Goal: Information Seeking & Learning: Learn about a topic

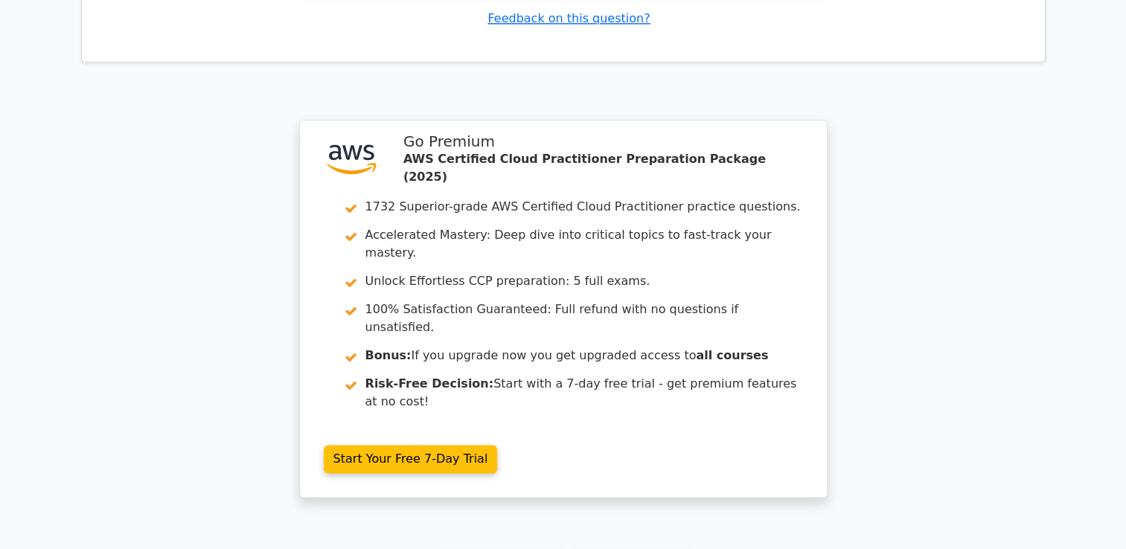
scroll to position [1959, 0]
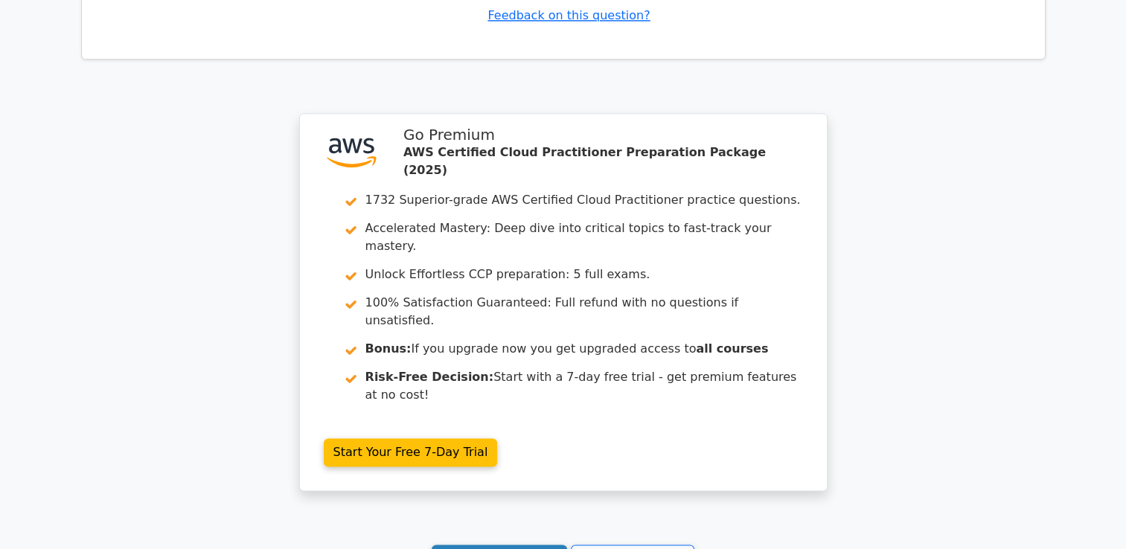
click at [513, 545] on link "Continue practicing" at bounding box center [500, 559] width 136 height 28
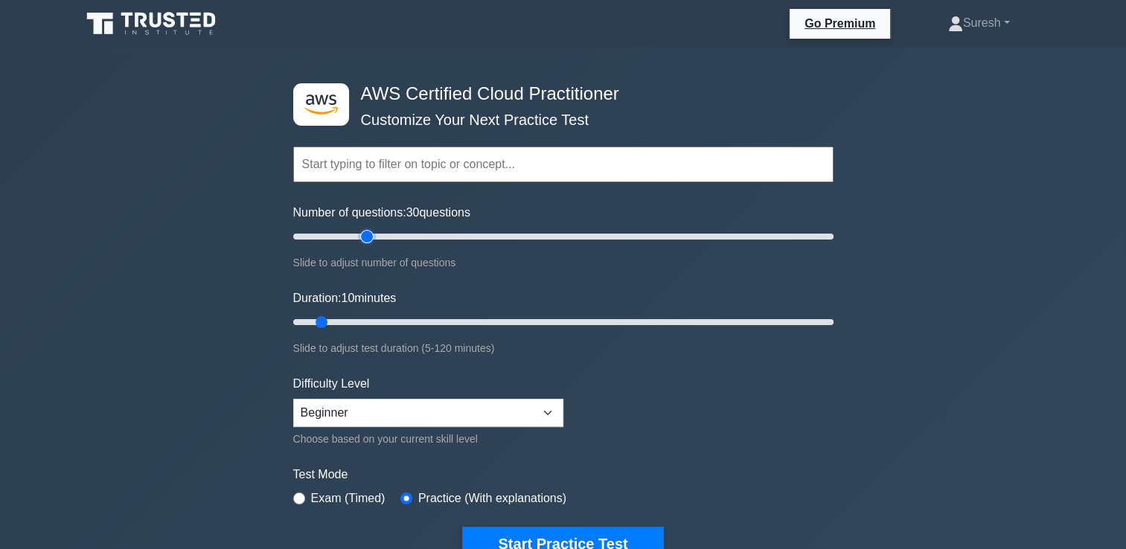
drag, startPoint x: 310, startPoint y: 237, endPoint x: 372, endPoint y: 243, distance: 62.9
type input "30"
click at [372, 243] on input "Number of questions: 30 questions" at bounding box center [563, 237] width 540 height 18
drag, startPoint x: 319, startPoint y: 319, endPoint x: 409, endPoint y: 319, distance: 90.8
type input "30"
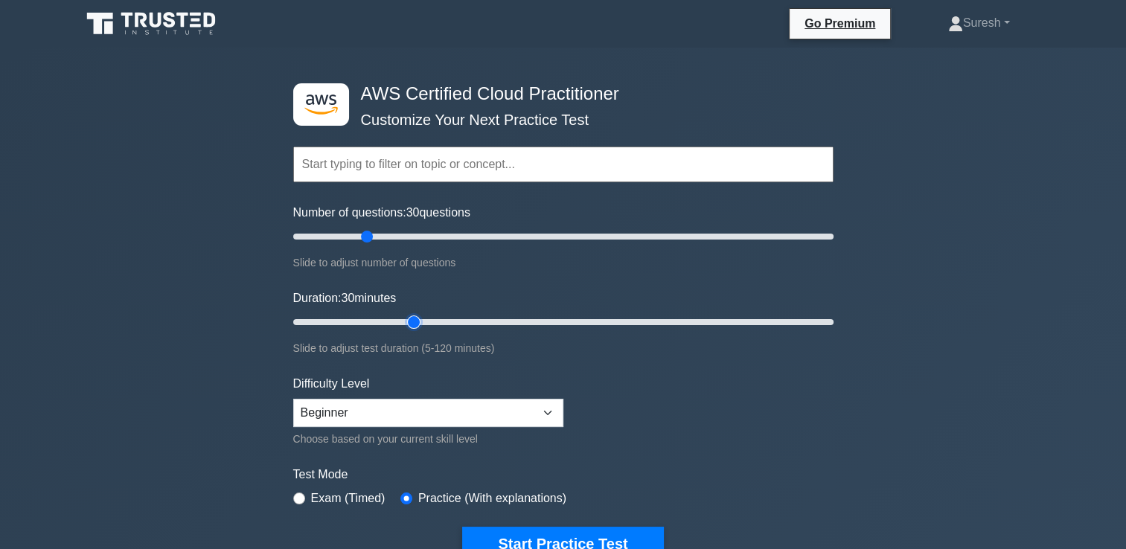
click at [409, 319] on input "Duration: 30 minutes" at bounding box center [563, 322] width 540 height 18
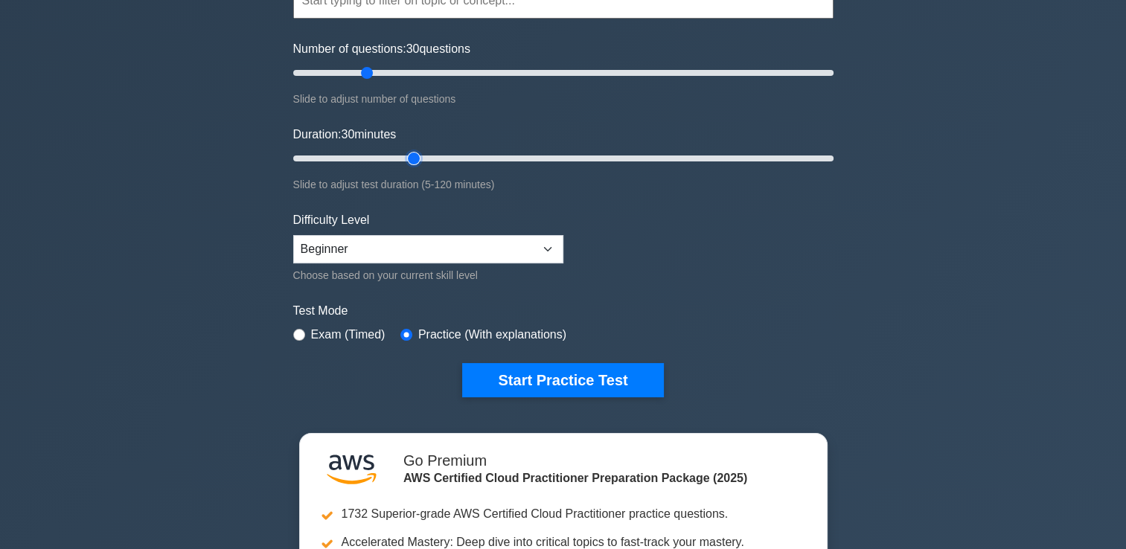
scroll to position [168, 0]
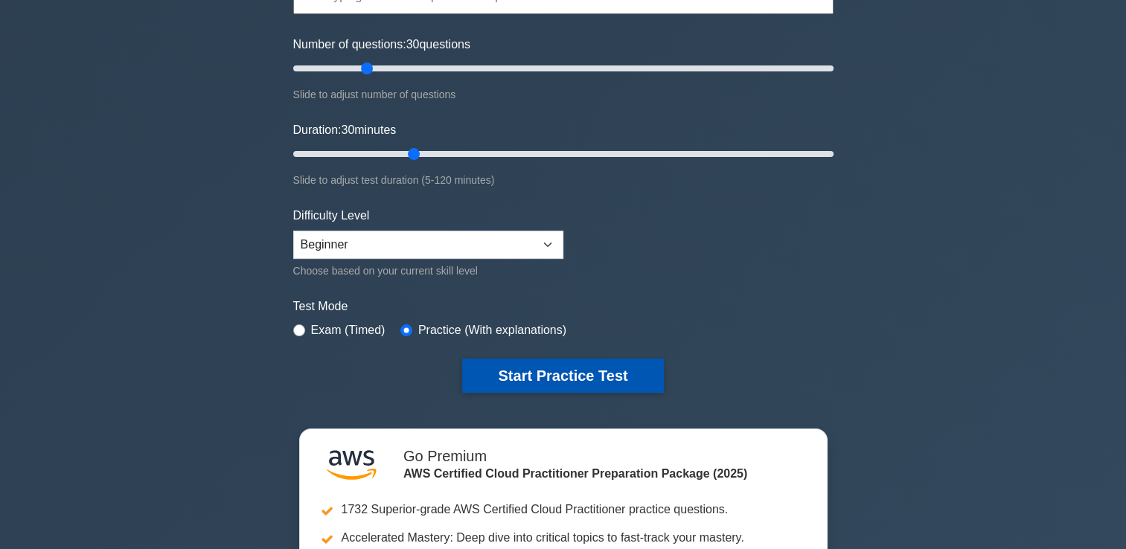
click at [532, 371] on button "Start Practice Test" at bounding box center [562, 376] width 201 height 34
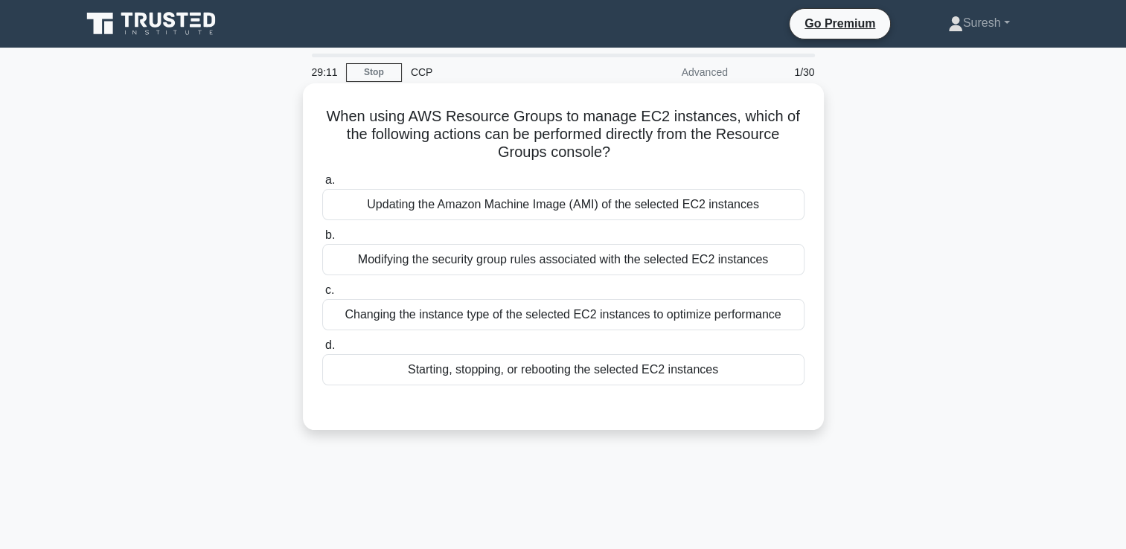
click at [548, 263] on div "Modifying the security group rules associated with the selected EC2 instances" at bounding box center [563, 259] width 482 height 31
click at [322, 240] on input "b. Modifying the security group rules associated with the selected EC2 instances" at bounding box center [322, 236] width 0 height 10
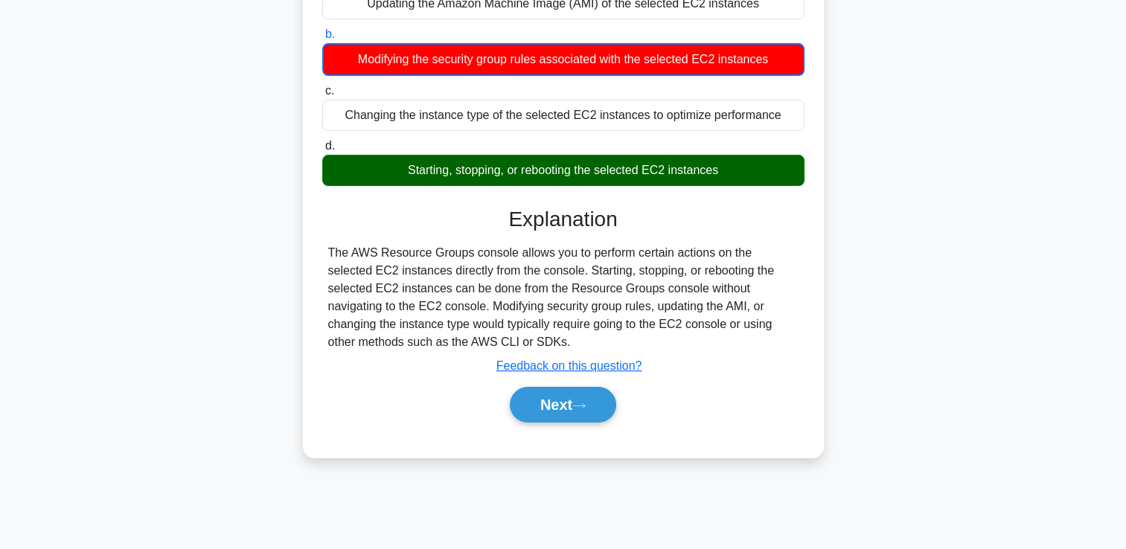
scroll to position [202, 0]
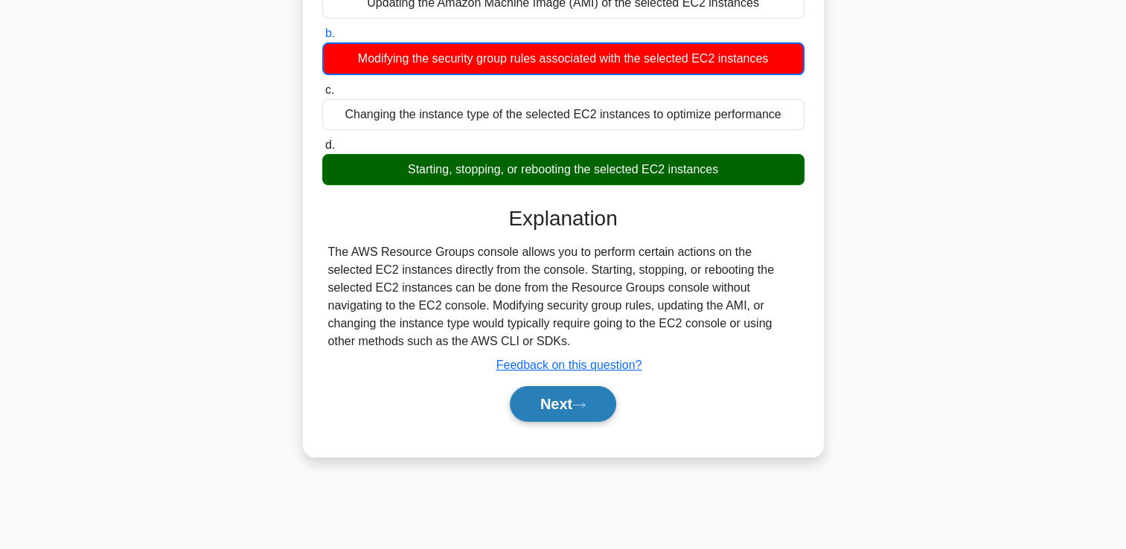
click at [575, 408] on button "Next" at bounding box center [563, 404] width 106 height 36
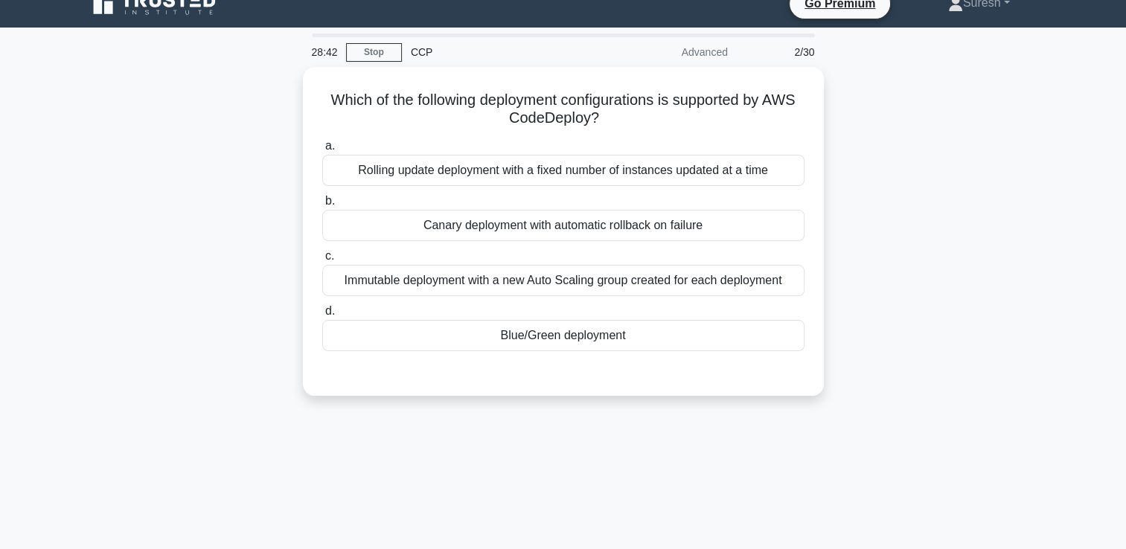
scroll to position [19, 0]
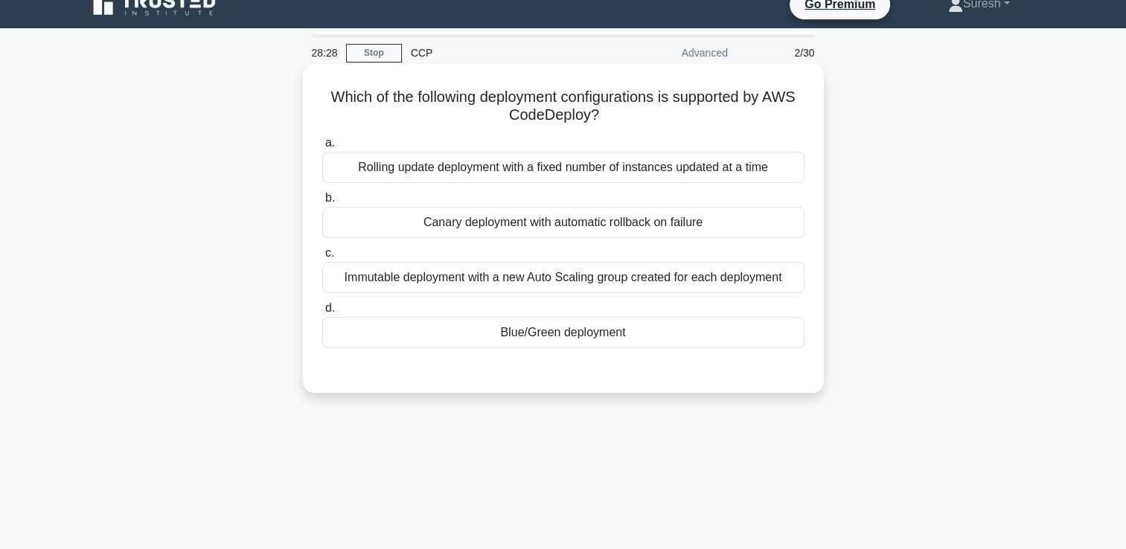
click at [544, 338] on div "Blue/Green deployment" at bounding box center [563, 332] width 482 height 31
click at [322, 313] on input "d. Blue/Green deployment" at bounding box center [322, 309] width 0 height 10
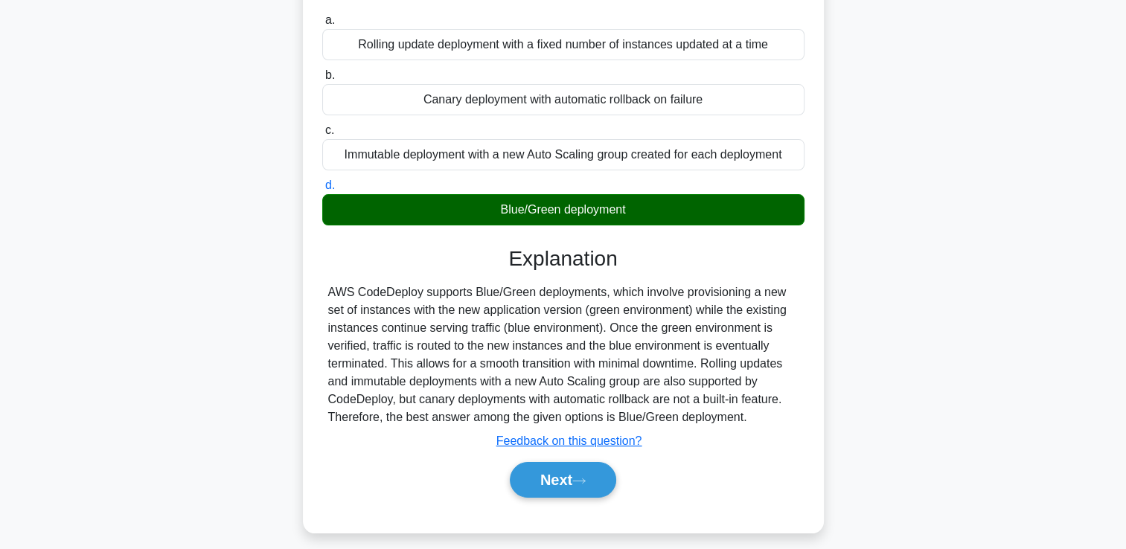
scroll to position [146, 0]
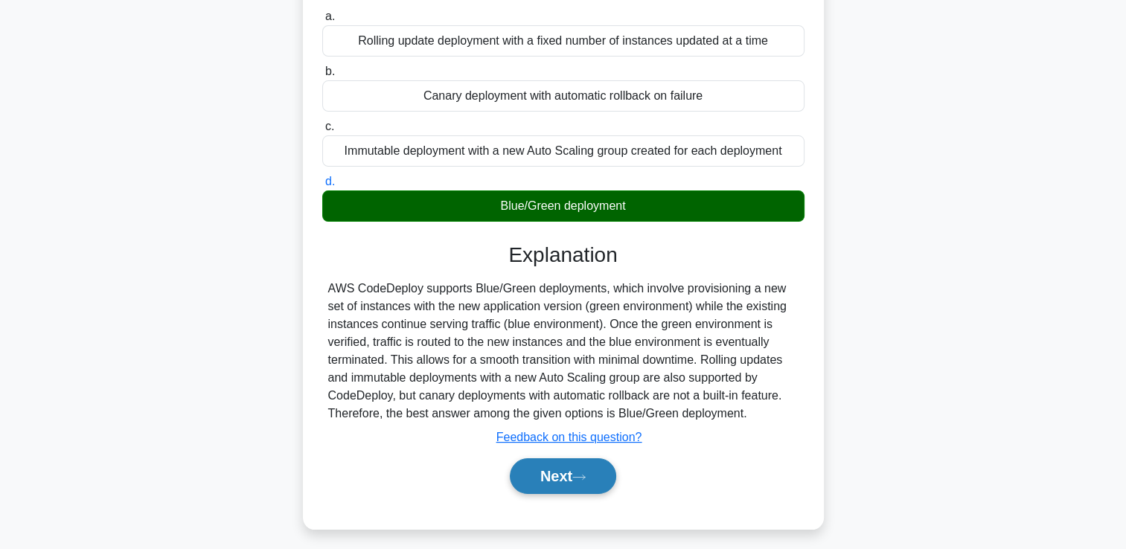
click at [557, 473] on button "Next" at bounding box center [563, 476] width 106 height 36
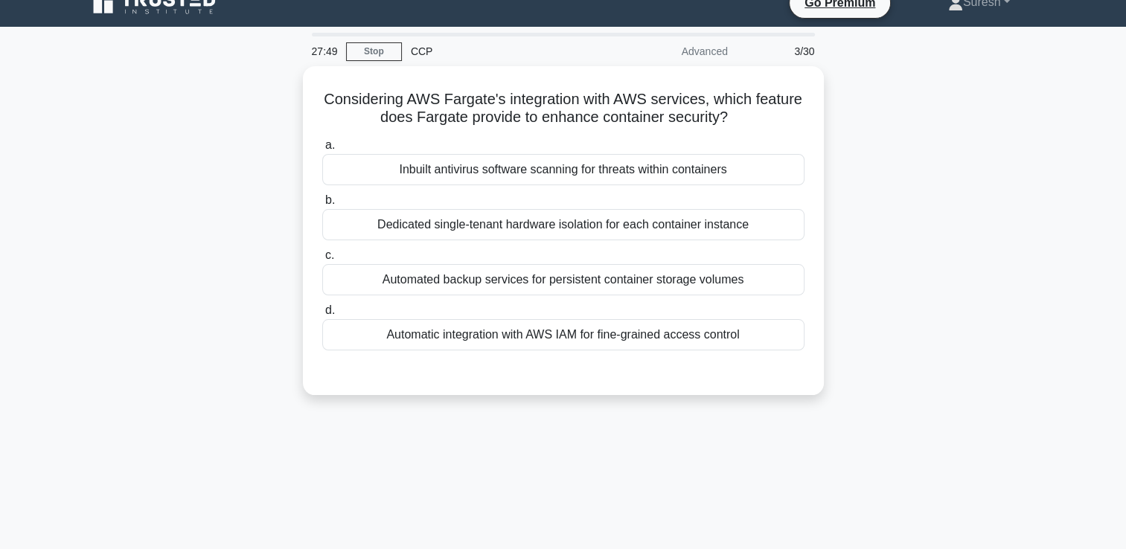
scroll to position [19, 0]
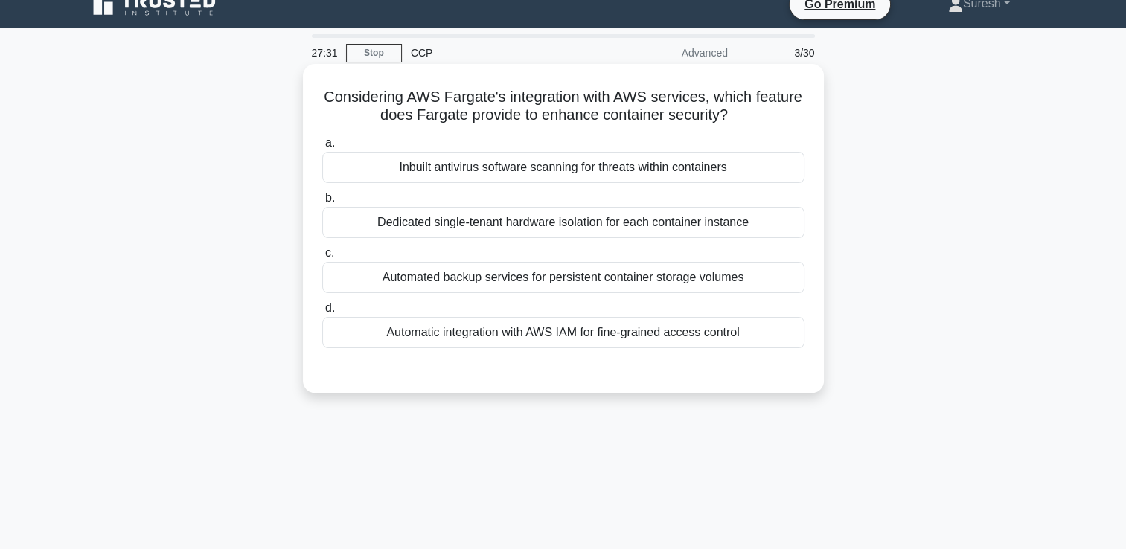
click at [660, 335] on div "Automatic integration with AWS IAM for fine-grained access control" at bounding box center [563, 332] width 482 height 31
click at [322, 313] on input "d. Automatic integration with AWS IAM for fine-grained access control" at bounding box center [322, 309] width 0 height 10
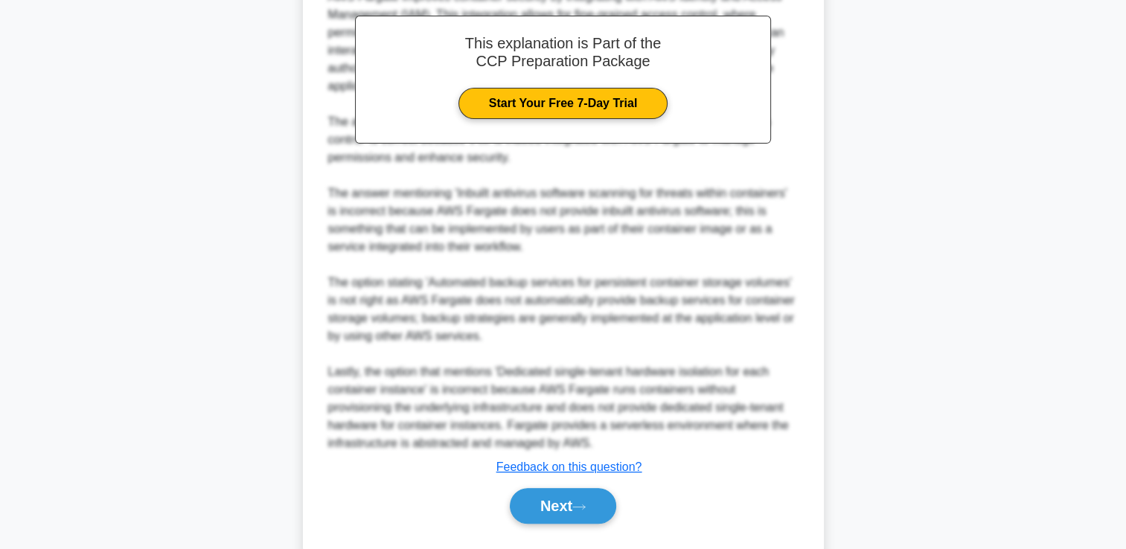
scroll to position [474, 0]
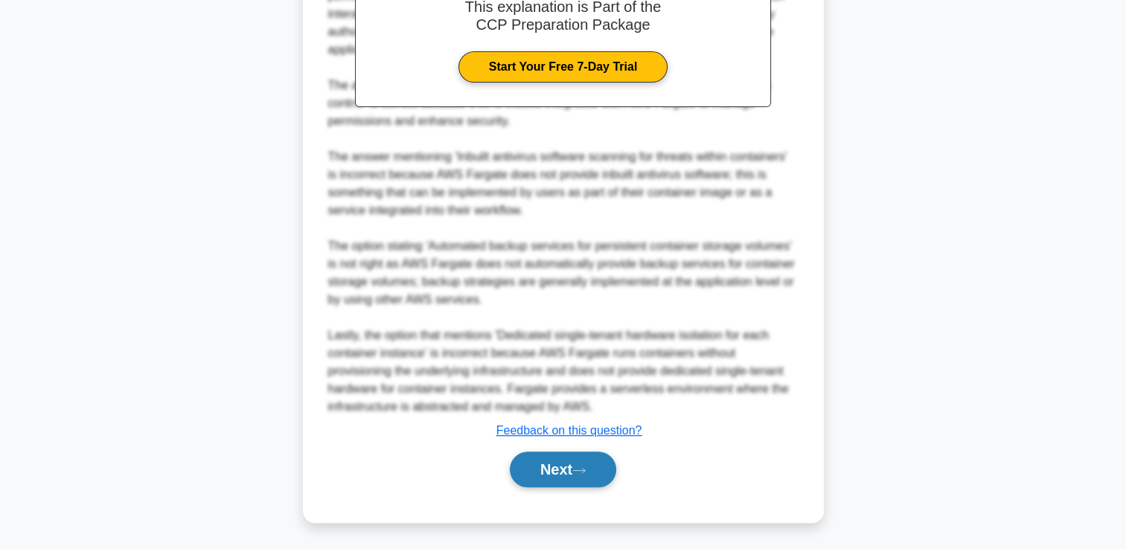
click at [532, 468] on button "Next" at bounding box center [563, 470] width 106 height 36
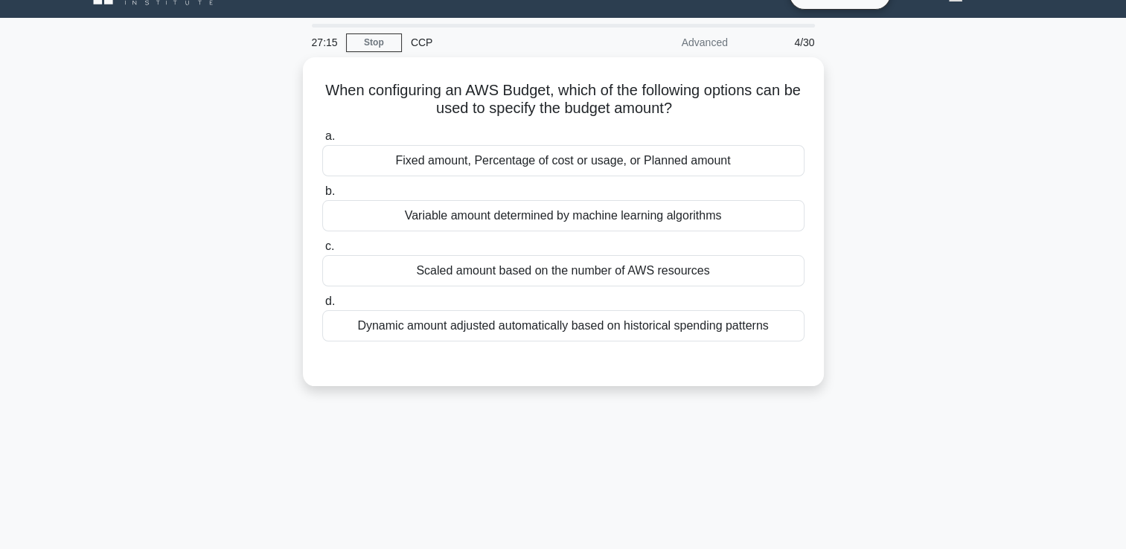
scroll to position [0, 0]
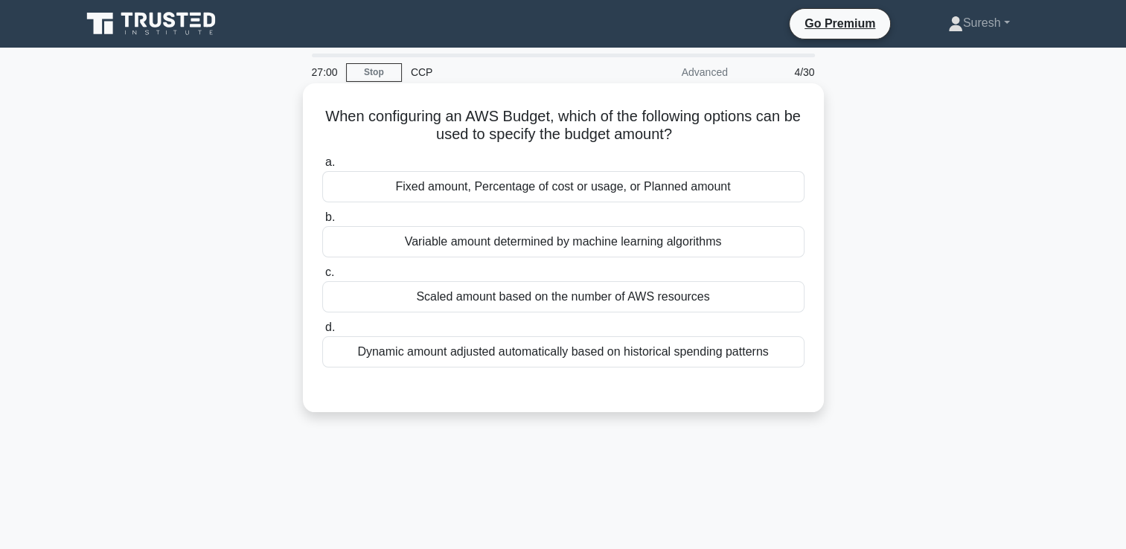
click at [665, 295] on div "Scaled amount based on the number of AWS resources" at bounding box center [563, 296] width 482 height 31
click at [322, 278] on input "c. Scaled amount based on the number of AWS resources" at bounding box center [322, 273] width 0 height 10
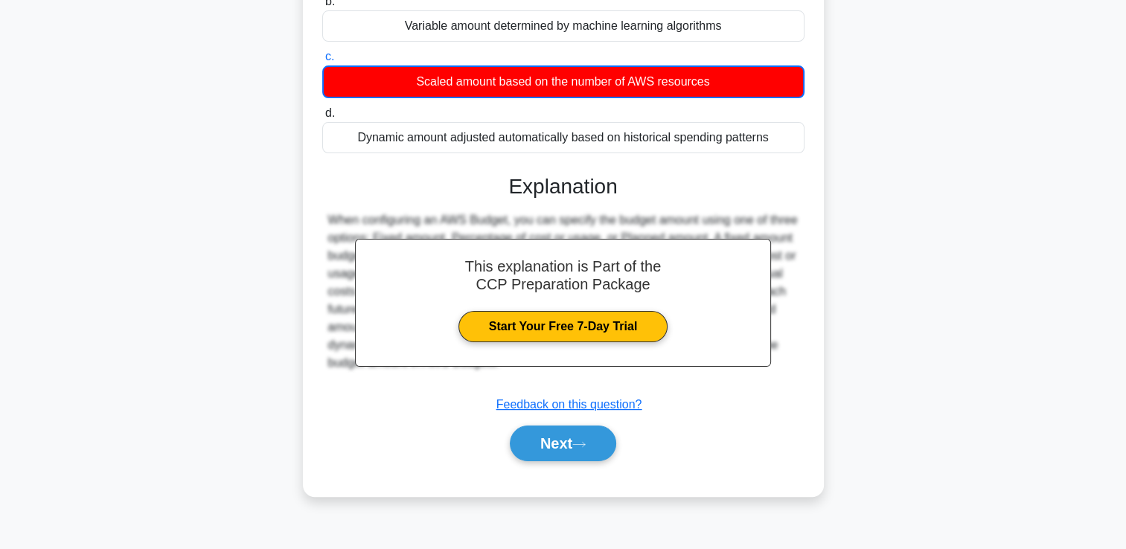
scroll to position [255, 0]
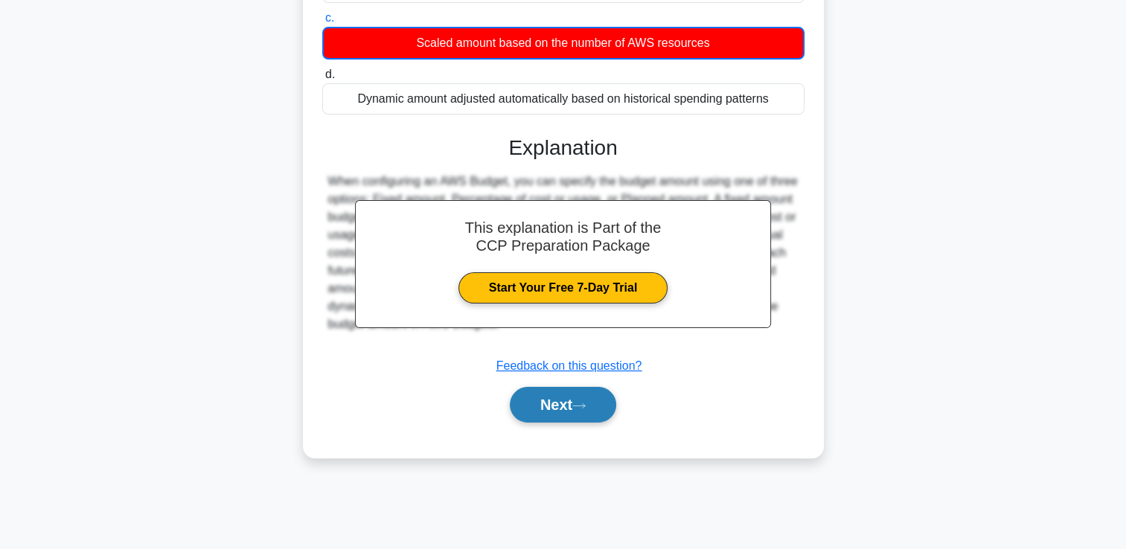
click at [554, 399] on button "Next" at bounding box center [563, 405] width 106 height 36
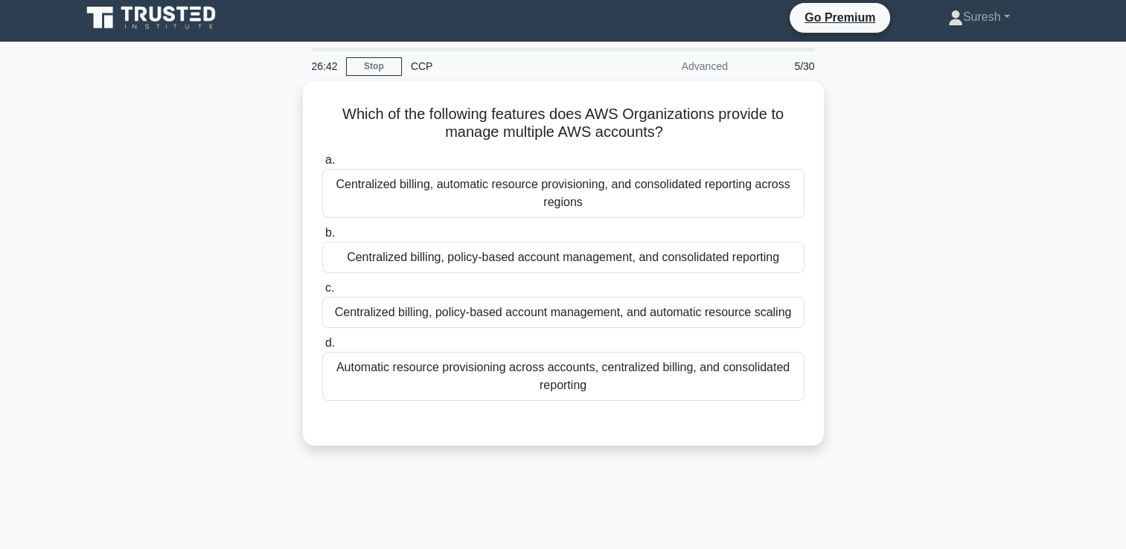
scroll to position [0, 0]
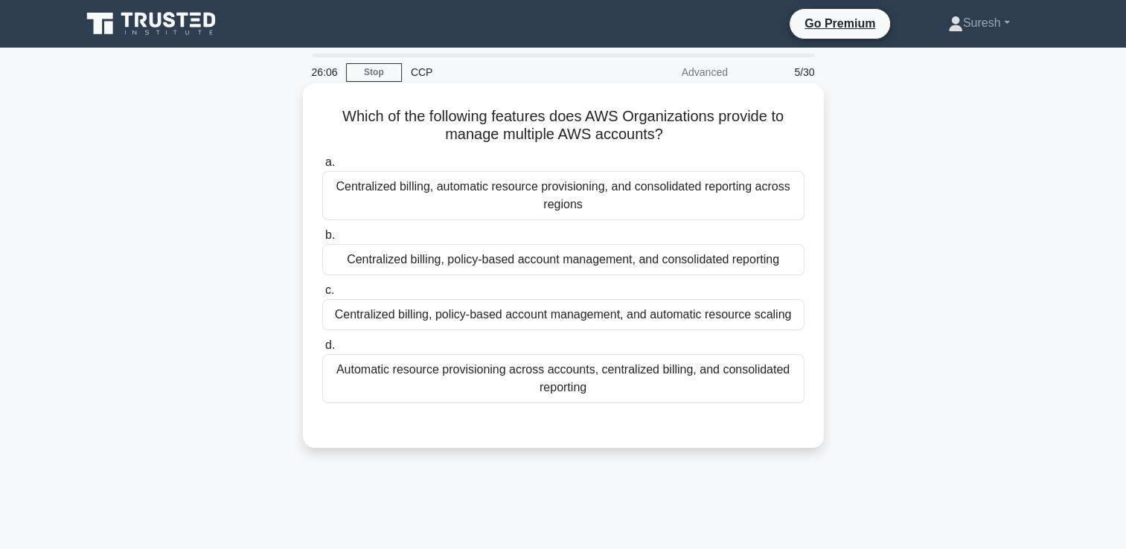
click at [736, 199] on div "Centralized billing, automatic resource provisioning, and consolidated reportin…" at bounding box center [563, 195] width 482 height 49
click at [322, 167] on input "a. Centralized billing, automatic resource provisioning, and consolidated repor…" at bounding box center [322, 163] width 0 height 10
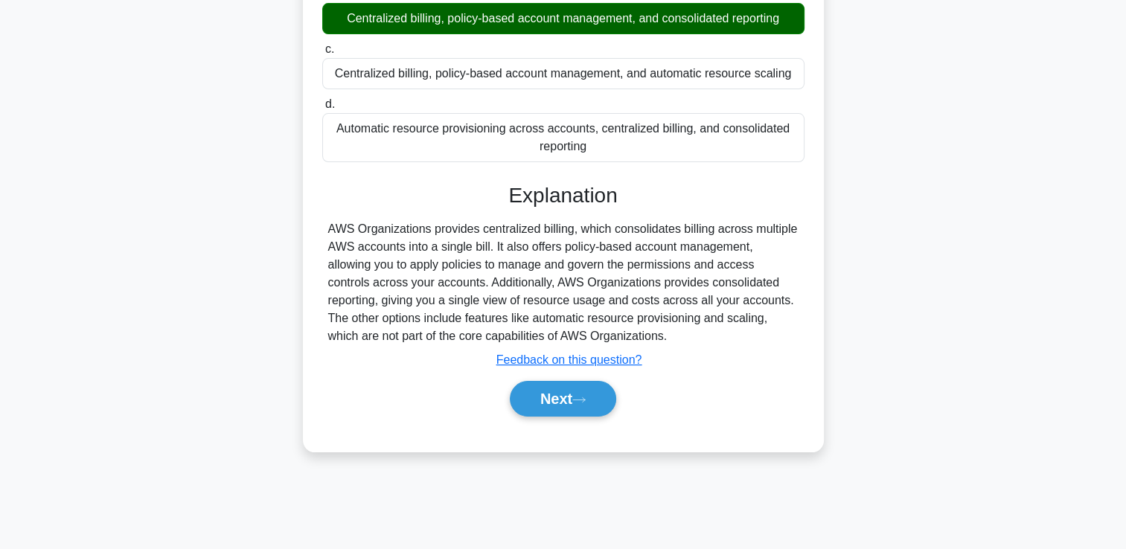
scroll to position [255, 0]
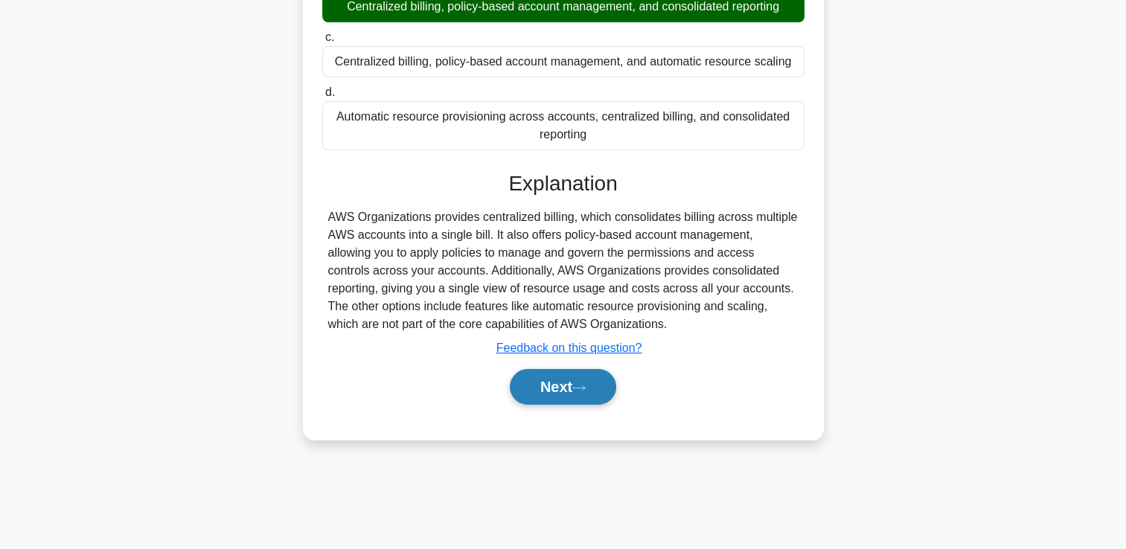
click at [564, 385] on button "Next" at bounding box center [563, 387] width 106 height 36
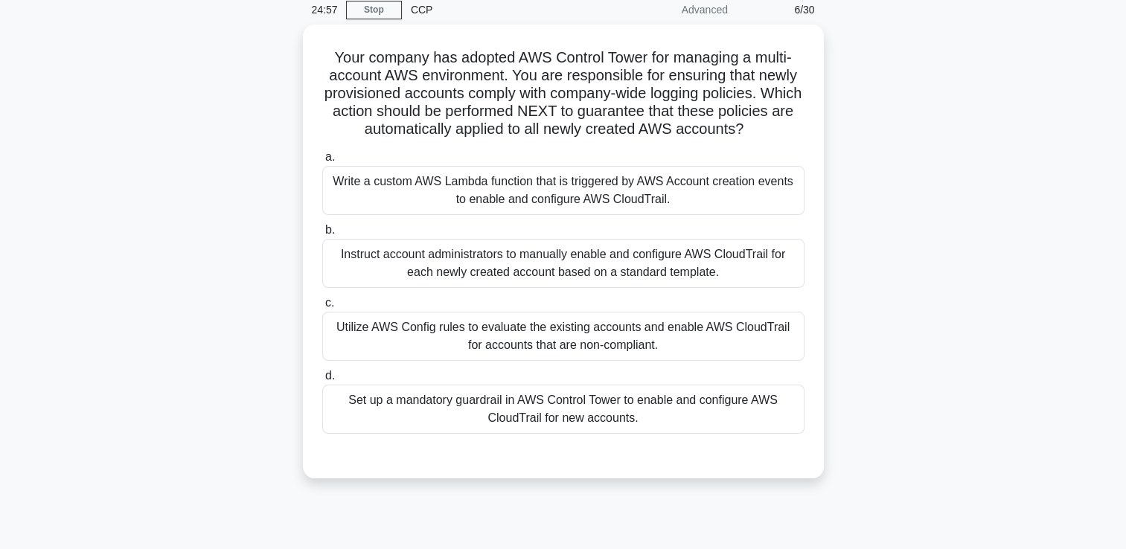
scroll to position [62, 0]
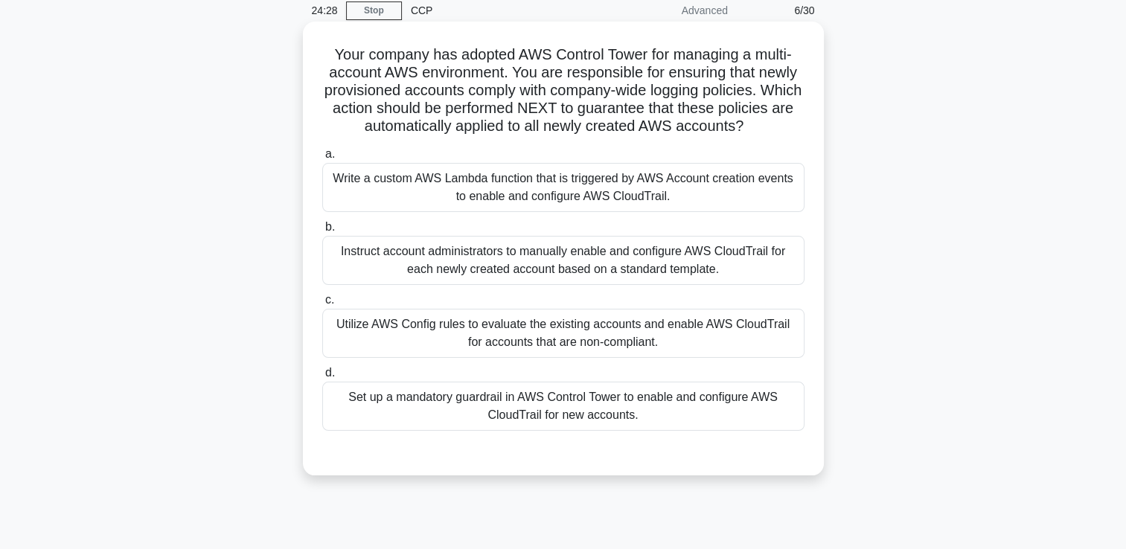
click at [577, 421] on div "Set up a mandatory guardrail in AWS Control Tower to enable and configure AWS C…" at bounding box center [563, 406] width 482 height 49
click at [322, 378] on input "d. Set up a mandatory guardrail in AWS Control Tower to enable and configure AW…" at bounding box center [322, 373] width 0 height 10
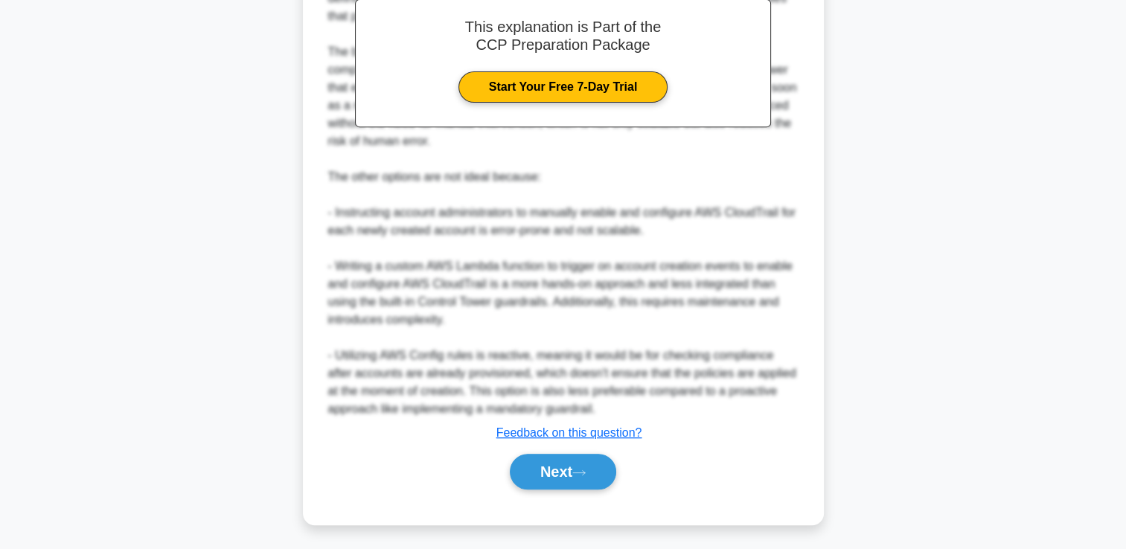
scroll to position [599, 0]
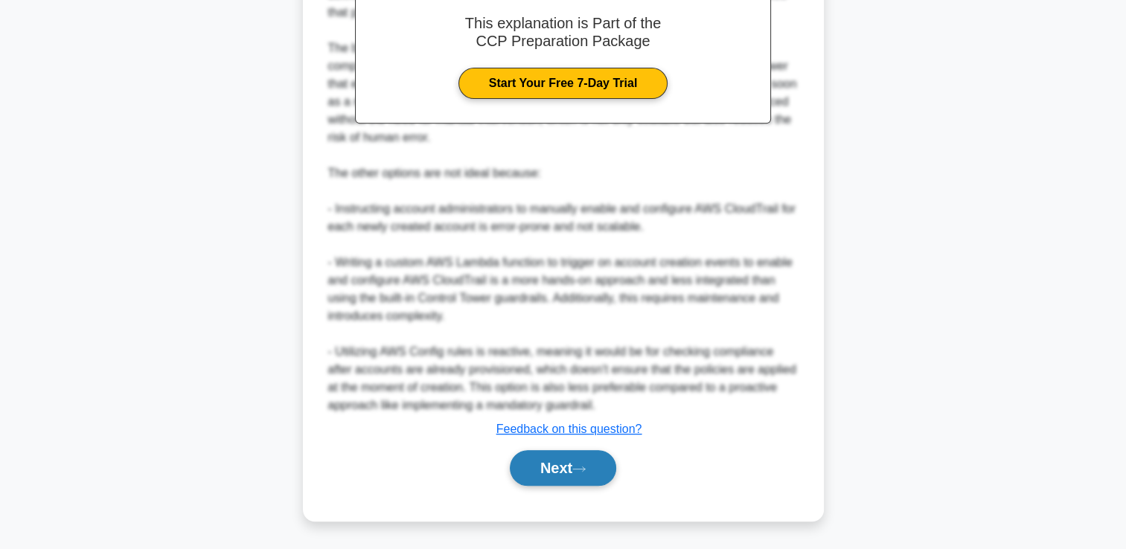
click at [537, 469] on button "Next" at bounding box center [563, 468] width 106 height 36
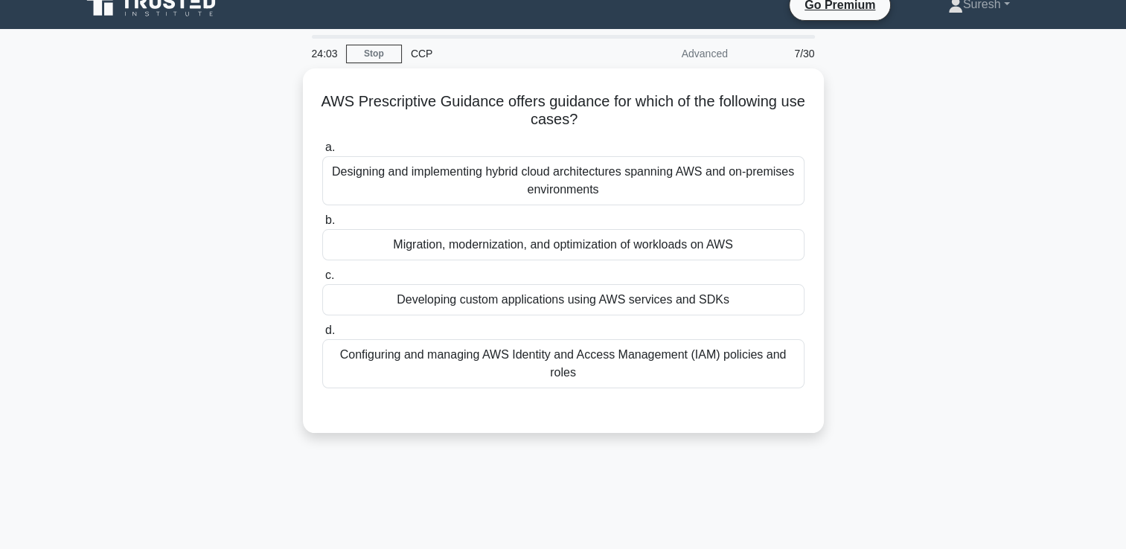
scroll to position [0, 0]
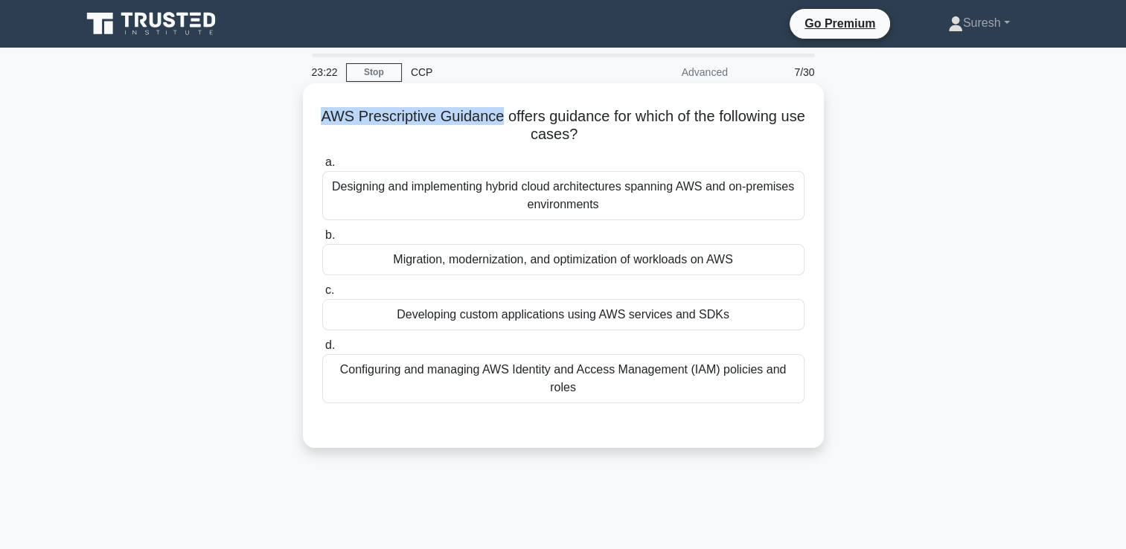
drag, startPoint x: 509, startPoint y: 118, endPoint x: 328, endPoint y: 118, distance: 180.8
click at [328, 118] on h5 "AWS Prescriptive Guidance offers guidance for which of the following use cases?…" at bounding box center [563, 125] width 485 height 37
copy h5 "AWS Prescriptive Guidance"
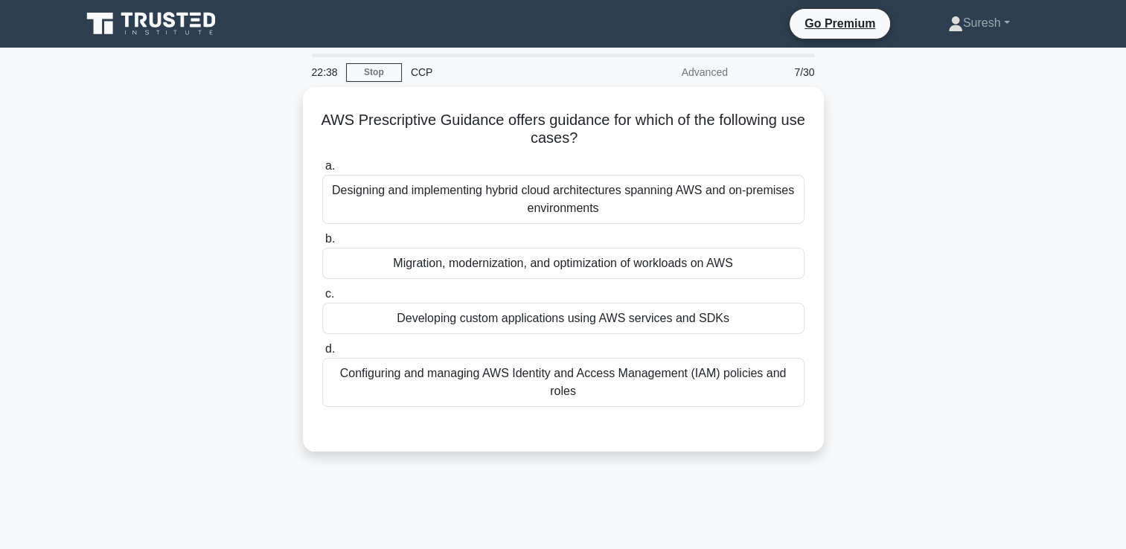
click at [210, 332] on div "AWS Prescriptive Guidance offers guidance for which of the following use cases?…" at bounding box center [563, 278] width 982 height 383
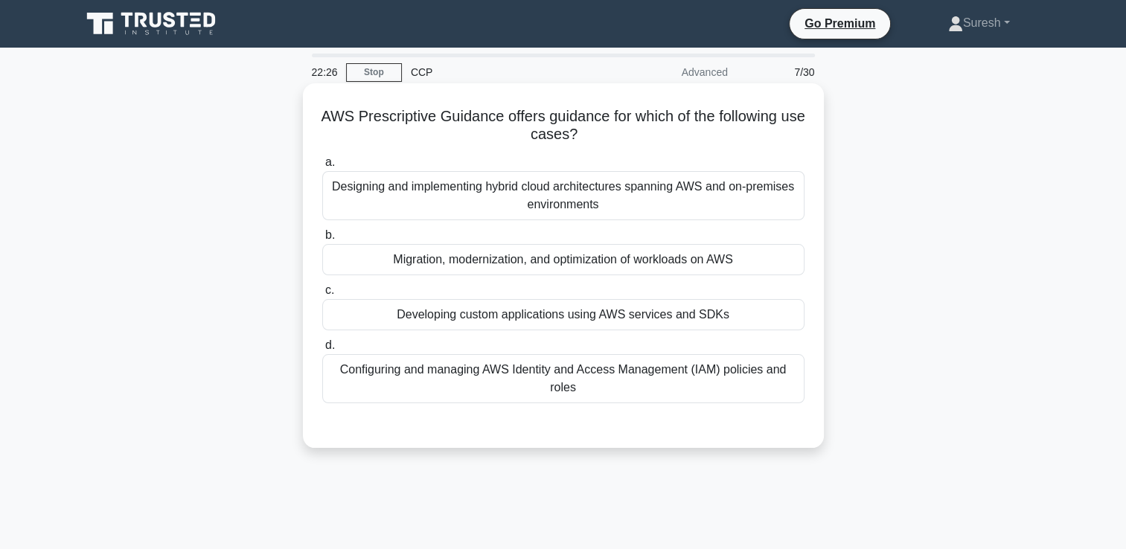
click at [494, 260] on div "Migration, modernization, and optimization of workloads on AWS" at bounding box center [563, 259] width 482 height 31
click at [322, 240] on input "b. Migration, modernization, and optimization of workloads on AWS" at bounding box center [322, 236] width 0 height 10
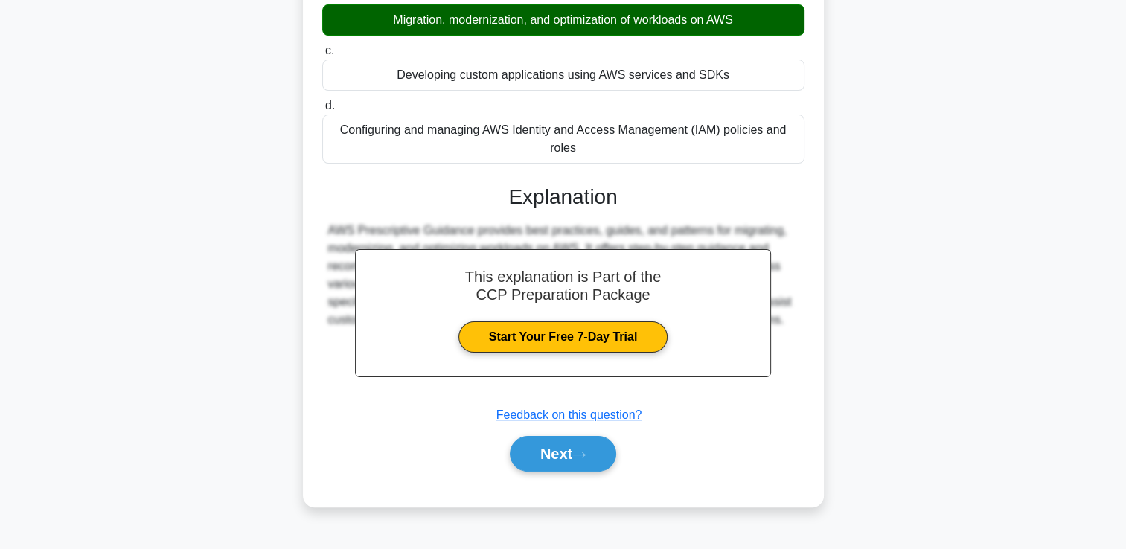
scroll to position [255, 0]
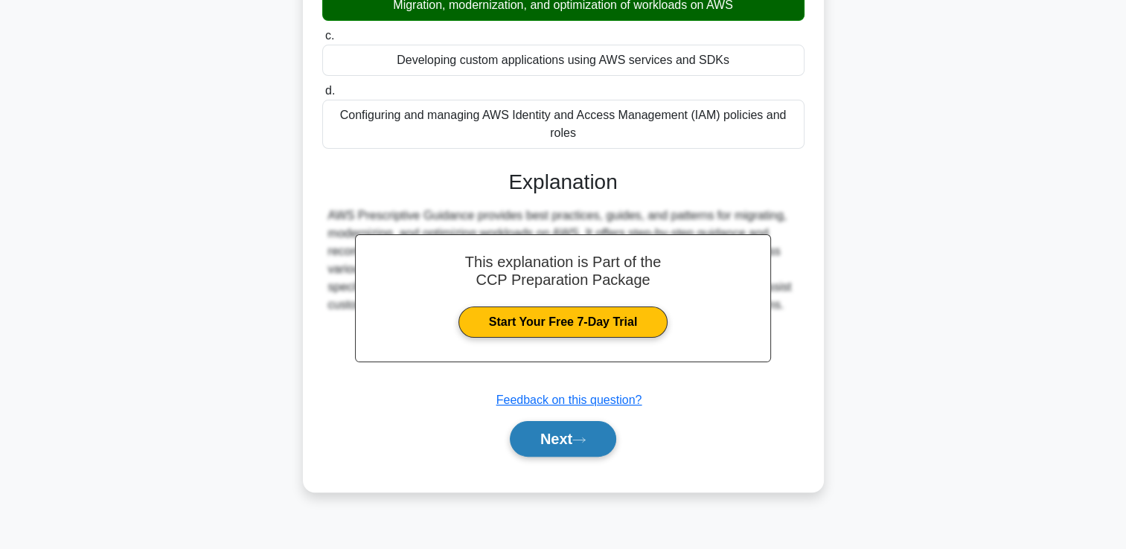
click at [569, 431] on button "Next" at bounding box center [563, 439] width 106 height 36
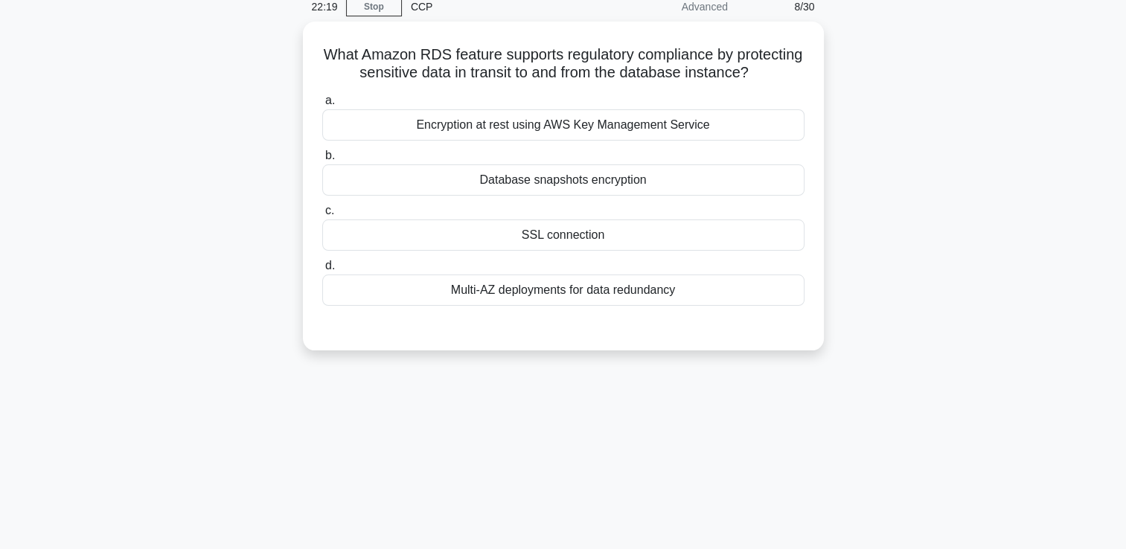
scroll to position [0, 0]
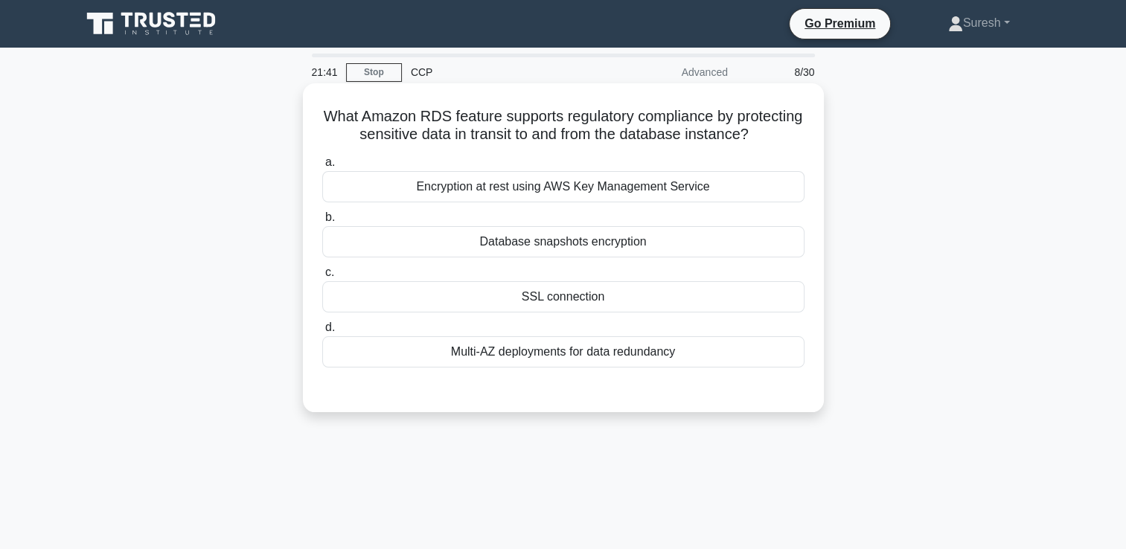
click at [646, 195] on div "Encryption at rest using AWS Key Management Service" at bounding box center [563, 186] width 482 height 31
click at [322, 167] on input "a. Encryption at rest using AWS Key Management Service" at bounding box center [322, 163] width 0 height 10
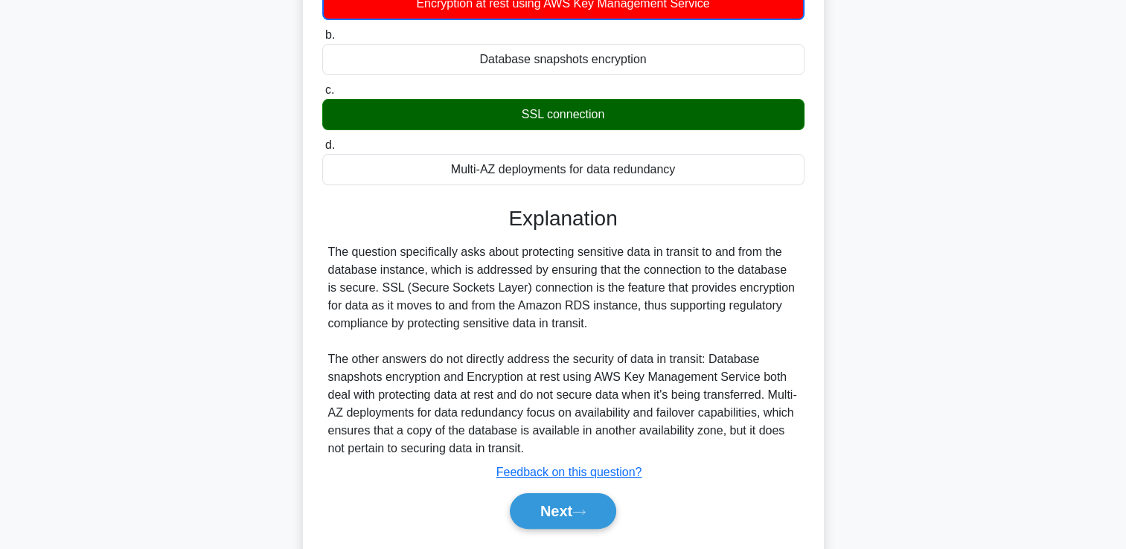
scroll to position [255, 0]
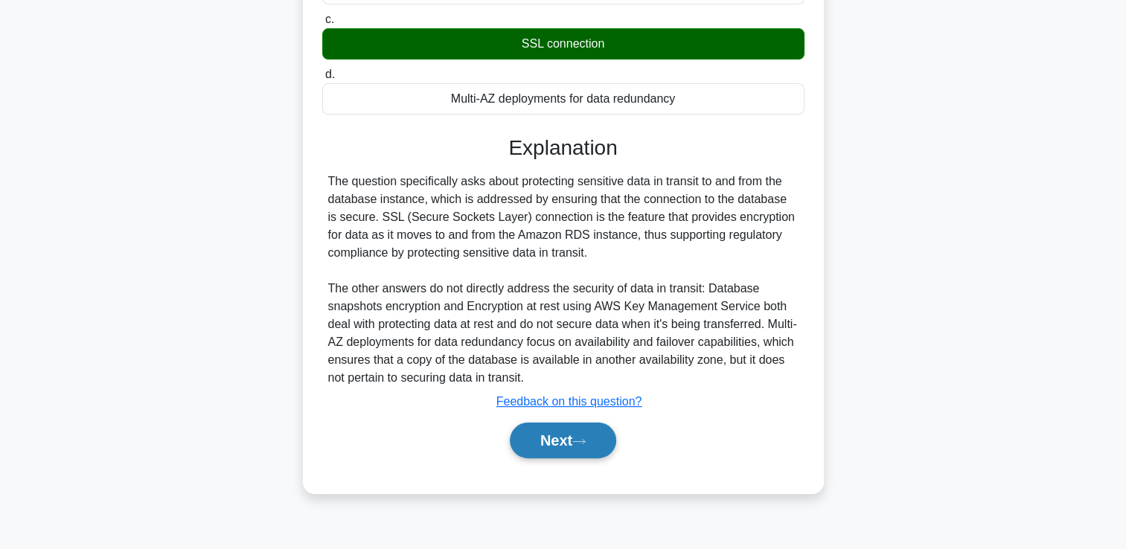
click at [547, 449] on button "Next" at bounding box center [563, 441] width 106 height 36
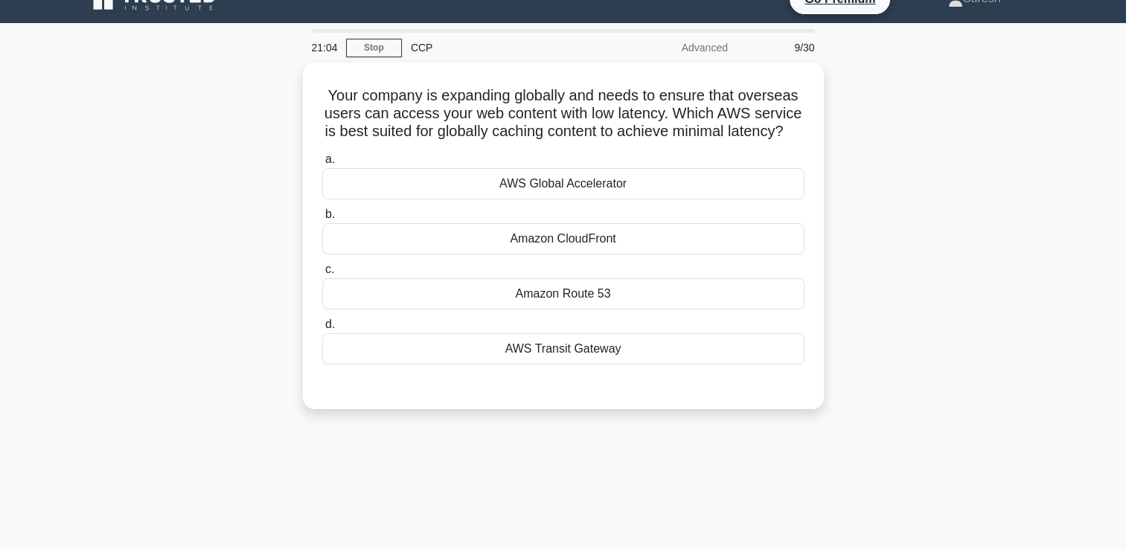
scroll to position [0, 0]
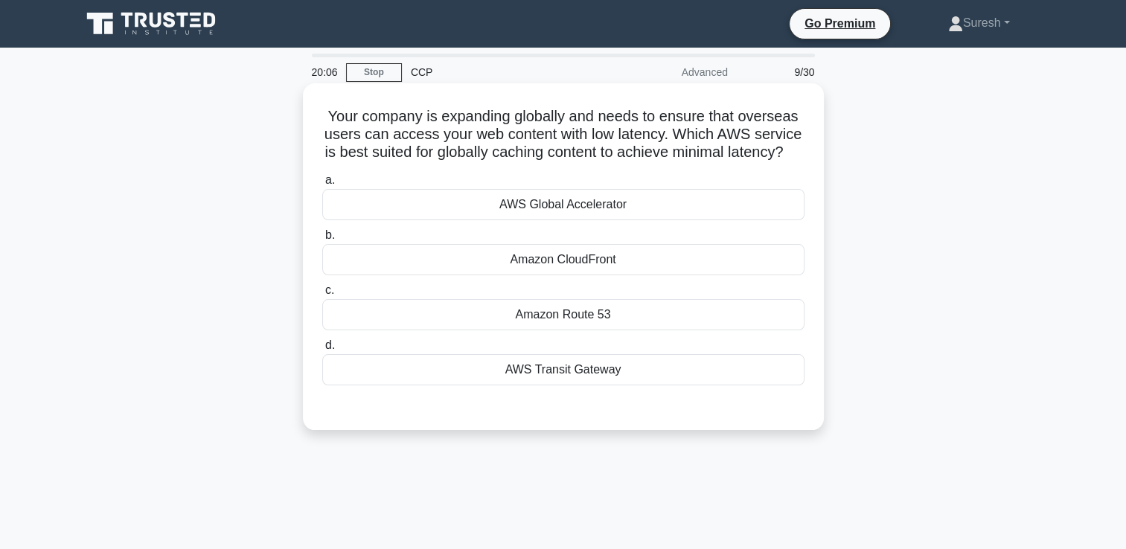
click at [581, 275] on div "Amazon CloudFront" at bounding box center [563, 259] width 482 height 31
click at [322, 240] on input "b. Amazon CloudFront" at bounding box center [322, 236] width 0 height 10
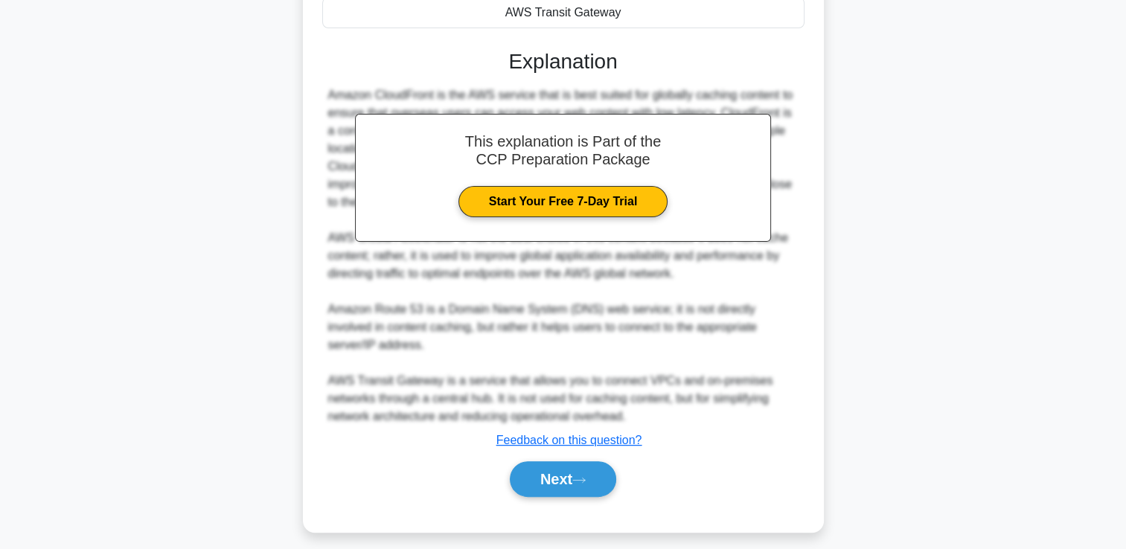
scroll to position [385, 0]
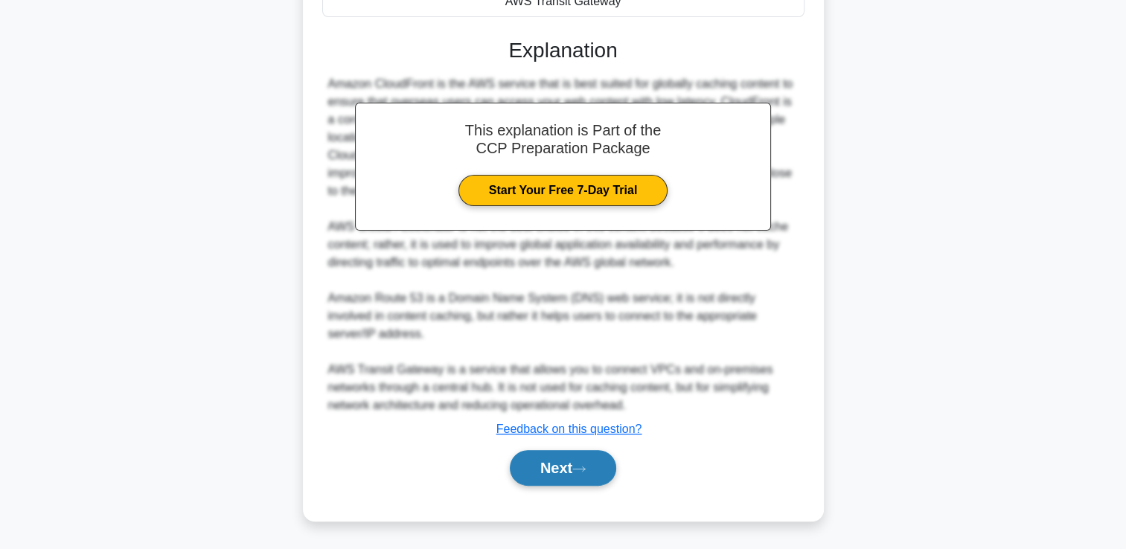
click at [552, 467] on button "Next" at bounding box center [563, 468] width 106 height 36
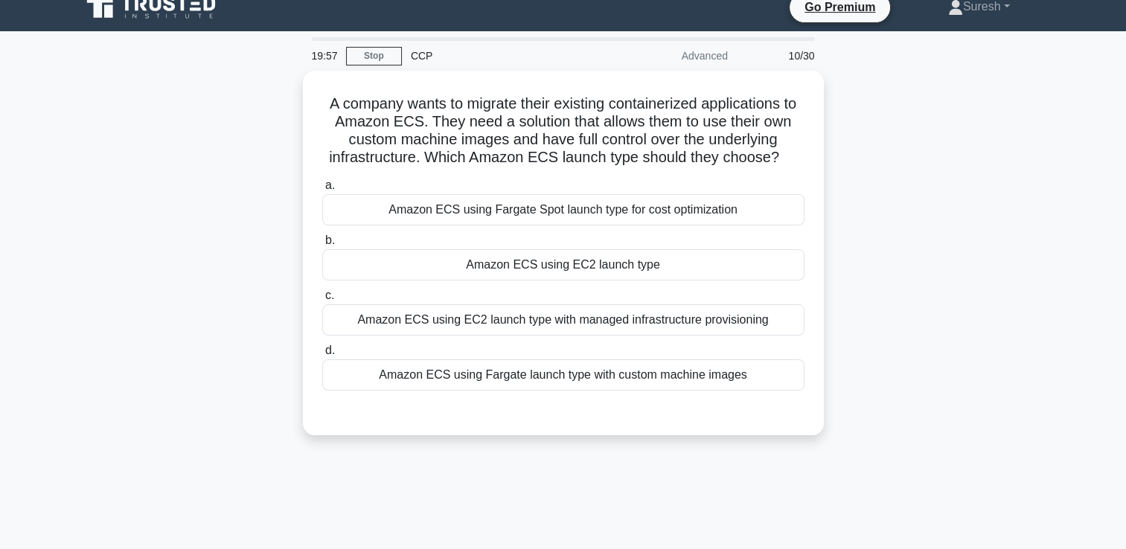
scroll to position [0, 0]
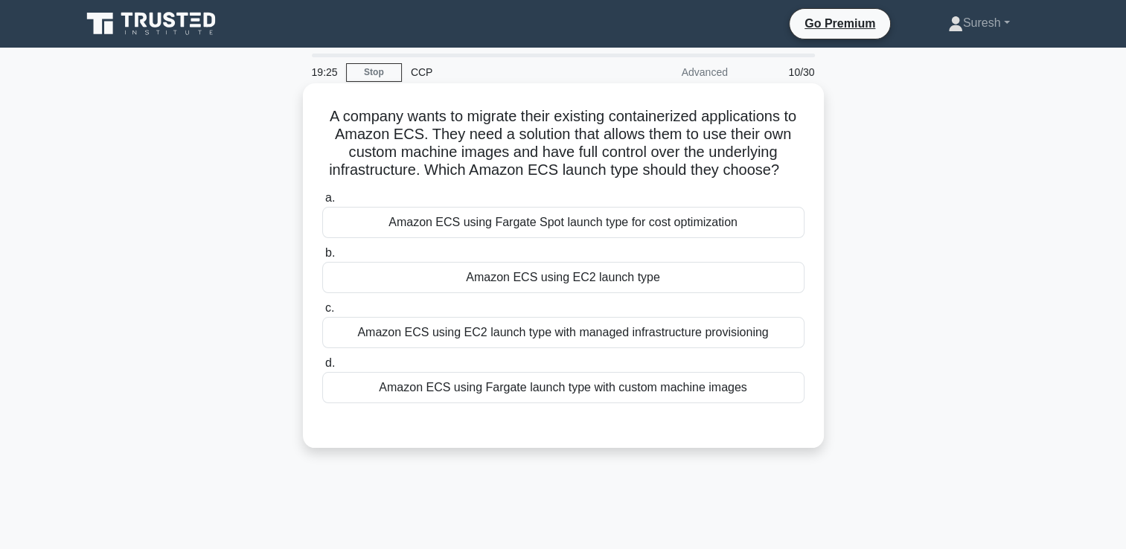
click at [539, 391] on div "Amazon ECS using Fargate launch type with custom machine images" at bounding box center [563, 387] width 482 height 31
click at [322, 368] on input "d. Amazon ECS using Fargate launch type with custom machine images" at bounding box center [322, 364] width 0 height 10
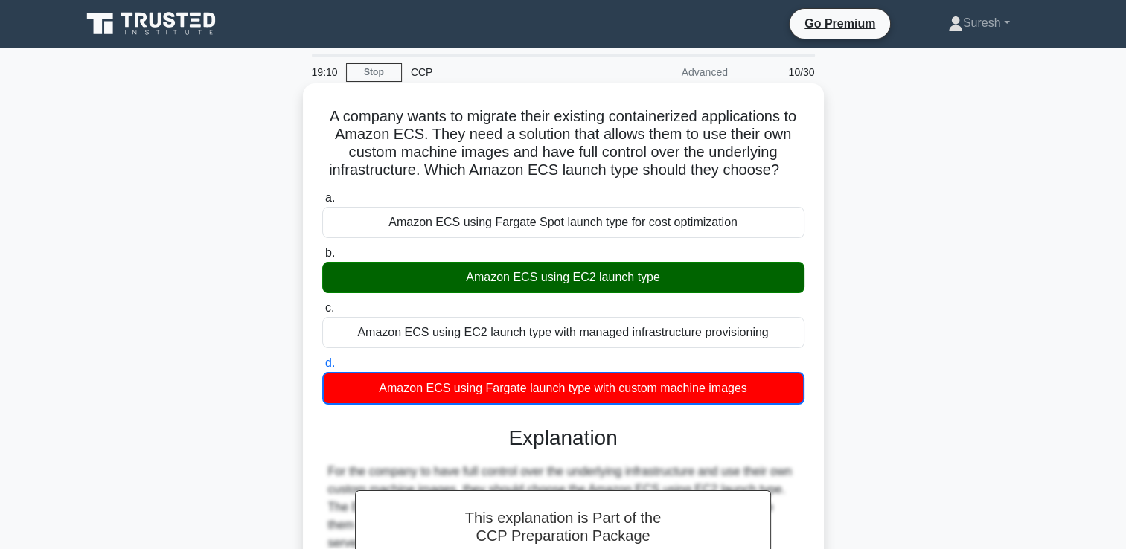
drag, startPoint x: 781, startPoint y: 168, endPoint x: 332, endPoint y: 117, distance: 452.4
click at [332, 117] on h5 "A company wants to migrate their existing containerized applications to Amazon …" at bounding box center [563, 143] width 485 height 73
copy h5 "A company wants to migrate their existing containerized applications to Amazon …"
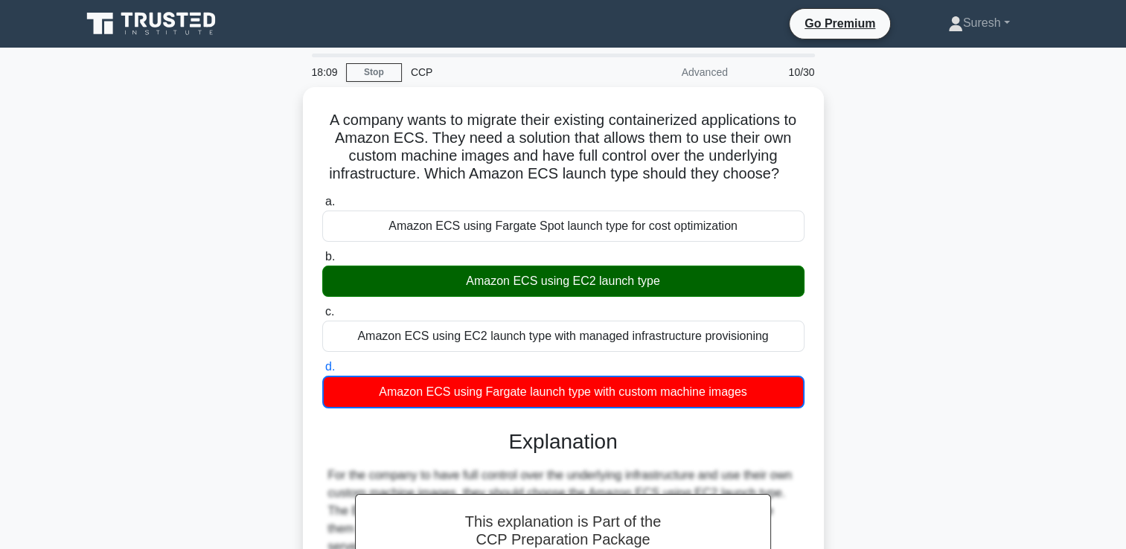
click at [205, 304] on div "A company wants to migrate their existing containerized applications to Amazon …" at bounding box center [563, 428] width 982 height 682
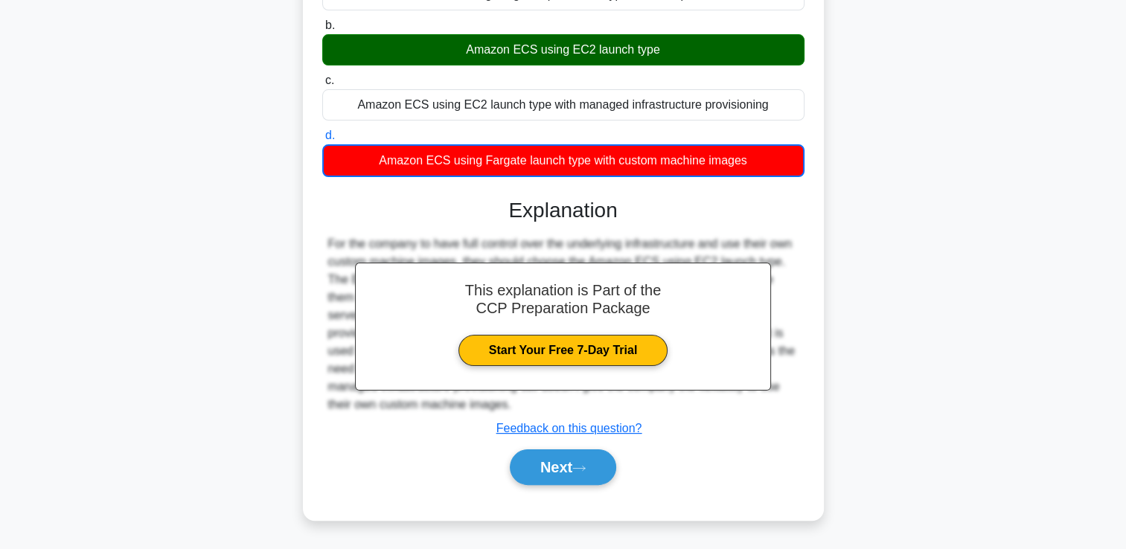
scroll to position [255, 0]
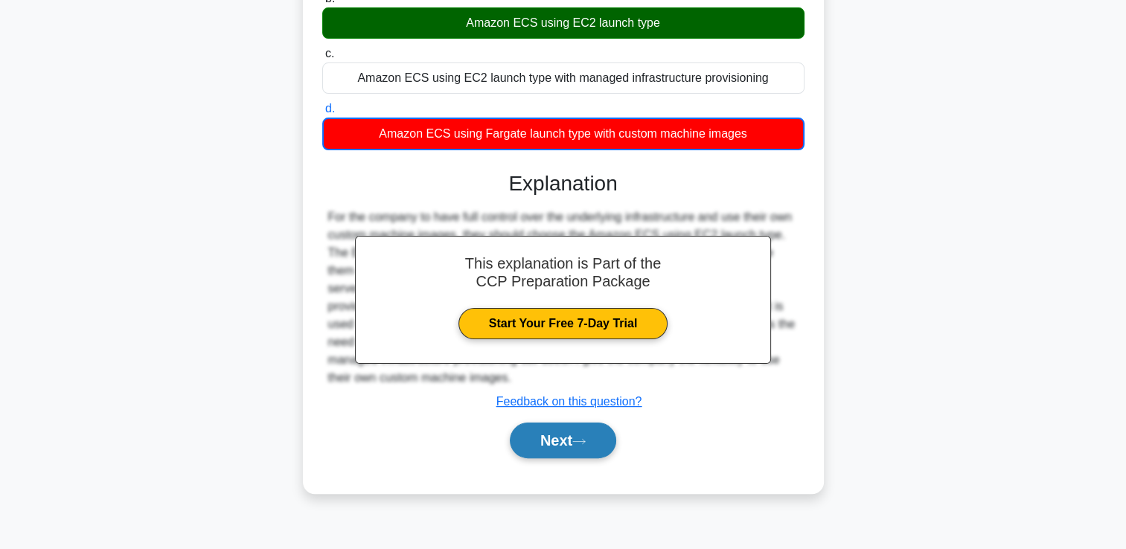
click at [567, 441] on button "Next" at bounding box center [563, 441] width 106 height 36
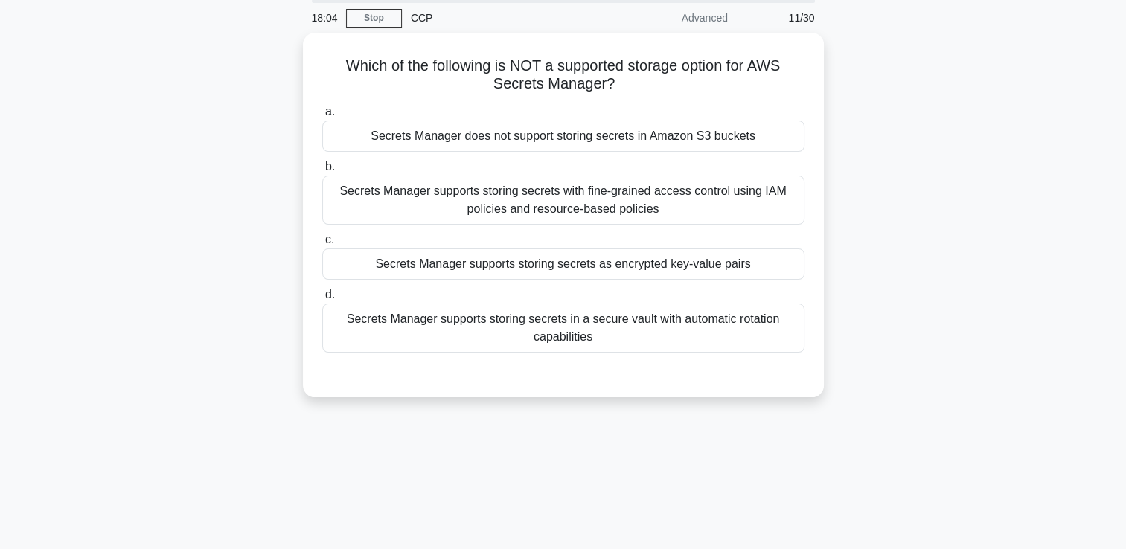
scroll to position [0, 0]
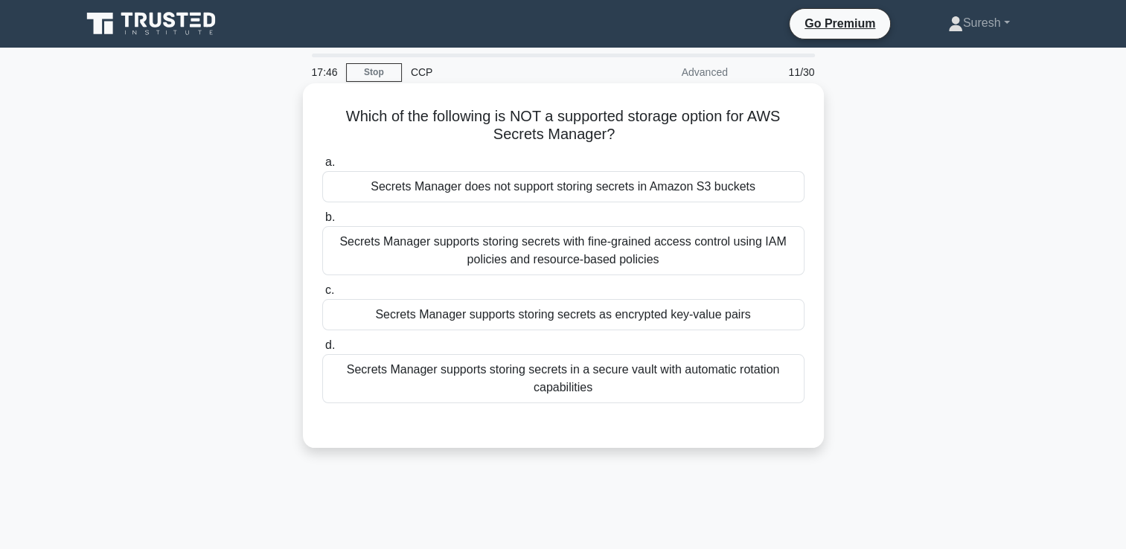
click at [653, 179] on div "Secrets Manager does not support storing secrets in Amazon S3 buckets" at bounding box center [563, 186] width 482 height 31
click at [322, 167] on input "a. Secrets Manager does not support storing secrets in Amazon S3 buckets" at bounding box center [322, 163] width 0 height 10
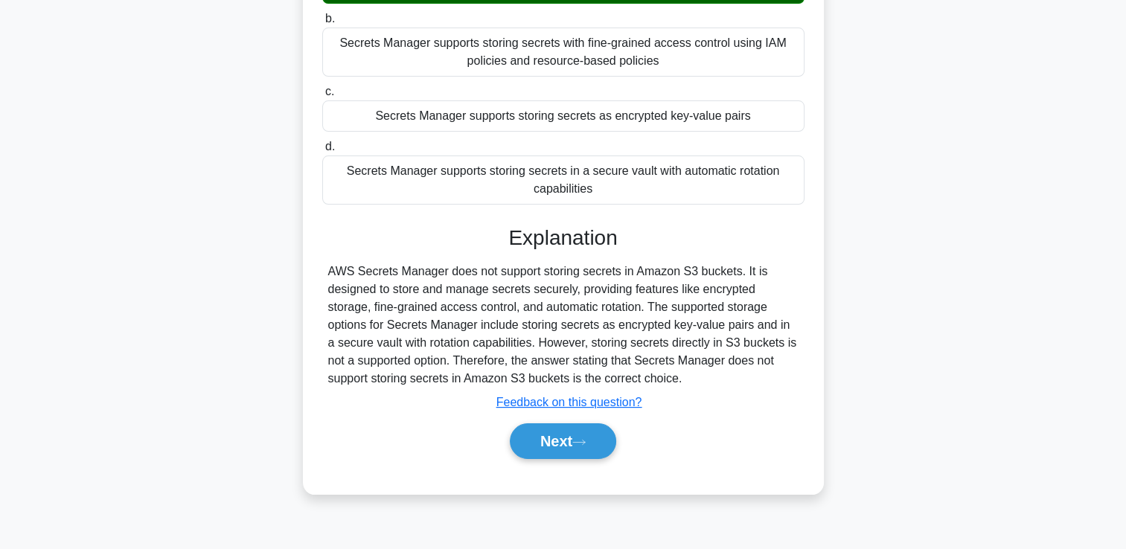
scroll to position [205, 0]
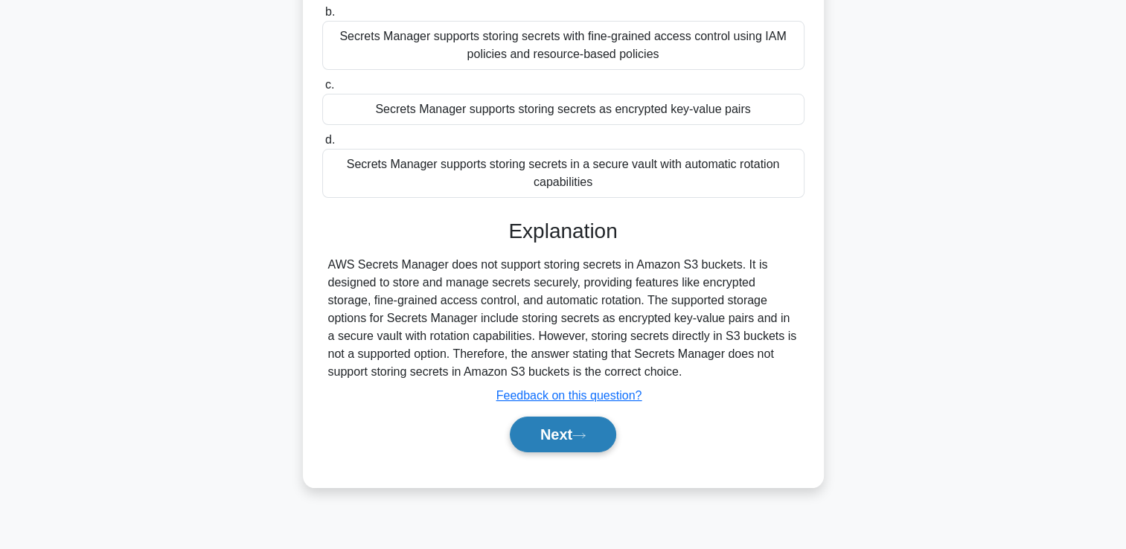
click at [560, 429] on button "Next" at bounding box center [563, 435] width 106 height 36
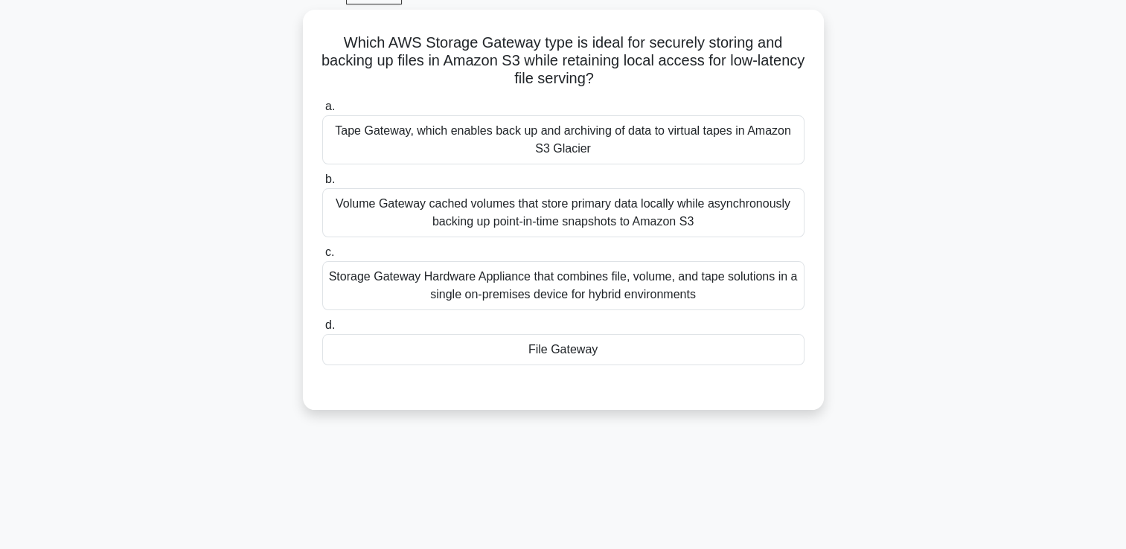
scroll to position [0, 0]
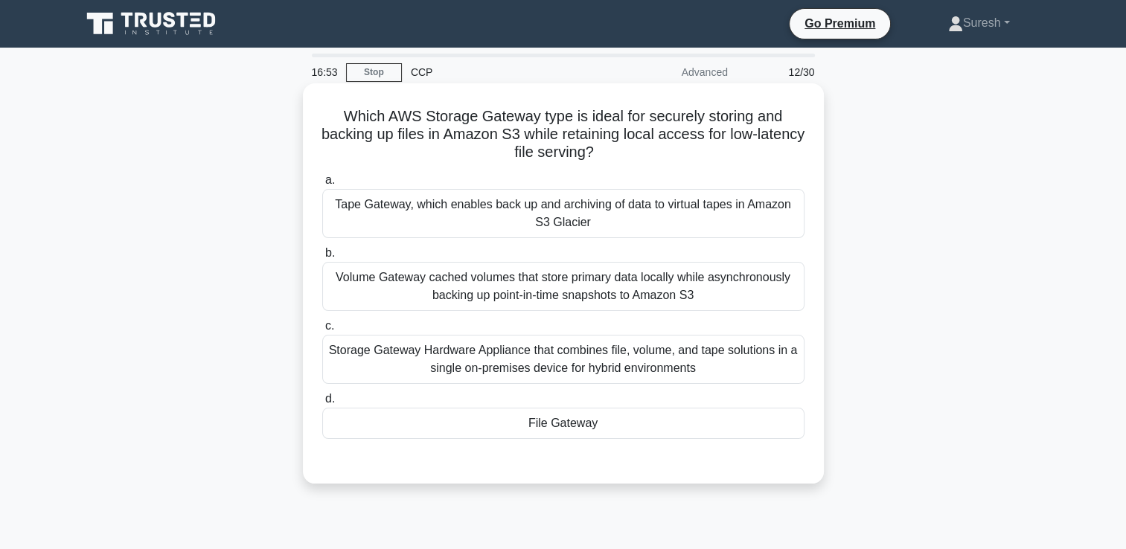
drag, startPoint x: 627, startPoint y: 152, endPoint x: 340, endPoint y: 124, distance: 288.6
click at [340, 124] on h5 "Which AWS Storage Gateway type is ideal for securely storing and backing up fil…" at bounding box center [563, 134] width 485 height 55
copy h5 "Which AWS Storage Gateway type is ideal for securely storing and backing up fil…"
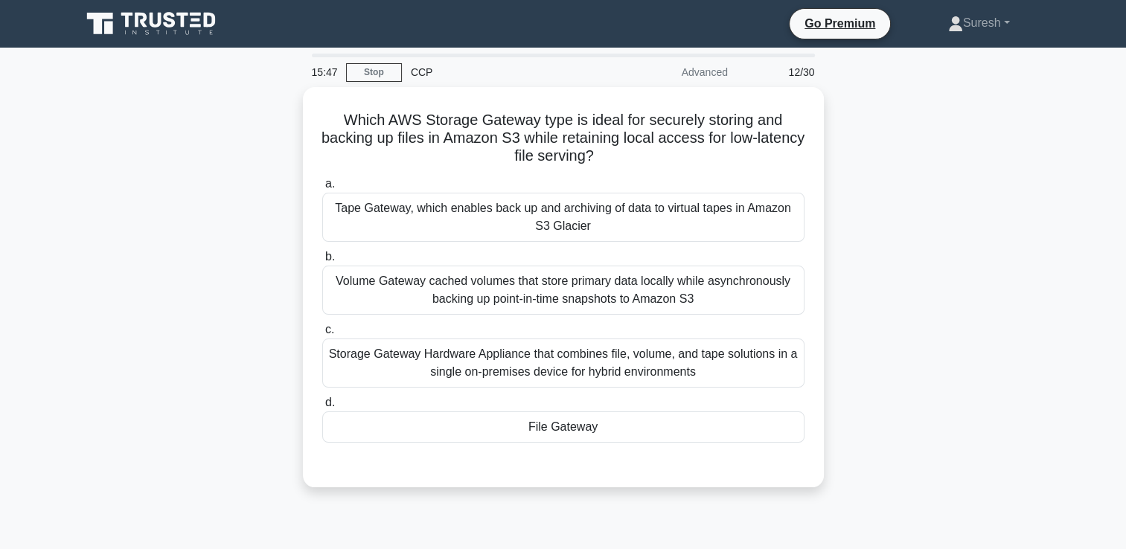
click at [926, 283] on div "Which AWS Storage Gateway type is ideal for securely storing and backing up fil…" at bounding box center [563, 296] width 982 height 418
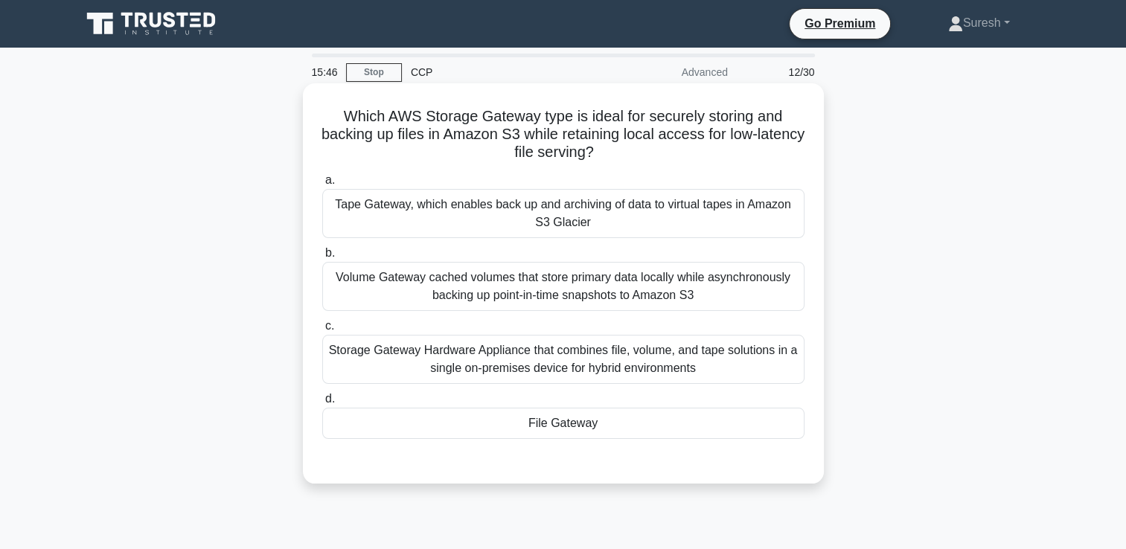
click at [548, 424] on div "File Gateway" at bounding box center [563, 423] width 482 height 31
click at [322, 404] on input "d. File Gateway" at bounding box center [322, 399] width 0 height 10
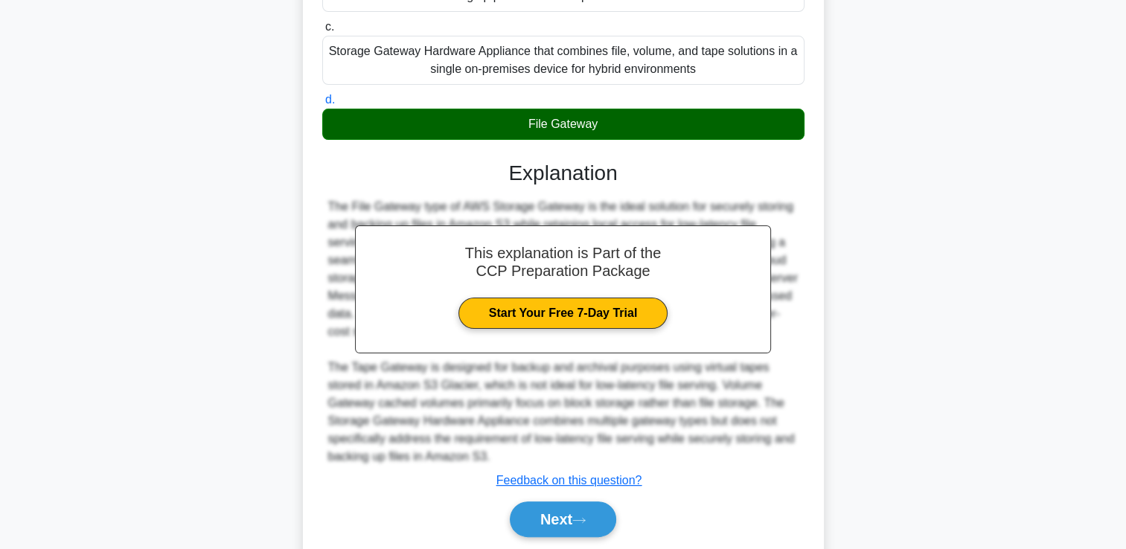
scroll to position [349, 0]
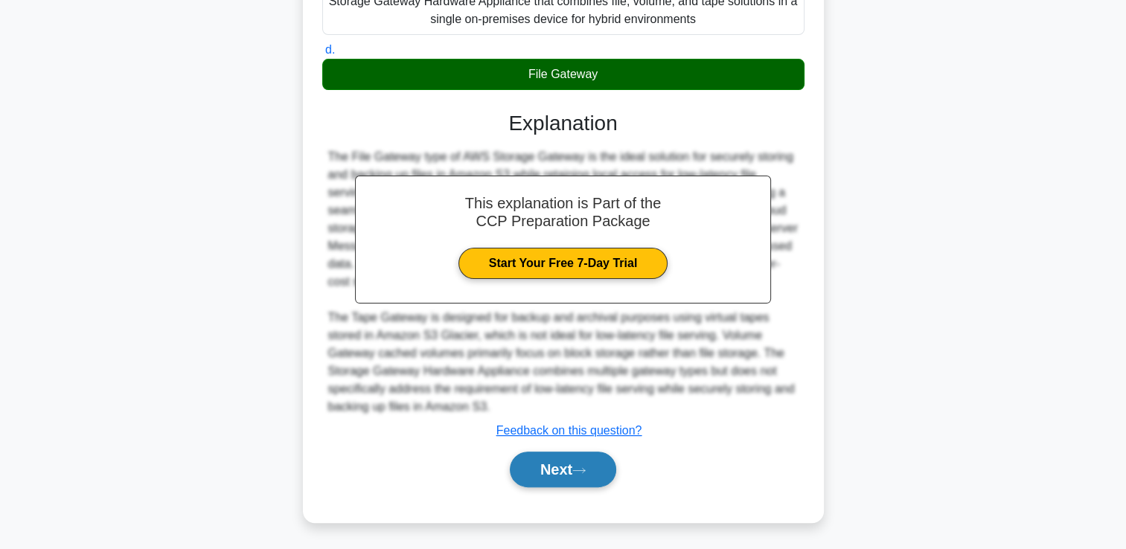
click at [557, 469] on button "Next" at bounding box center [563, 470] width 106 height 36
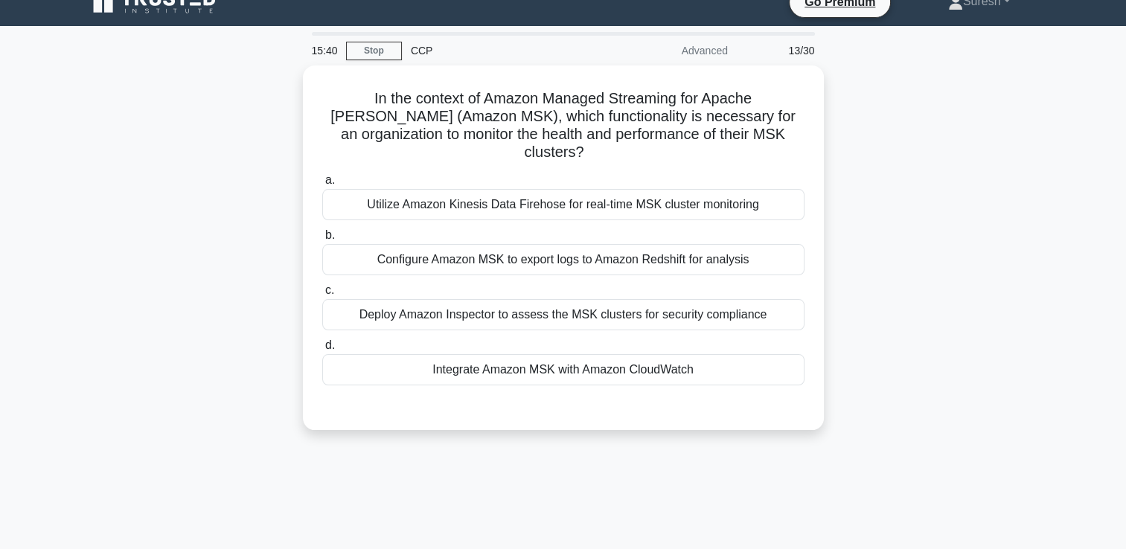
scroll to position [0, 0]
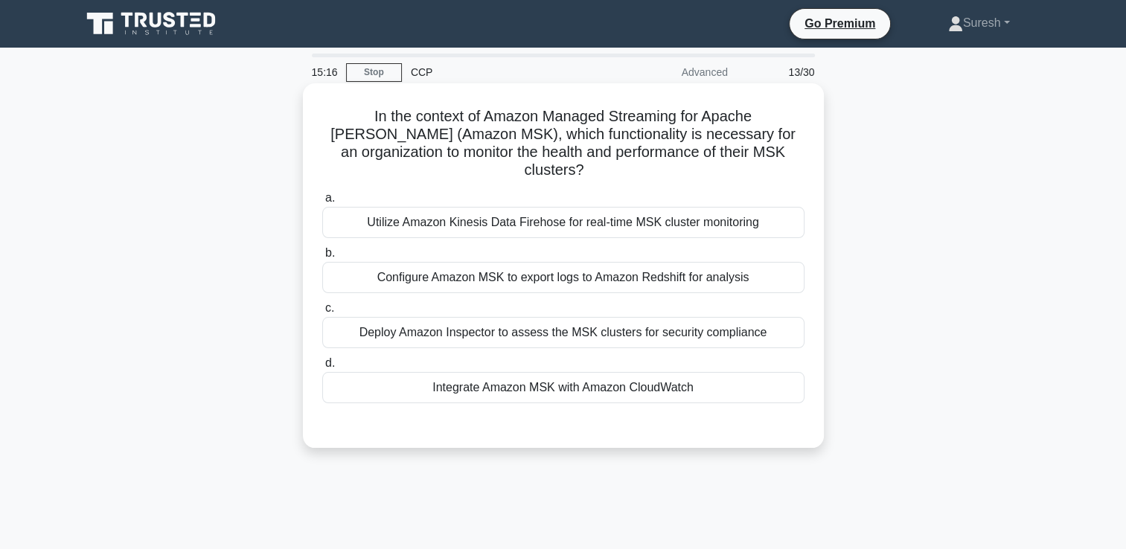
click at [598, 374] on div "Integrate Amazon MSK with Amazon CloudWatch" at bounding box center [563, 387] width 482 height 31
click at [322, 368] on input "d. Integrate Amazon MSK with Amazon CloudWatch" at bounding box center [322, 364] width 0 height 10
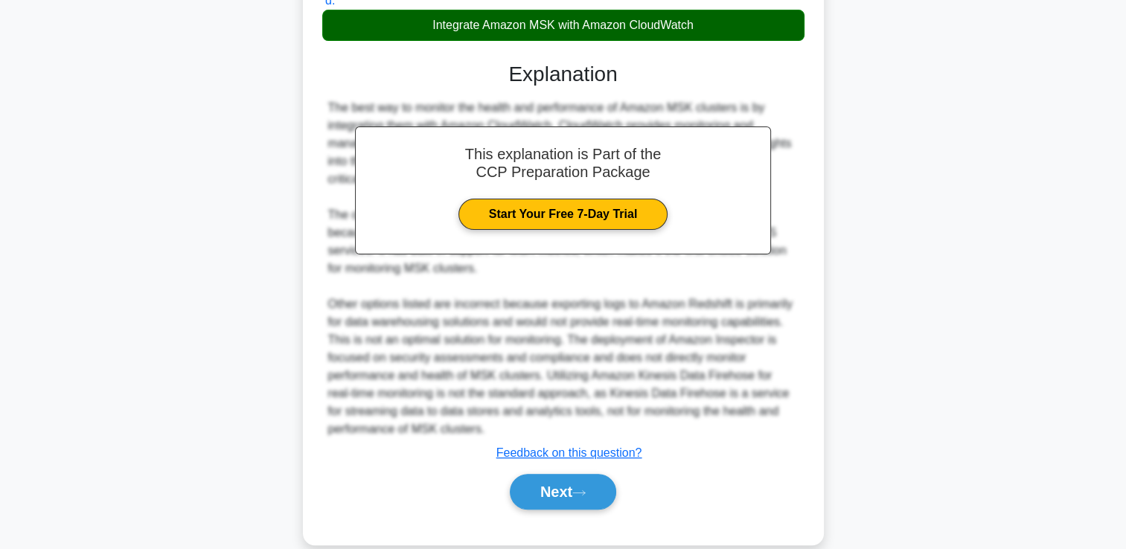
scroll to position [367, 0]
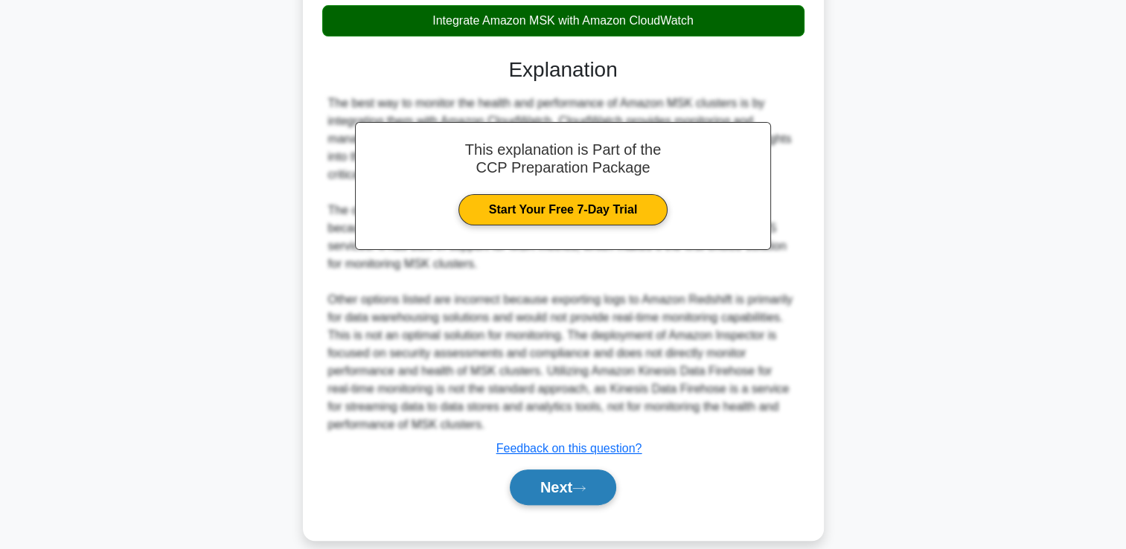
click at [560, 470] on button "Next" at bounding box center [563, 488] width 106 height 36
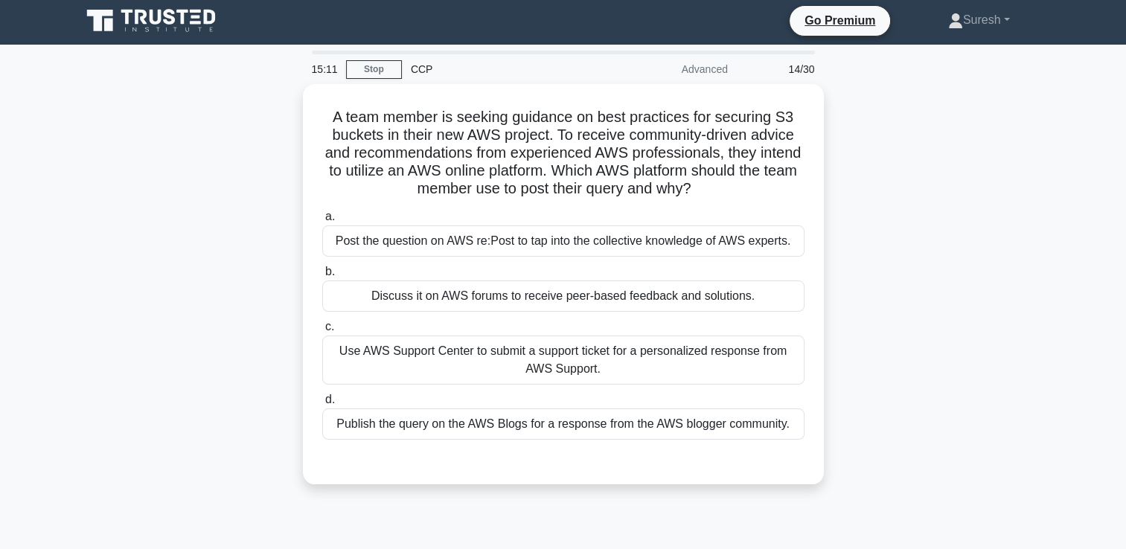
scroll to position [0, 0]
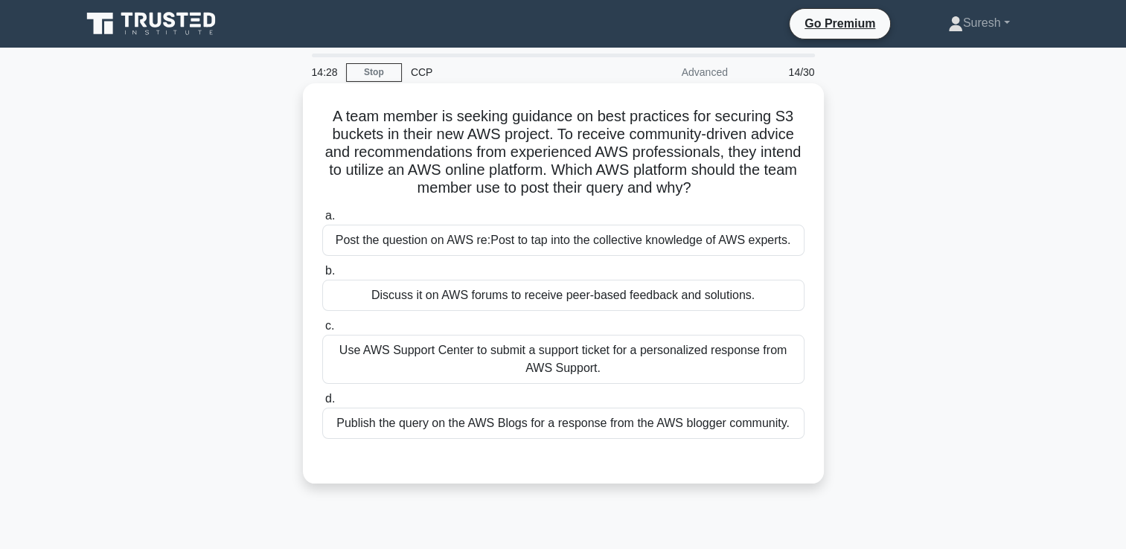
click at [727, 191] on h5 "A team member is seeking guidance on best practices for securing S3 buckets in …" at bounding box center [563, 152] width 485 height 91
click at [605, 359] on div "Use AWS Support Center to submit a support ticket for a personalized response f…" at bounding box center [563, 359] width 482 height 49
click at [322, 331] on input "c. Use AWS Support Center to submit a support ticket for a personalized respons…" at bounding box center [322, 326] width 0 height 10
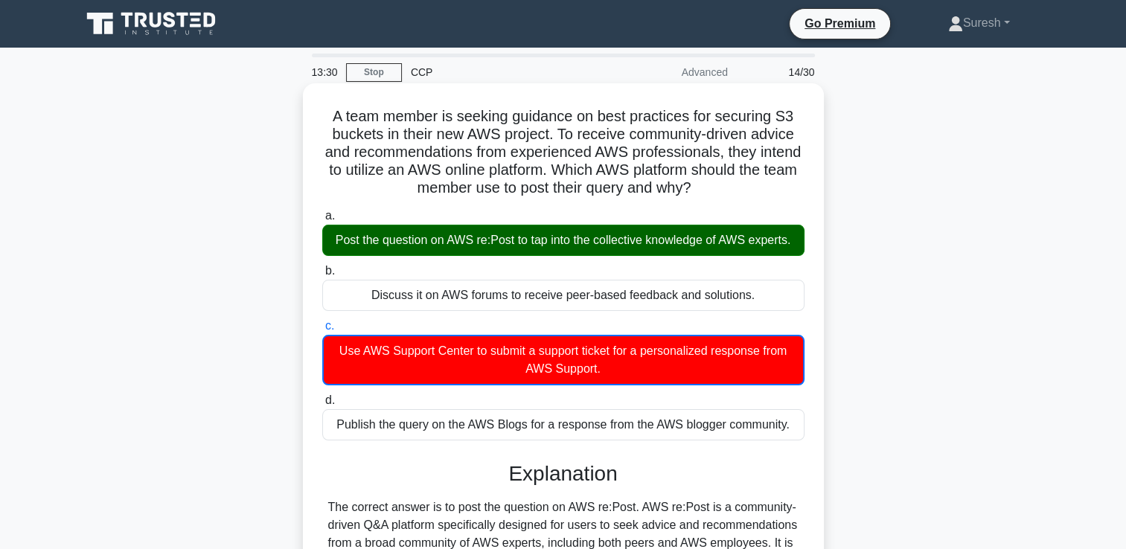
scroll to position [333, 0]
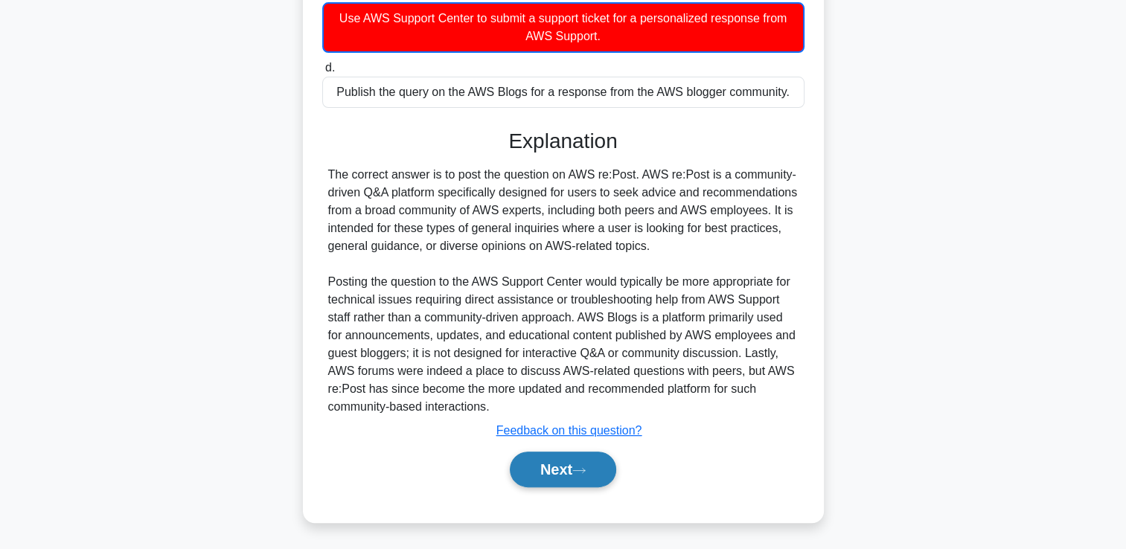
click at [562, 467] on button "Next" at bounding box center [563, 470] width 106 height 36
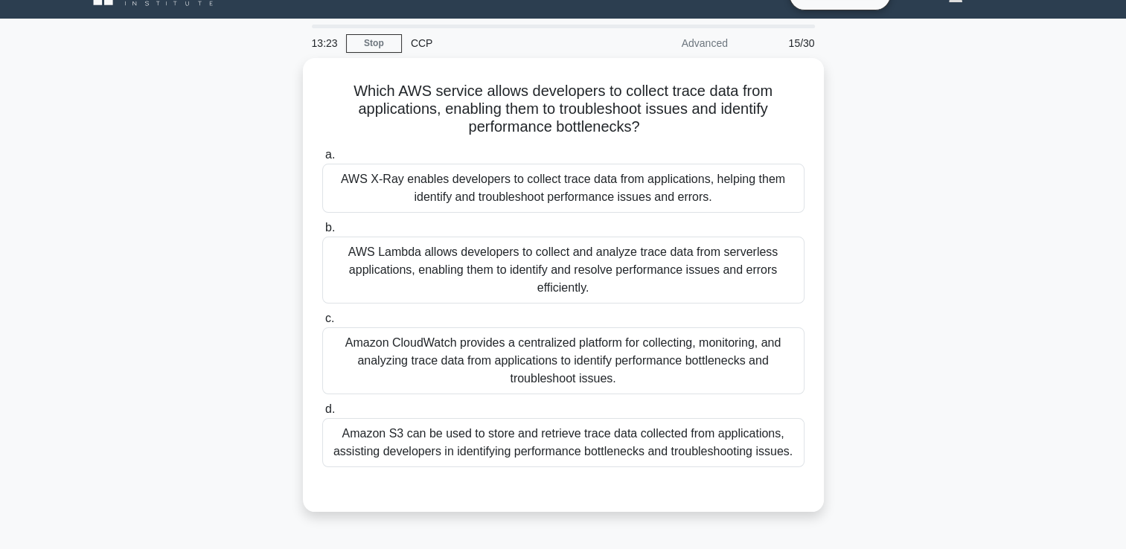
scroll to position [30, 0]
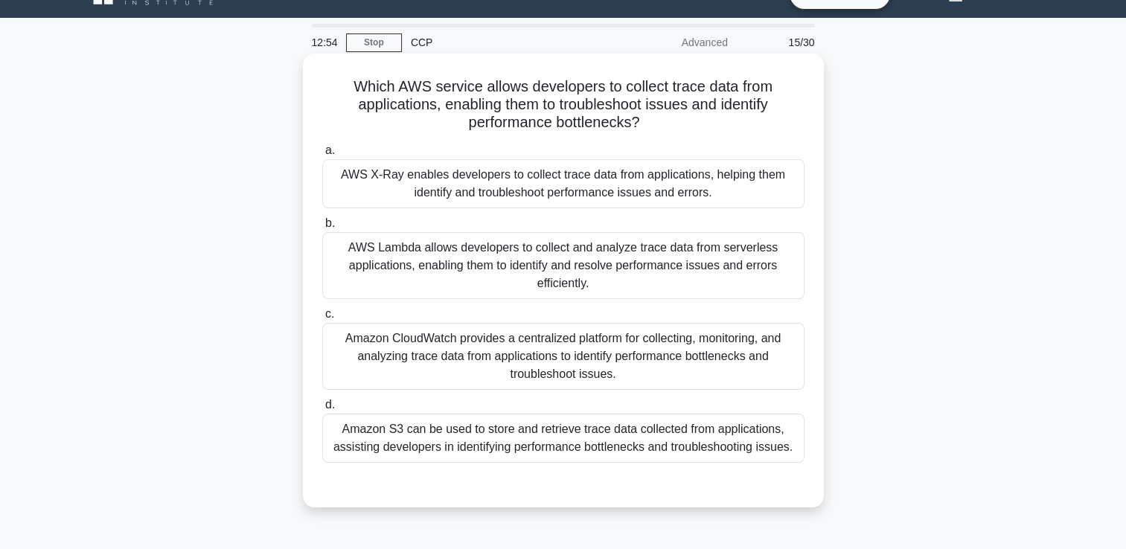
click at [572, 184] on div "AWS X-Ray enables developers to collect trace data from applications, helping t…" at bounding box center [563, 183] width 482 height 49
click at [322, 156] on input "a. AWS X-Ray enables developers to collect trace data from applications, helpin…" at bounding box center [322, 151] width 0 height 10
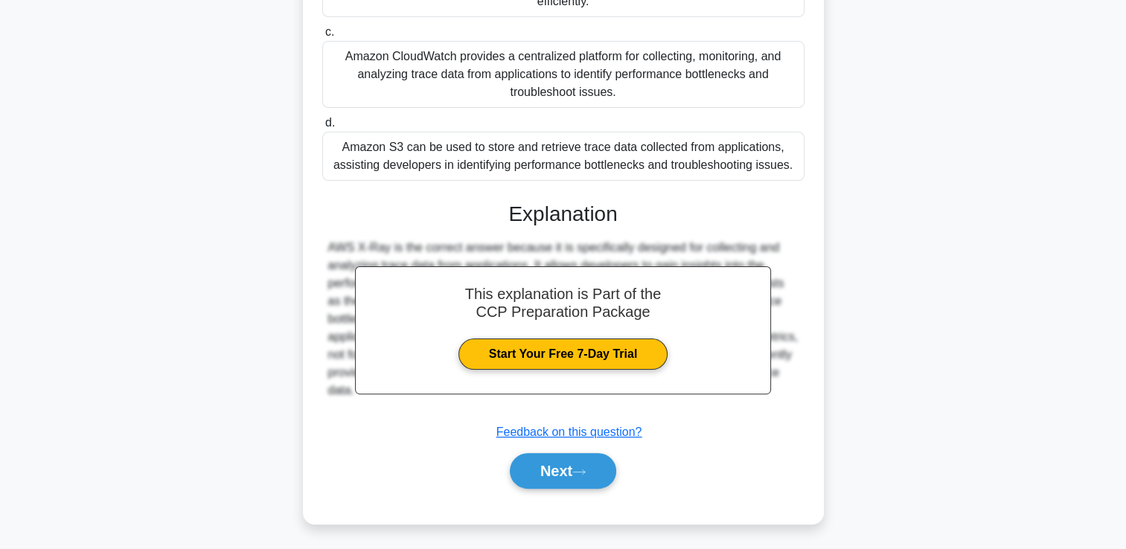
scroll to position [313, 0]
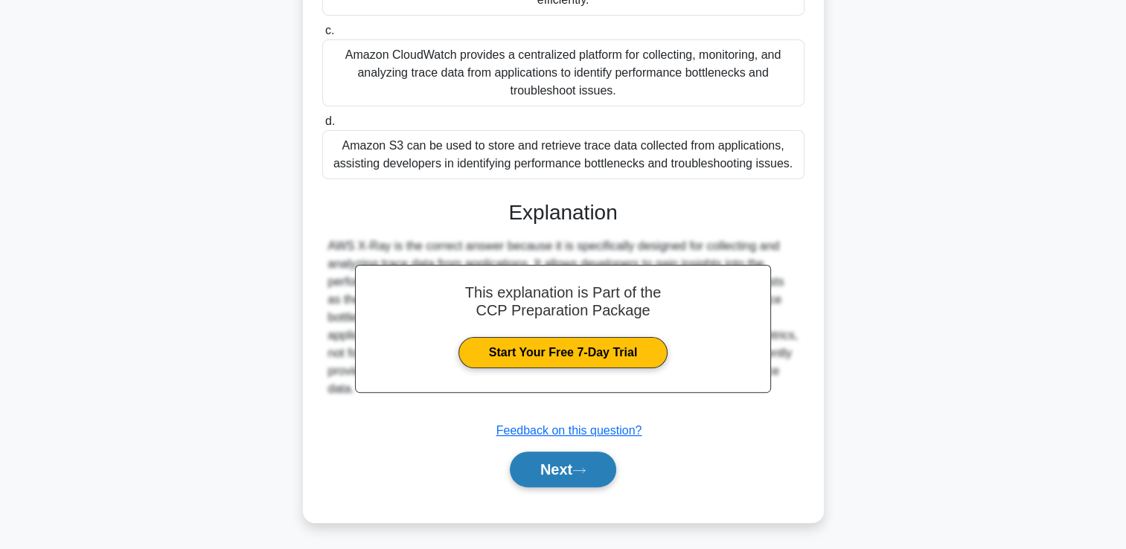
click at [557, 463] on button "Next" at bounding box center [563, 470] width 106 height 36
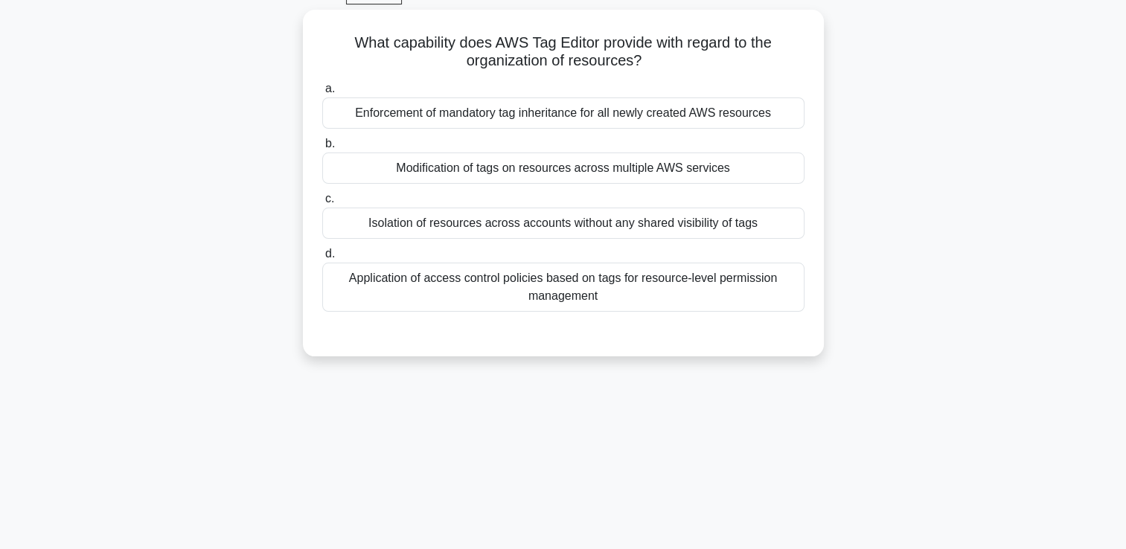
scroll to position [0, 0]
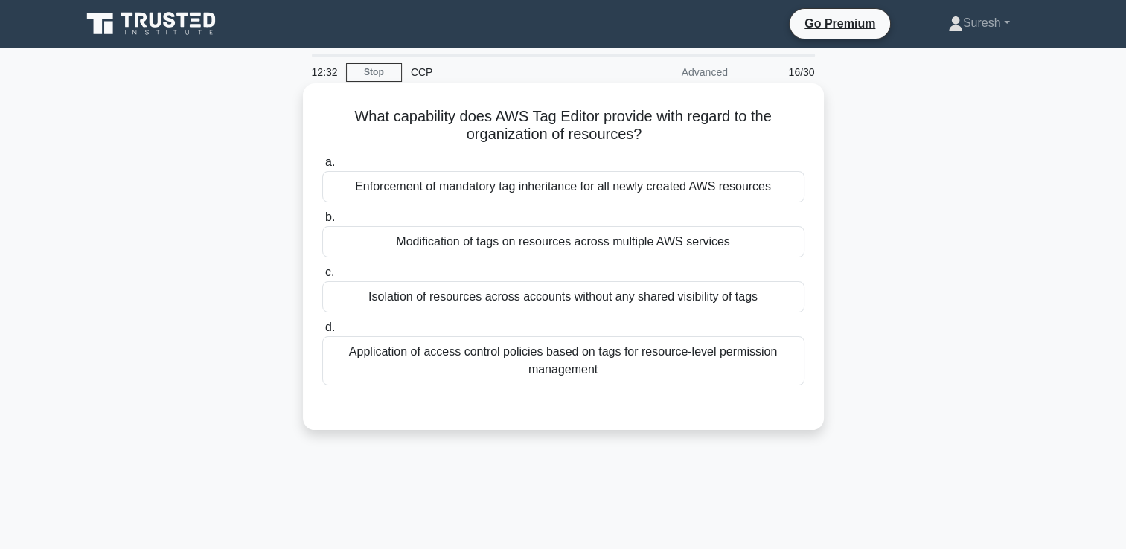
click at [551, 358] on div "Application of access control policies based on tags for resource-level permiss…" at bounding box center [563, 360] width 482 height 49
click at [322, 333] on input "d. Application of access control policies based on tags for resource-level perm…" at bounding box center [322, 328] width 0 height 10
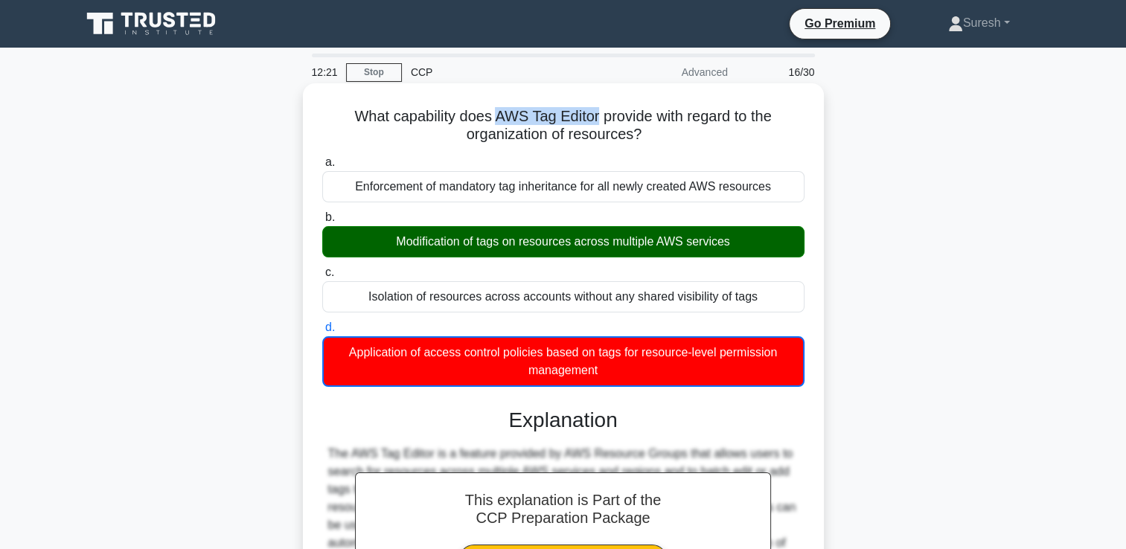
drag, startPoint x: 597, startPoint y: 114, endPoint x: 494, endPoint y: 116, distance: 102.7
click at [494, 116] on h5 "What capability does AWS Tag Editor provide with regard to the organization of …" at bounding box center [563, 125] width 485 height 37
copy h5 "AWS Tag Editor"
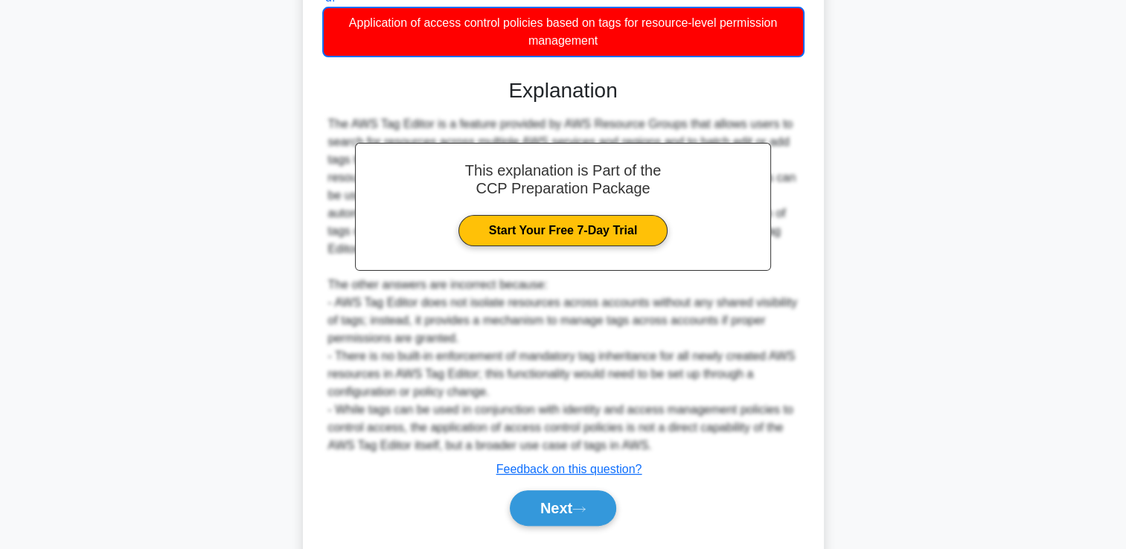
scroll to position [333, 0]
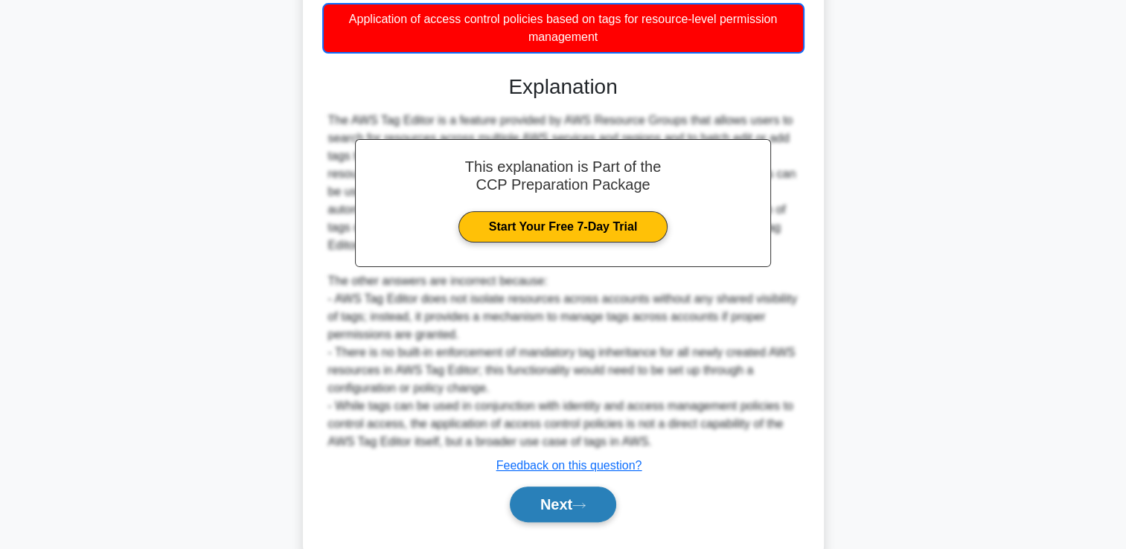
click at [566, 502] on button "Next" at bounding box center [563, 505] width 106 height 36
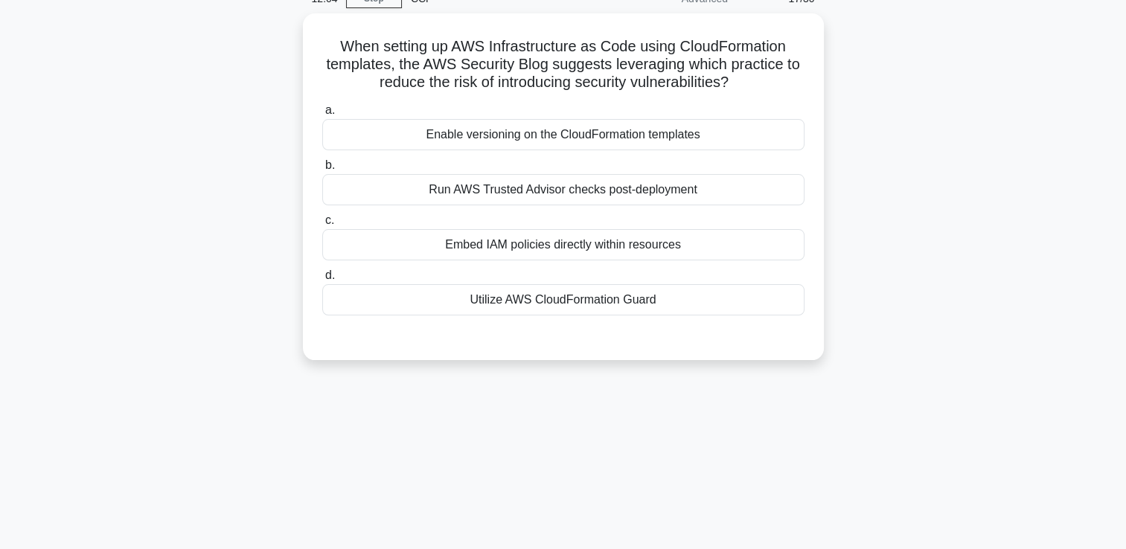
scroll to position [0, 0]
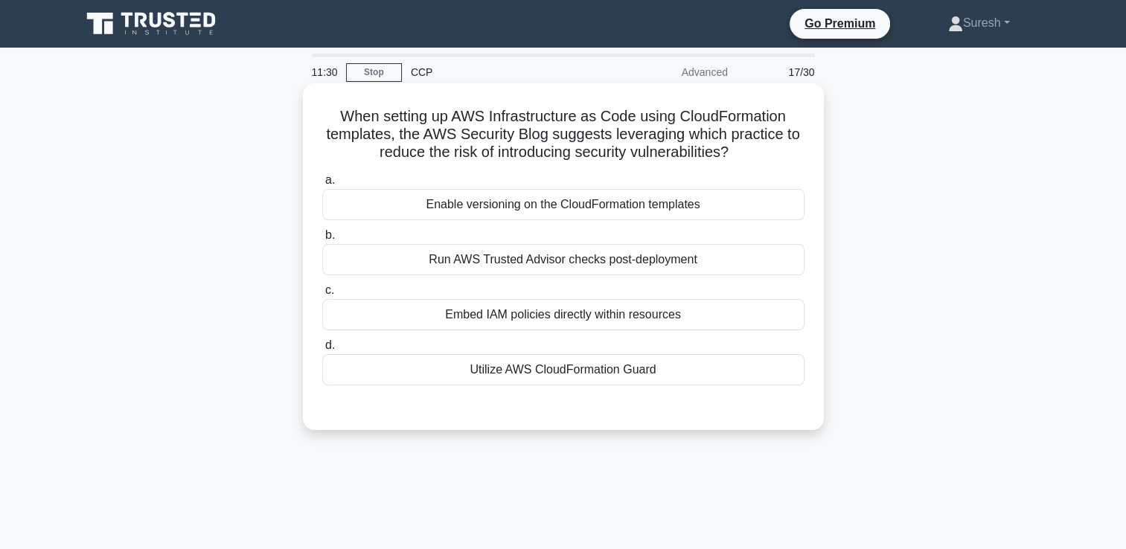
click at [602, 370] on div "Utilize AWS CloudFormation Guard" at bounding box center [563, 369] width 482 height 31
click at [322, 351] on input "d. Utilize AWS CloudFormation Guard" at bounding box center [322, 346] width 0 height 10
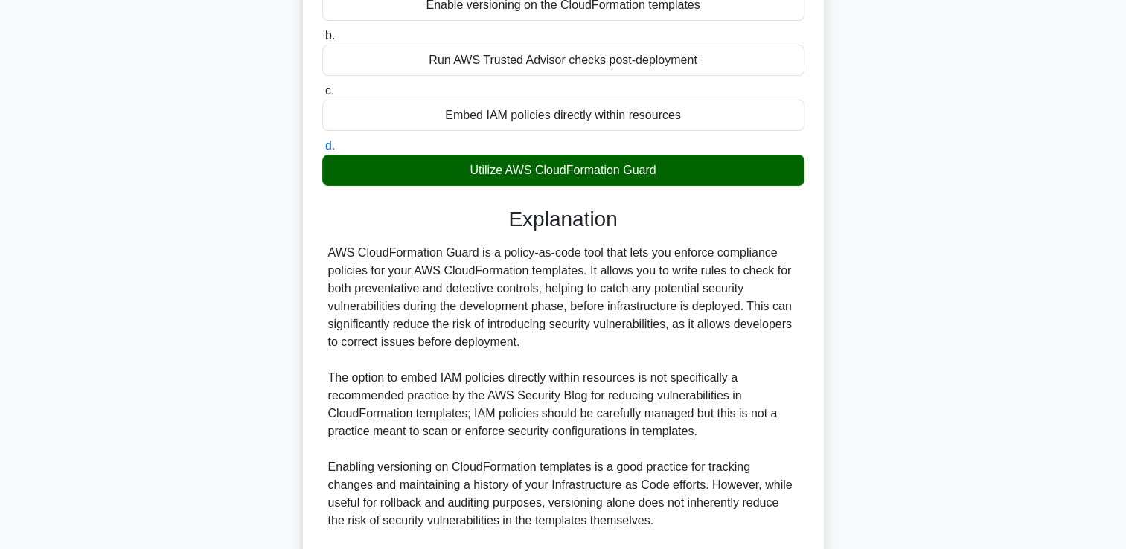
scroll to position [201, 0]
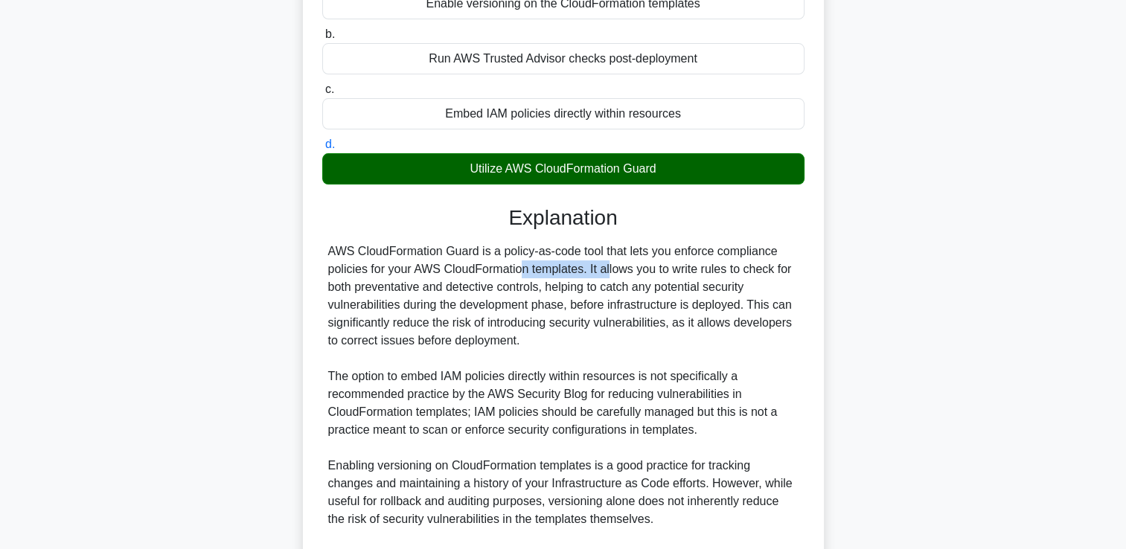
drag, startPoint x: 528, startPoint y: 272, endPoint x: 417, endPoint y: 269, distance: 110.9
click at [417, 269] on div "AWS CloudFormation Guard is a policy-as-code tool that lets you enforce complia…" at bounding box center [563, 439] width 470 height 393
copy div "AWS CloudFormation"
click at [577, 341] on div "AWS CloudFormation Guard is a policy-as-code tool that lets you enforce complia…" at bounding box center [563, 439] width 470 height 393
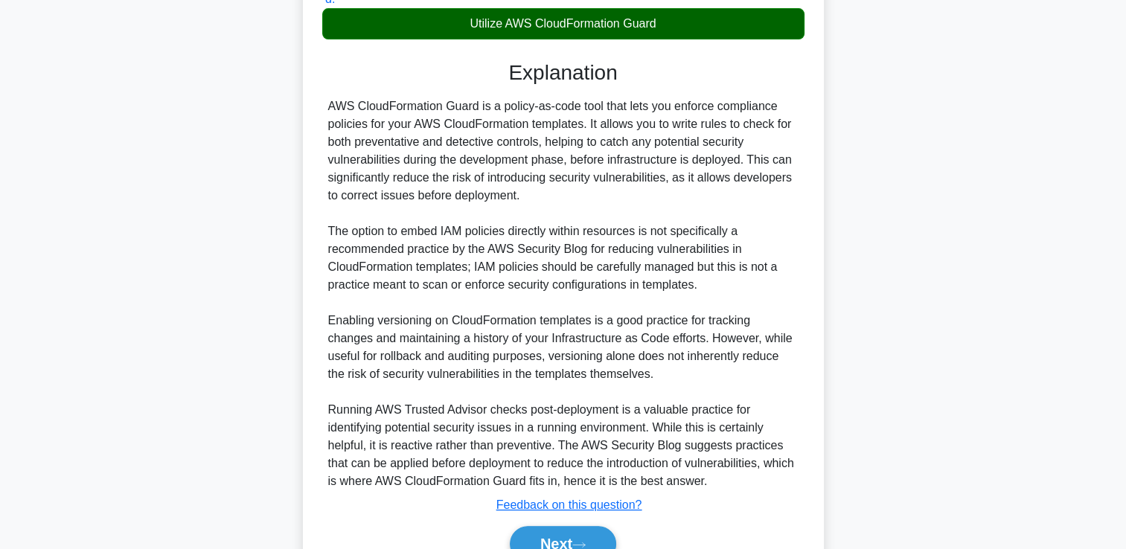
scroll to position [420, 0]
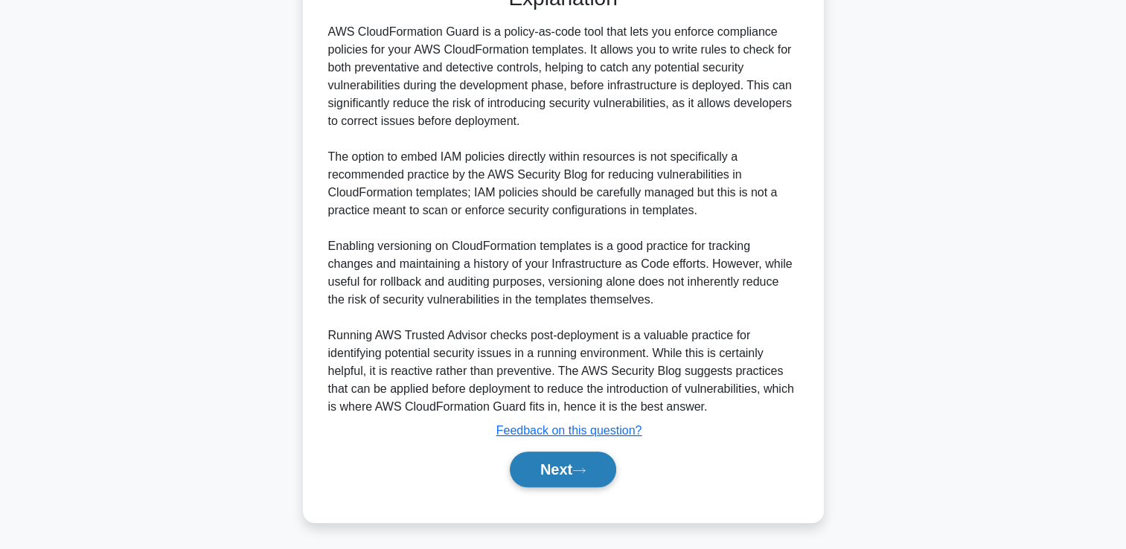
click at [546, 466] on button "Next" at bounding box center [563, 470] width 106 height 36
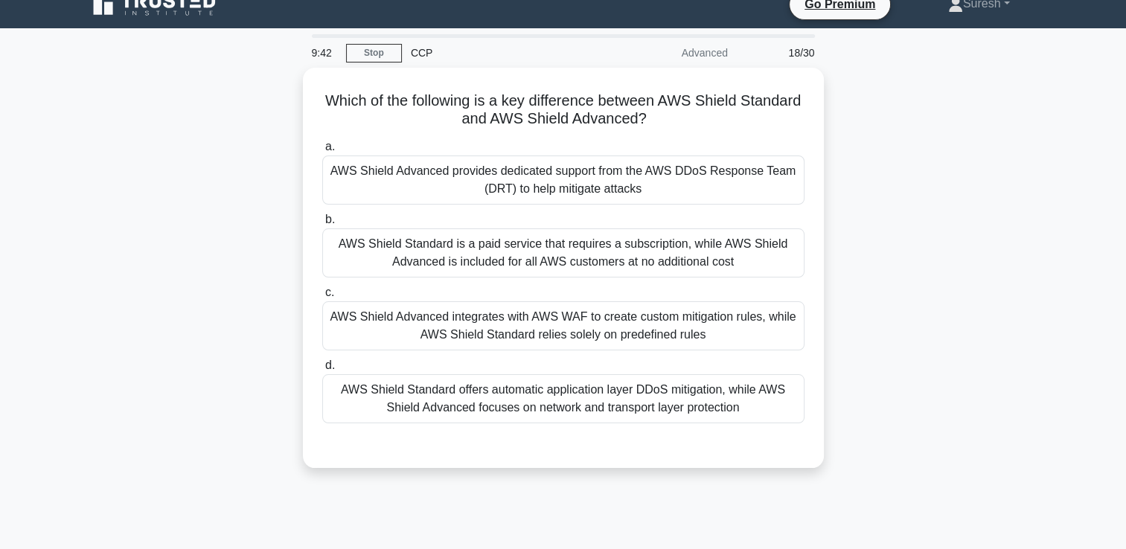
scroll to position [0, 0]
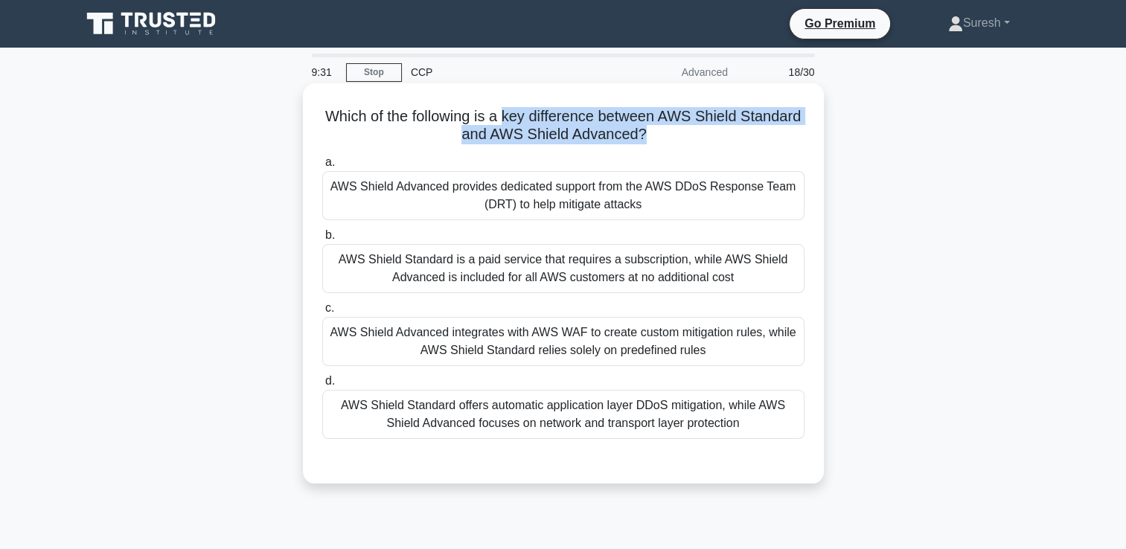
drag, startPoint x: 676, startPoint y: 130, endPoint x: 538, endPoint y: 115, distance: 139.3
click at [538, 115] on h5 "Which of the following is a key difference between AWS Shield Standard and AWS …" at bounding box center [563, 125] width 485 height 37
copy h5 "key difference between AWS Shield Standard and AWS Shield Advanced?"
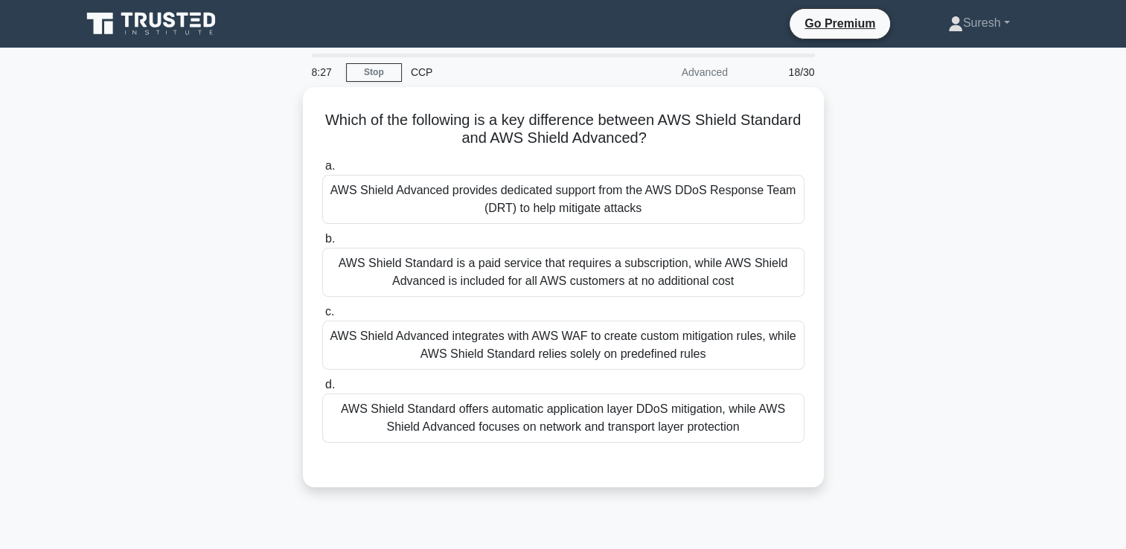
click at [276, 294] on div "Which of the following is a key difference between AWS Shield Standard and AWS …" at bounding box center [563, 296] width 982 height 418
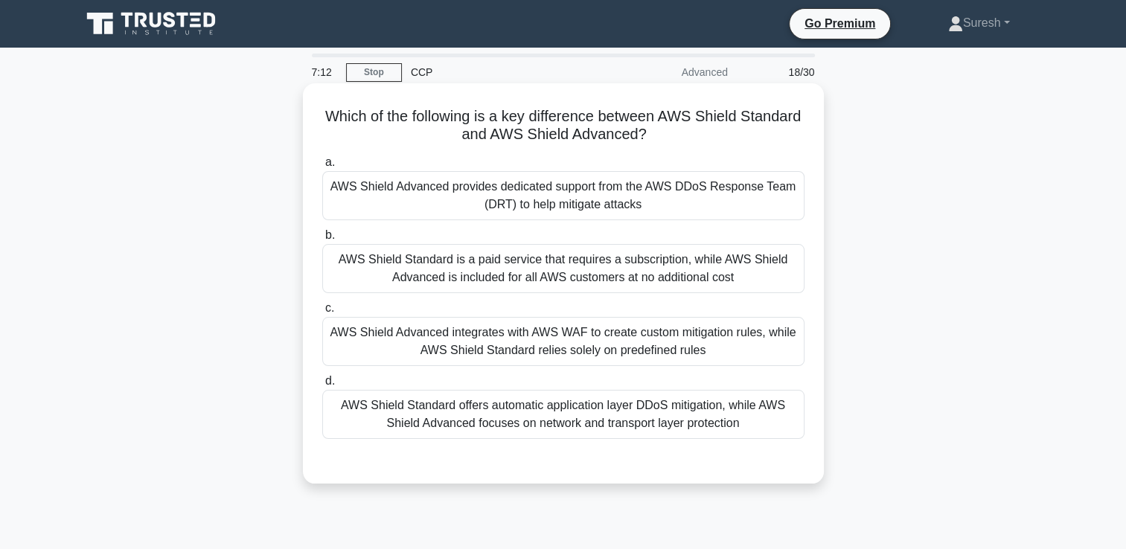
click at [510, 346] on div "AWS Shield Advanced integrates with AWS WAF to create custom mitigation rules, …" at bounding box center [563, 341] width 482 height 49
click at [322, 313] on input "c. AWS Shield Advanced integrates with AWS WAF to create custom mitigation rule…" at bounding box center [322, 309] width 0 height 10
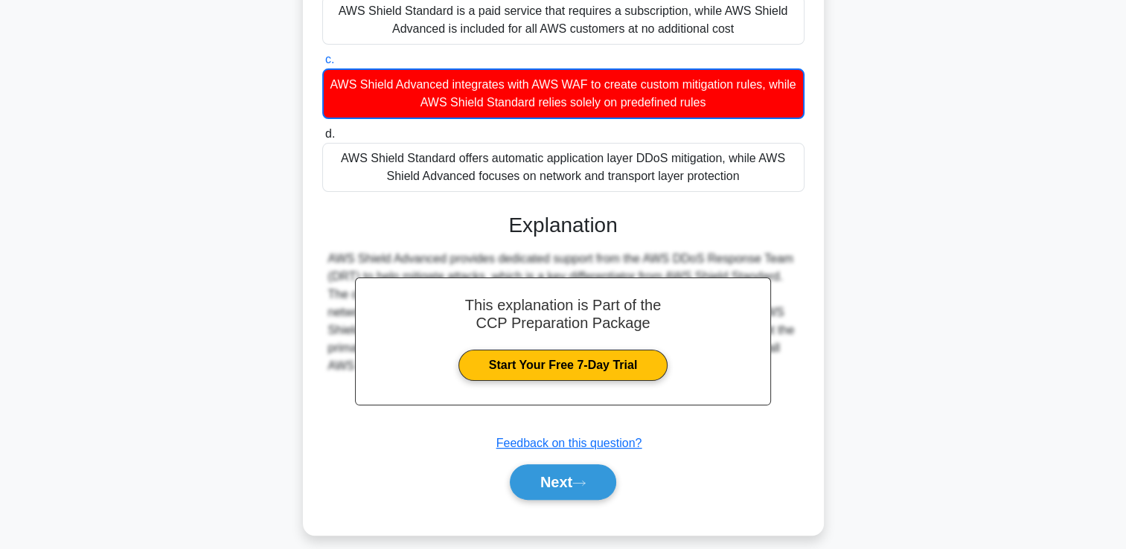
scroll to position [261, 0]
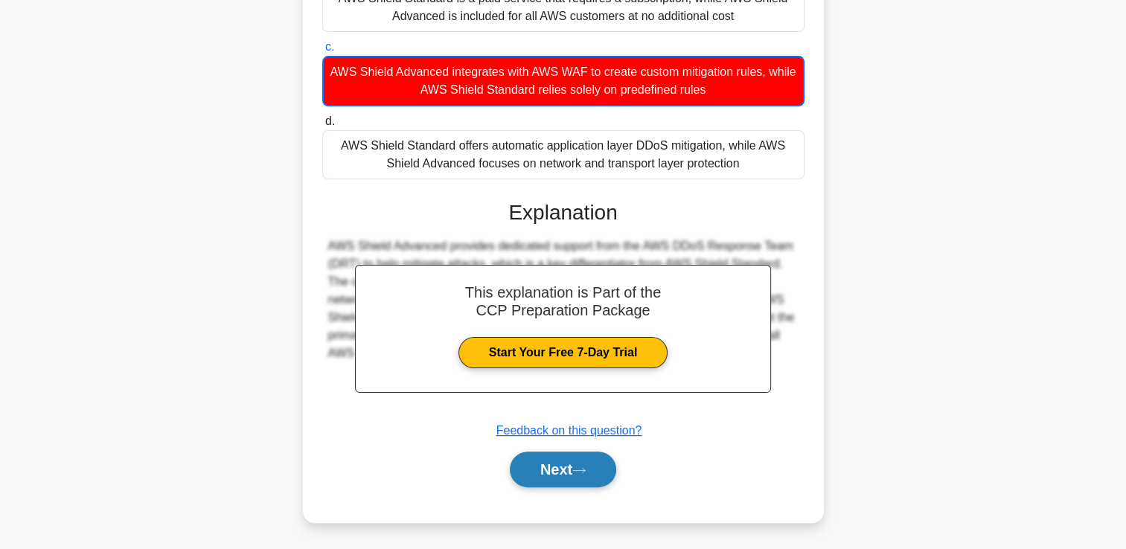
click at [544, 473] on button "Next" at bounding box center [563, 470] width 106 height 36
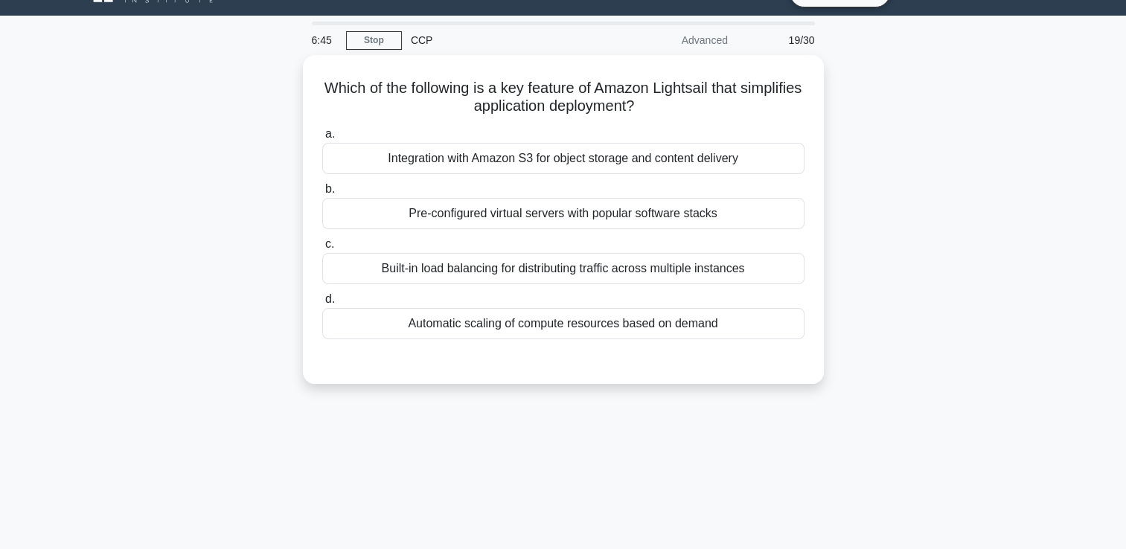
scroll to position [28, 0]
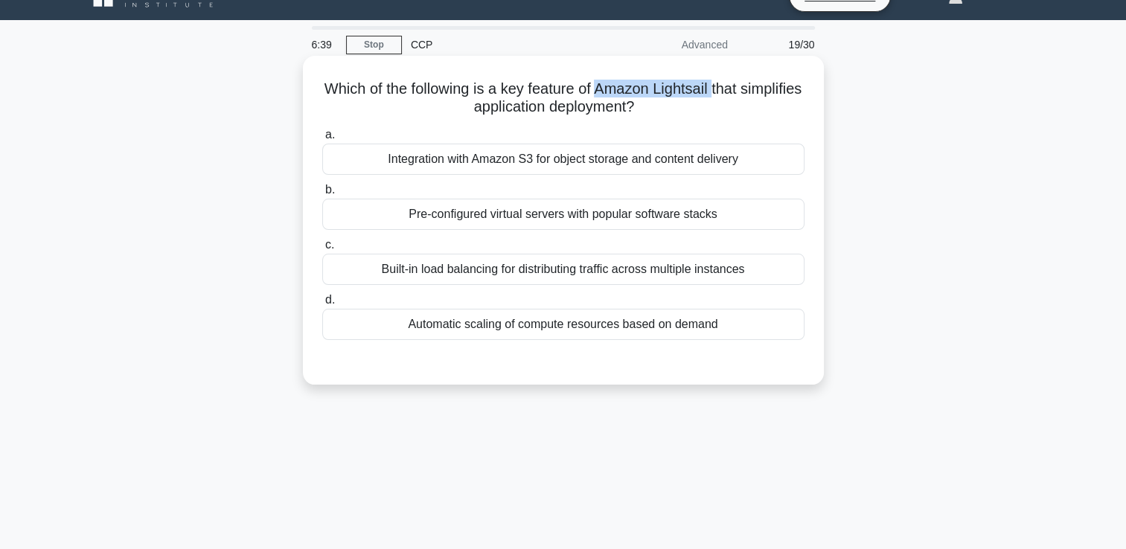
drag, startPoint x: 748, startPoint y: 82, endPoint x: 630, endPoint y: 85, distance: 118.4
click at [630, 85] on h5 "Which of the following is a key feature of Amazon Lightsail that simplifies app…" at bounding box center [563, 98] width 485 height 37
copy h5 "Amazon Lightsail"
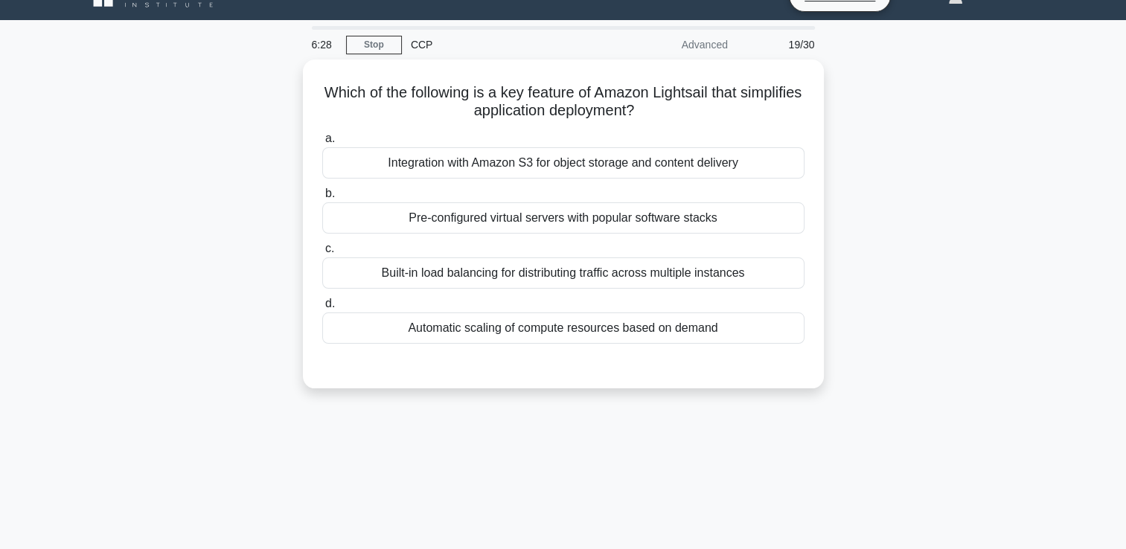
click at [657, 427] on div "6:28 Stop CCP Advanced 19/30 Which of the following is a key feature of Amazon …" at bounding box center [563, 398] width 982 height 744
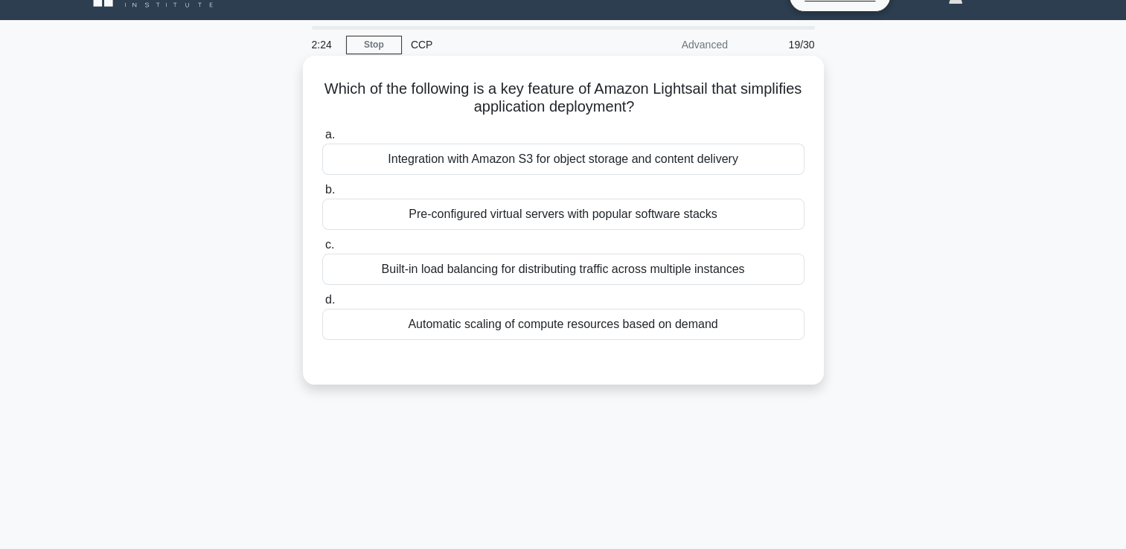
click at [500, 222] on div "Pre-configured virtual servers with popular software stacks" at bounding box center [563, 214] width 482 height 31
click at [322, 195] on input "b. Pre-configured virtual servers with popular software stacks" at bounding box center [322, 190] width 0 height 10
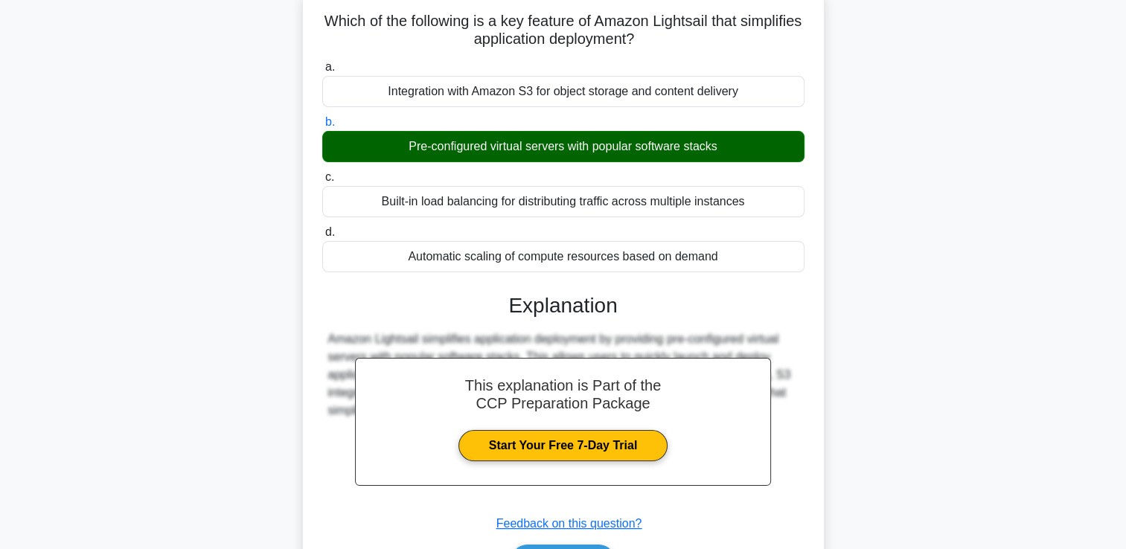
scroll to position [255, 0]
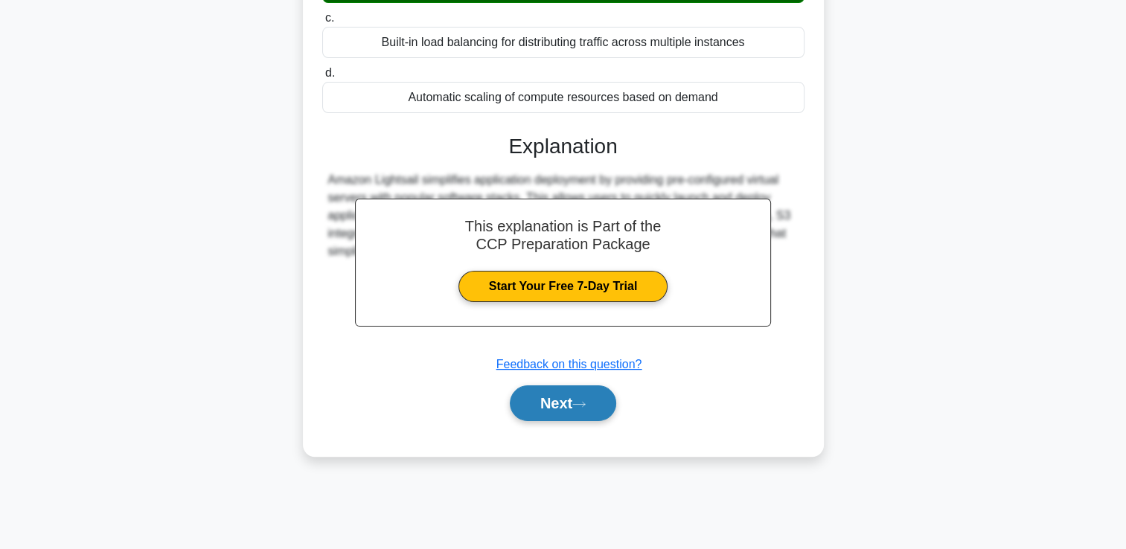
click at [566, 397] on button "Next" at bounding box center [563, 403] width 106 height 36
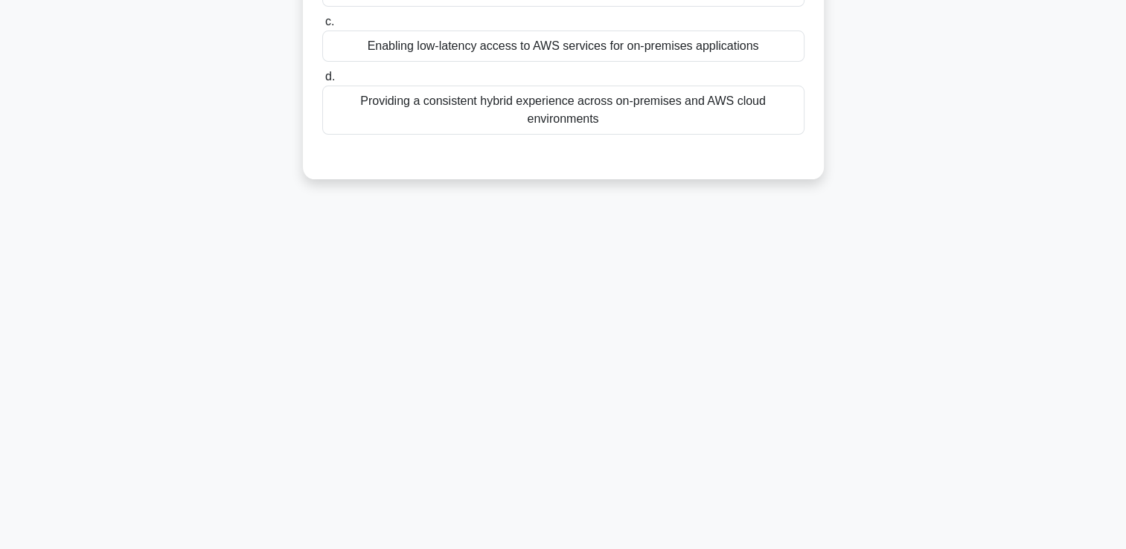
scroll to position [0, 0]
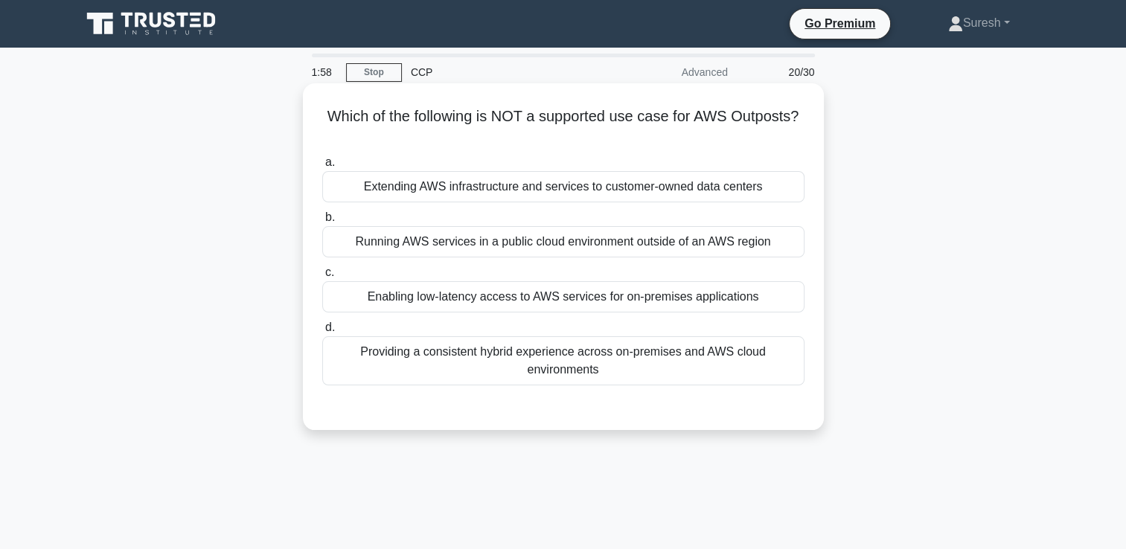
click at [557, 365] on div "Providing a consistent hybrid experience across on-premises and AWS cloud envir…" at bounding box center [563, 360] width 482 height 49
click at [322, 333] on input "d. Providing a consistent hybrid experience across on-premises and AWS cloud en…" at bounding box center [322, 328] width 0 height 10
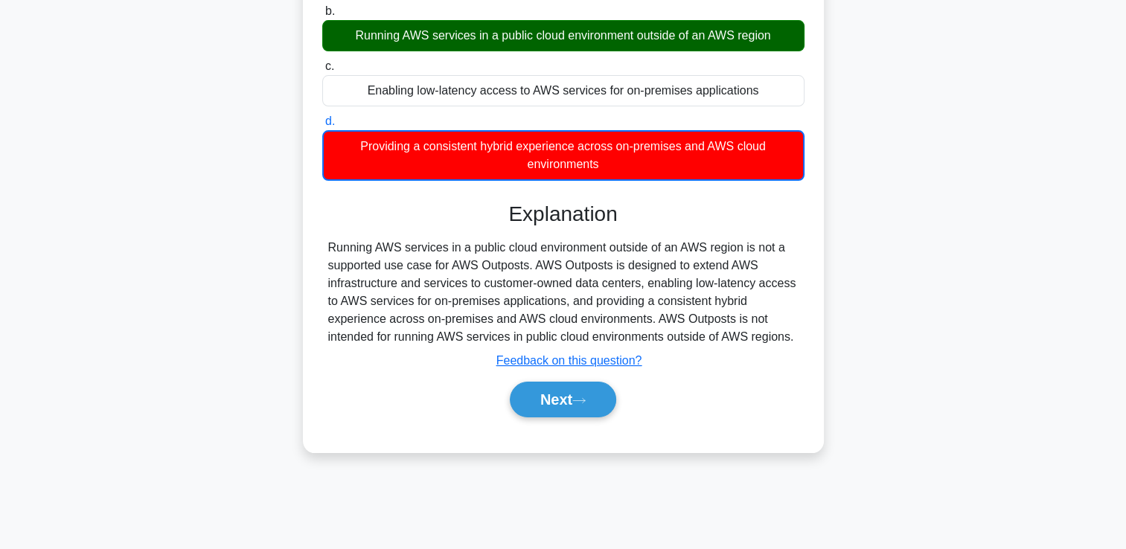
scroll to position [211, 0]
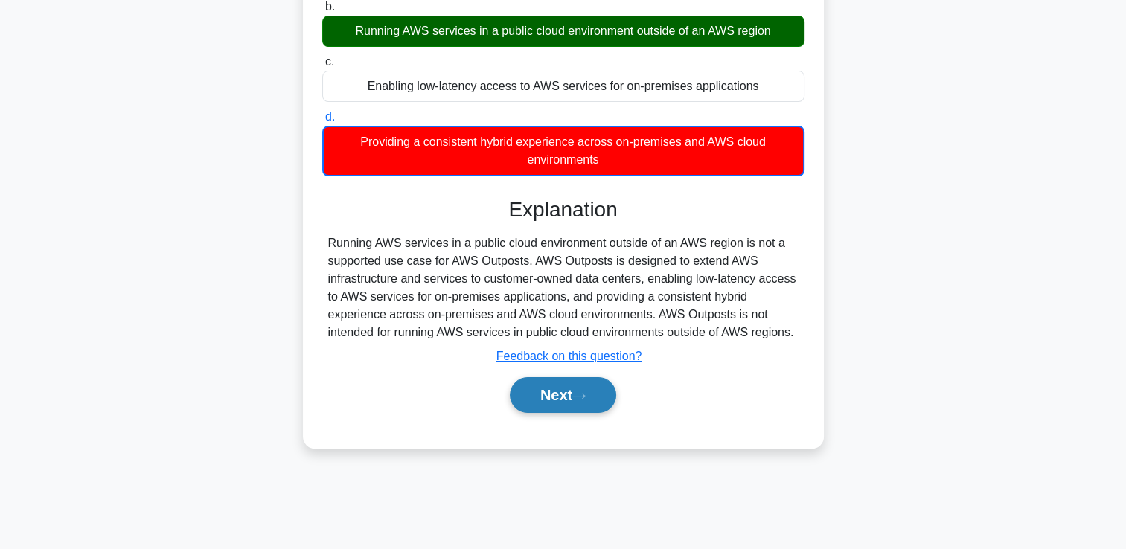
click at [554, 399] on button "Next" at bounding box center [563, 395] width 106 height 36
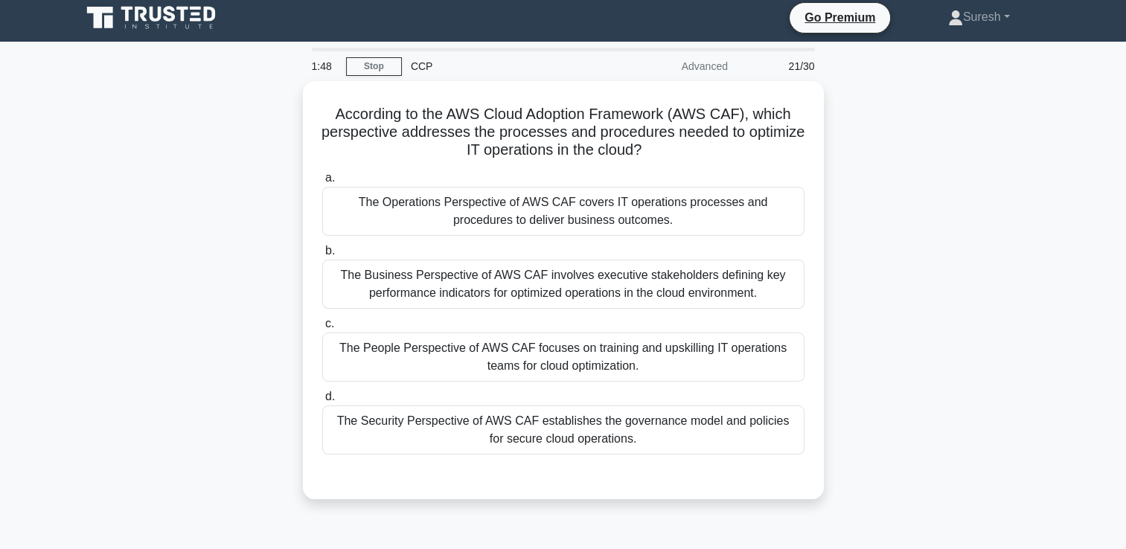
scroll to position [0, 0]
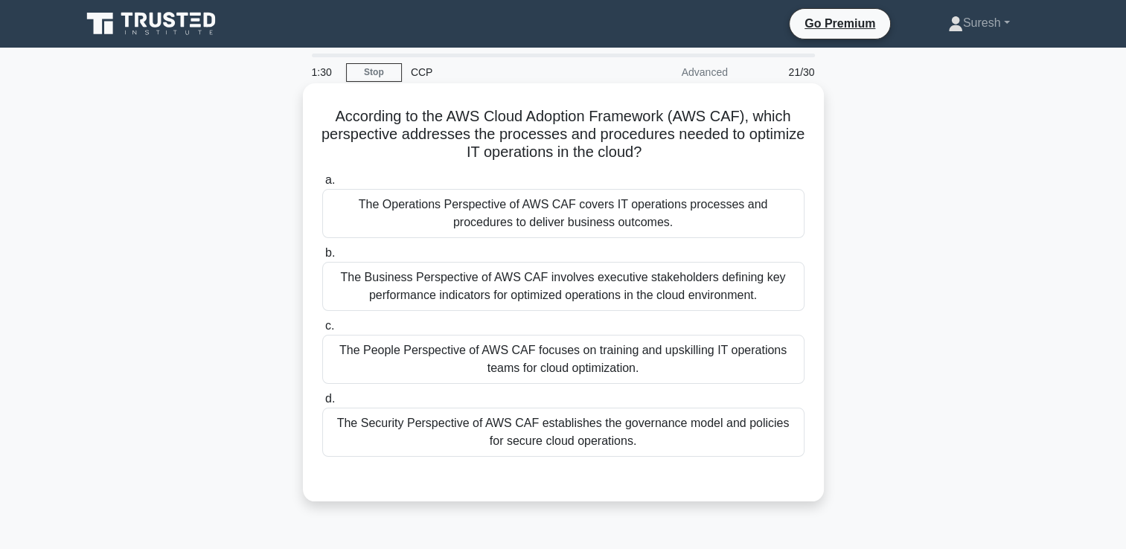
click at [592, 294] on div "The Business Perspective of AWS CAF involves executive stakeholders defining ke…" at bounding box center [563, 286] width 482 height 49
click at [322, 258] on input "b. The Business Perspective of AWS CAF involves executive stakeholders defining…" at bounding box center [322, 254] width 0 height 10
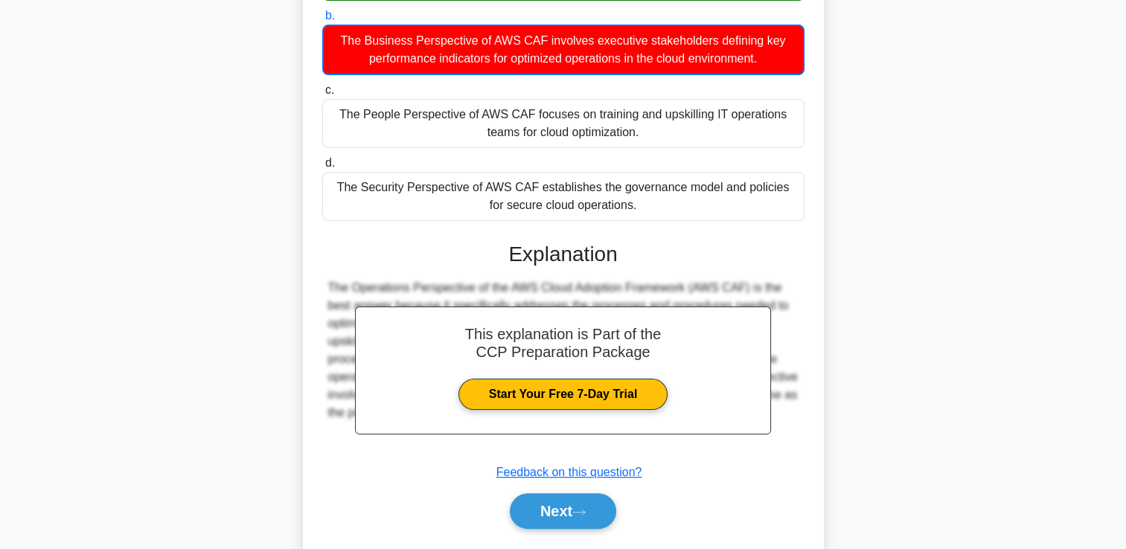
scroll to position [243, 0]
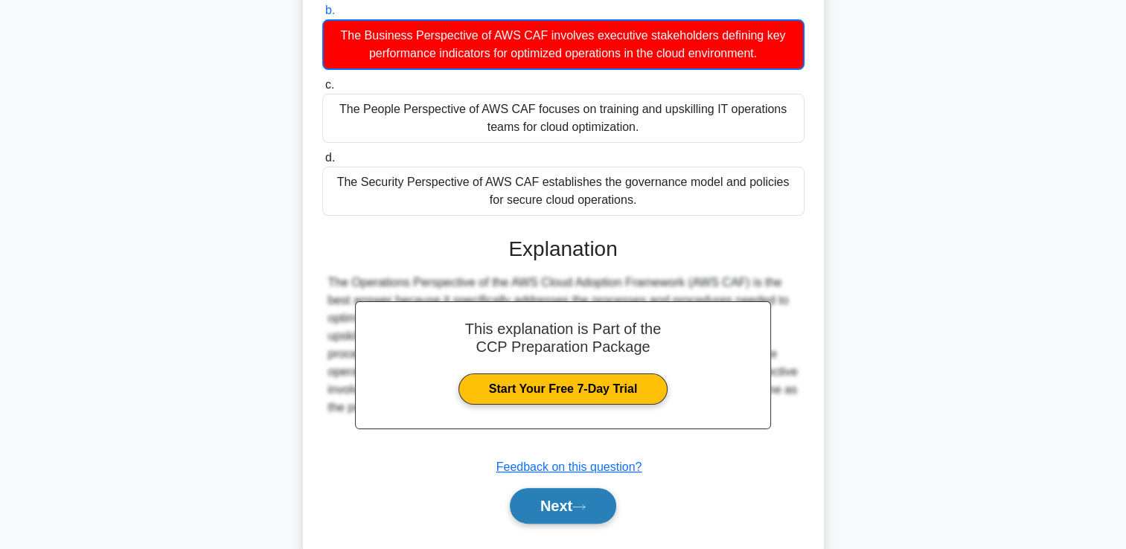
click at [565, 508] on button "Next" at bounding box center [563, 506] width 106 height 36
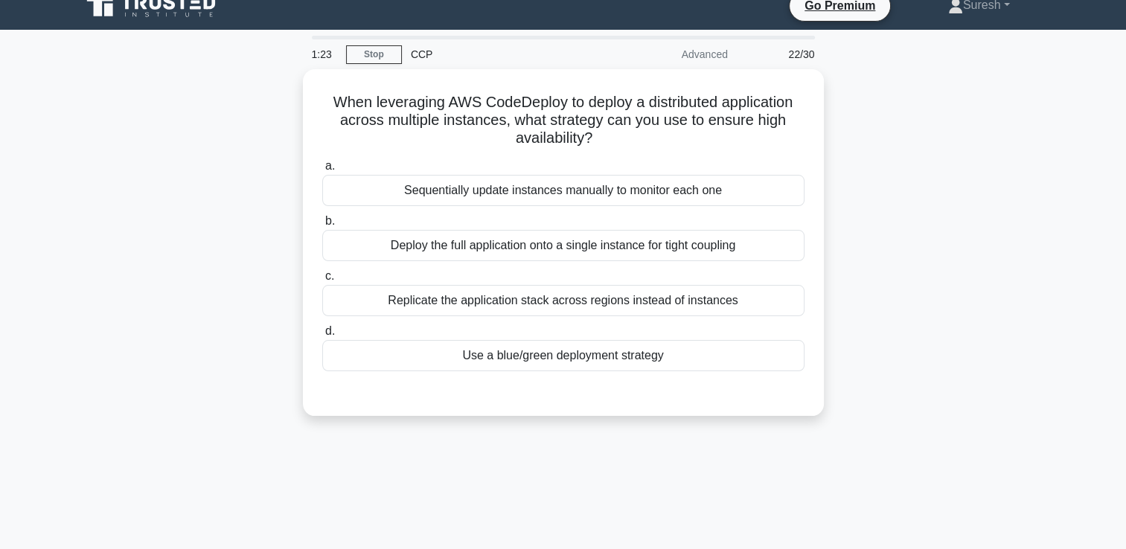
scroll to position [0, 0]
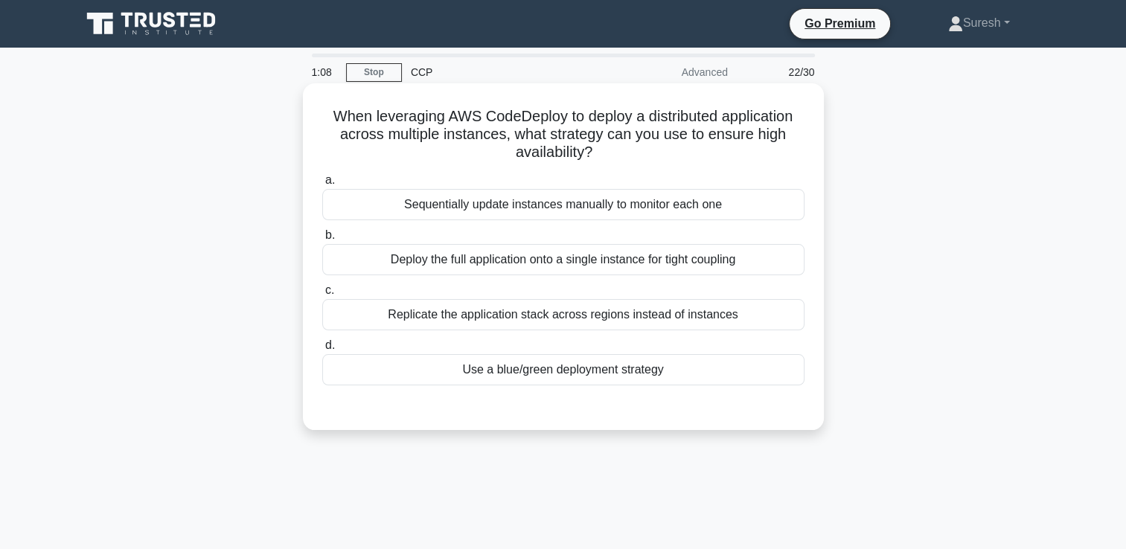
click at [589, 315] on div "Replicate the application stack across regions instead of instances" at bounding box center [563, 314] width 482 height 31
click at [322, 295] on input "c. Replicate the application stack across regions instead of instances" at bounding box center [322, 291] width 0 height 10
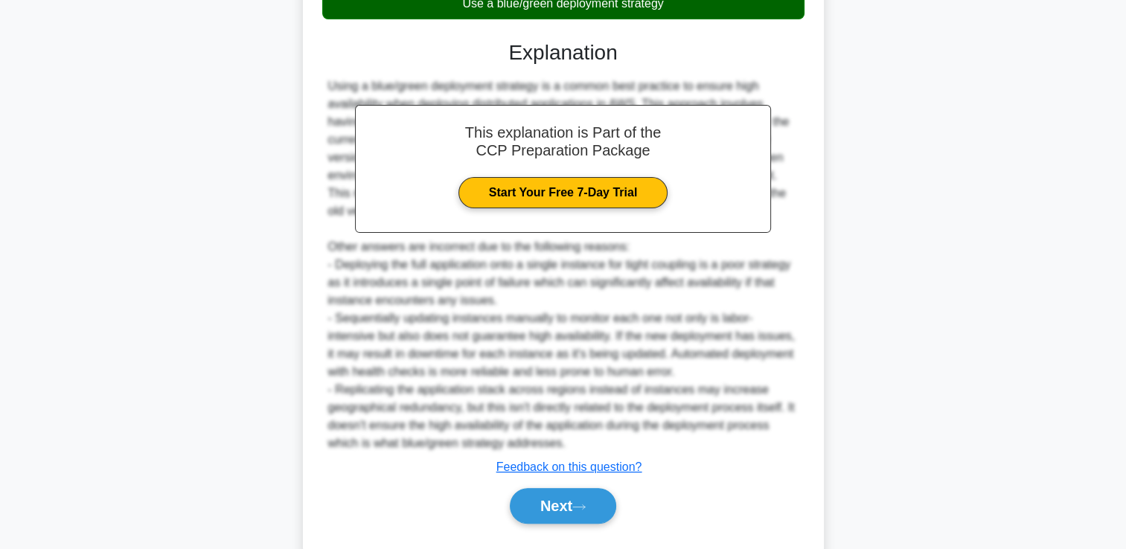
scroll to position [404, 0]
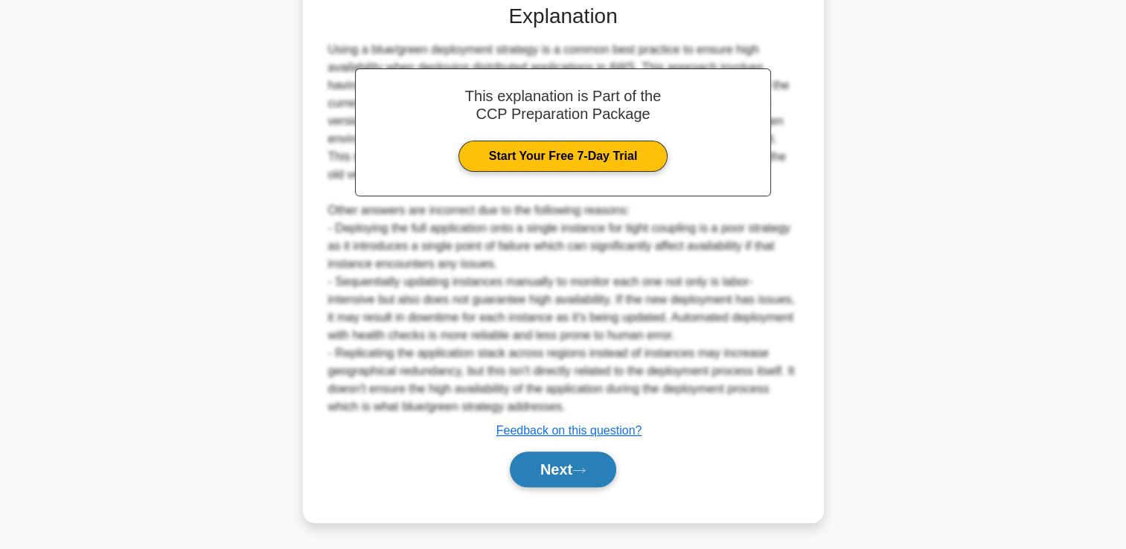
click at [563, 463] on button "Next" at bounding box center [563, 470] width 106 height 36
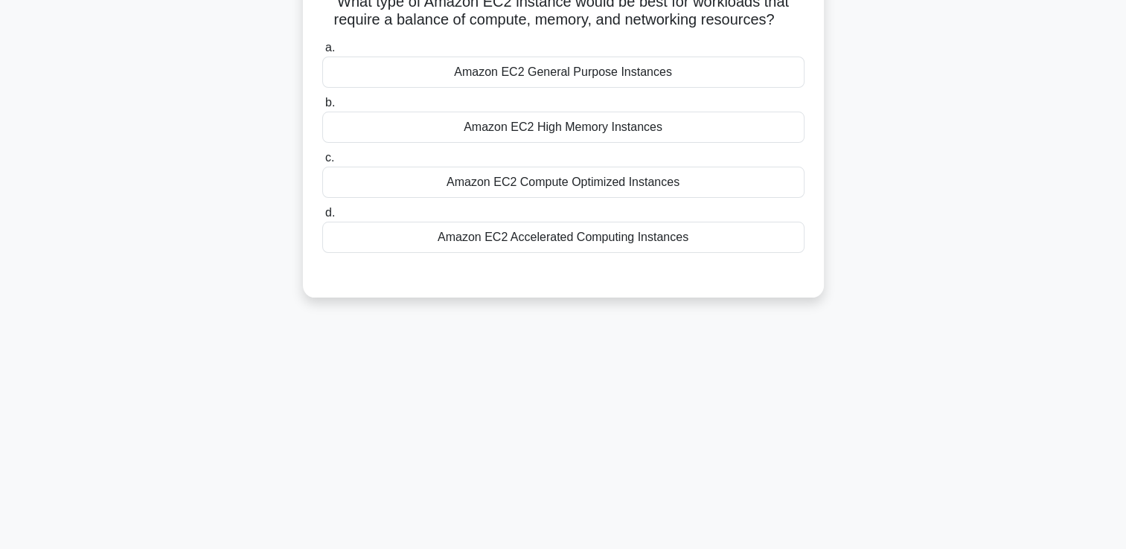
scroll to position [0, 0]
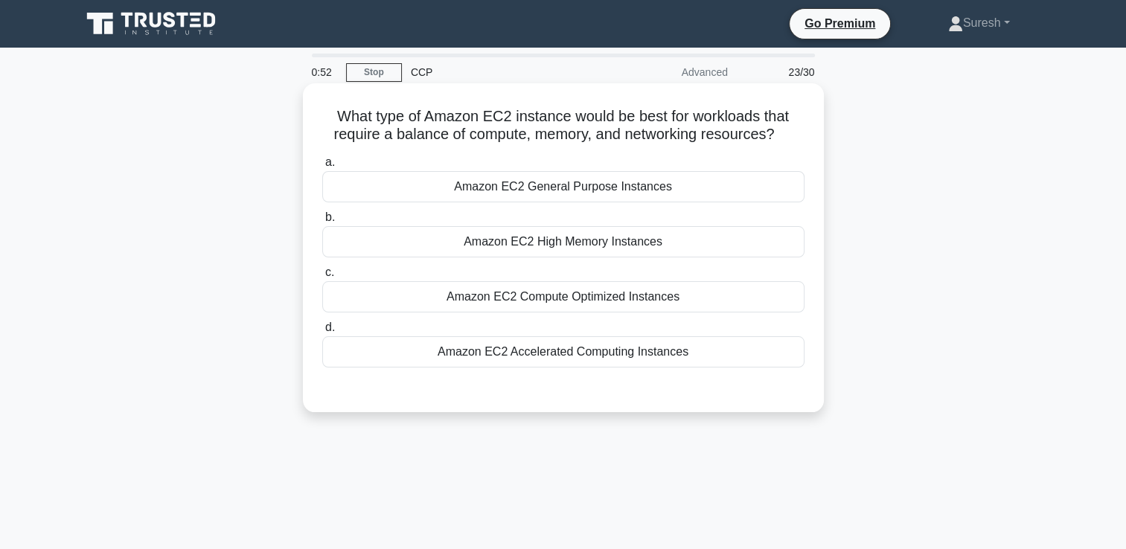
click at [597, 346] on div "Amazon EC2 Accelerated Computing Instances" at bounding box center [563, 351] width 482 height 31
click at [322, 333] on input "d. Amazon EC2 Accelerated Computing Instances" at bounding box center [322, 328] width 0 height 10
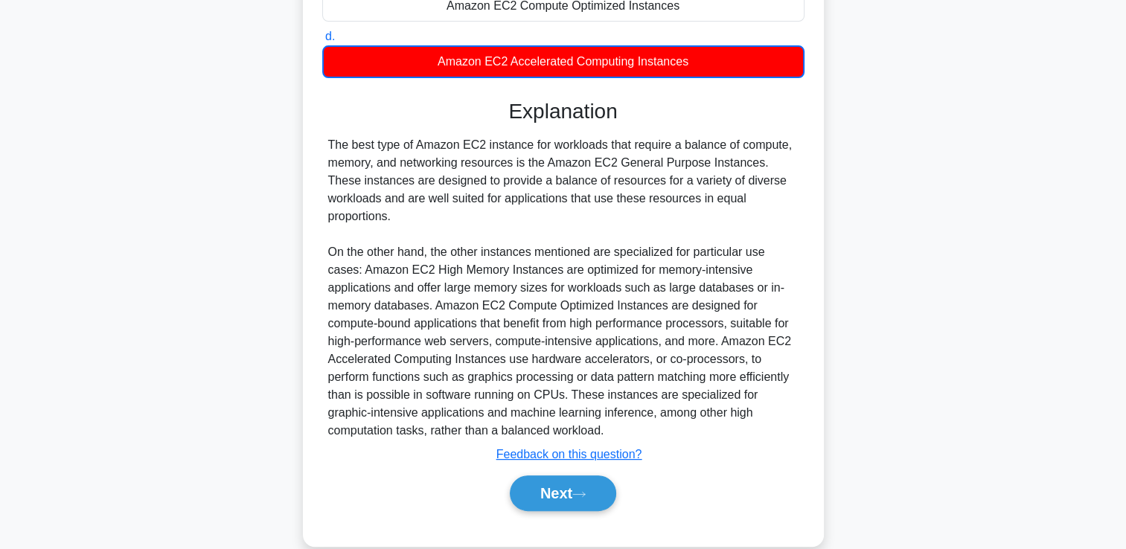
scroll to position [315, 0]
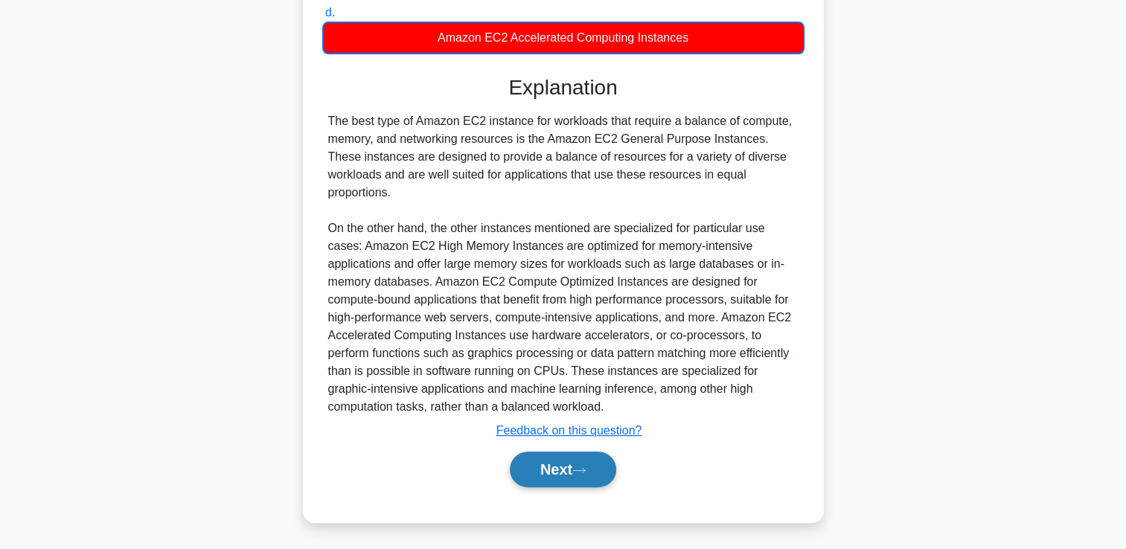
click at [548, 475] on button "Next" at bounding box center [563, 470] width 106 height 36
click at [548, 466] on button "Next" at bounding box center [563, 470] width 106 height 36
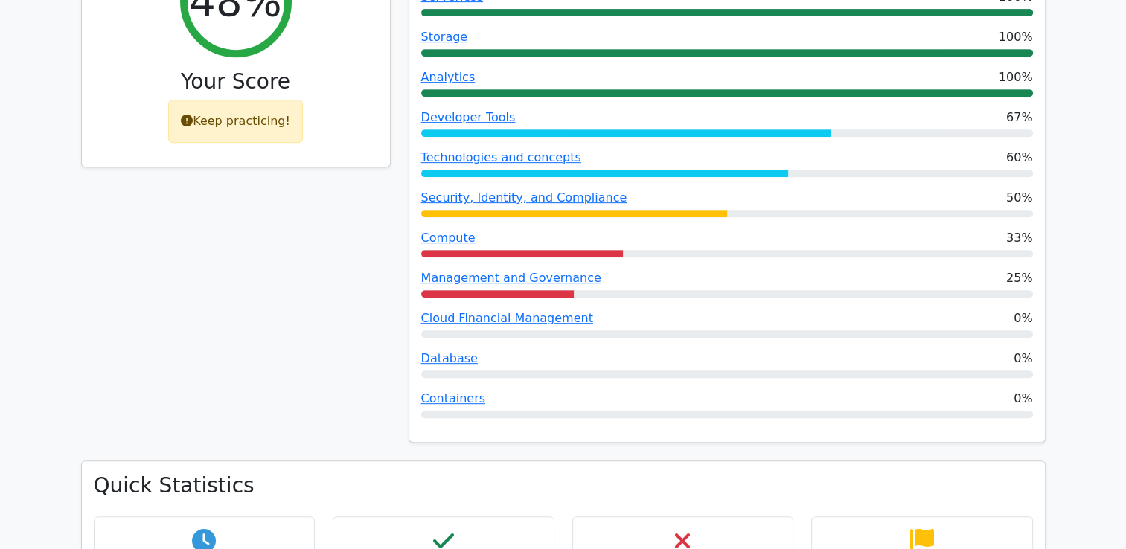
scroll to position [681, 0]
